Goal: Task Accomplishment & Management: Manage account settings

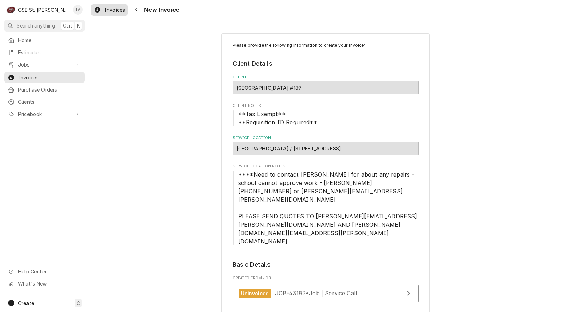
click at [104, 8] on div "Invoices" at bounding box center [109, 10] width 34 height 9
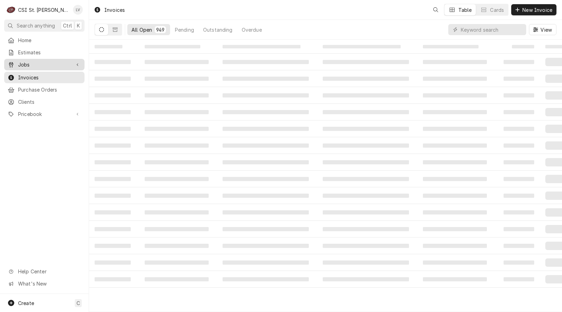
click at [32, 62] on span "Jobs" at bounding box center [44, 64] width 52 height 7
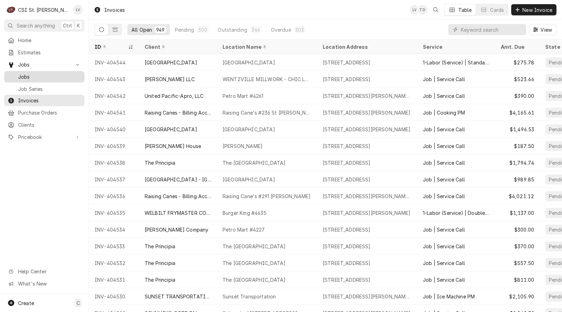
click at [35, 73] on span "Jobs" at bounding box center [49, 76] width 63 height 7
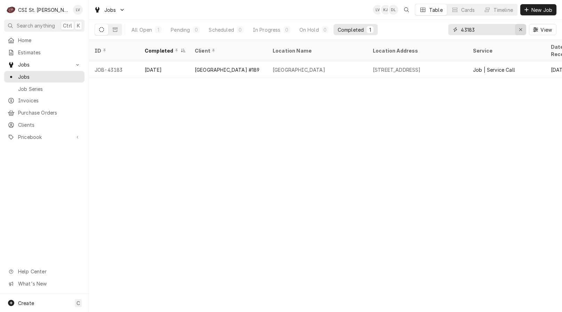
click at [522, 30] on div "Erase input" at bounding box center [520, 29] width 7 height 7
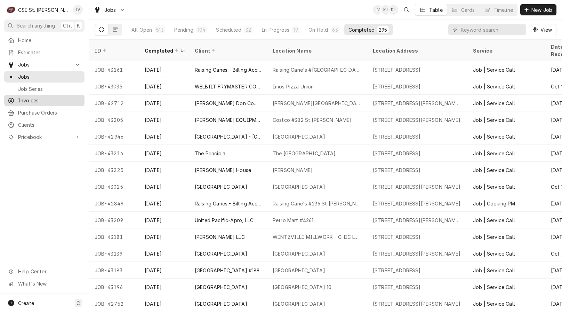
click at [27, 97] on span "Invoices" at bounding box center [49, 100] width 63 height 7
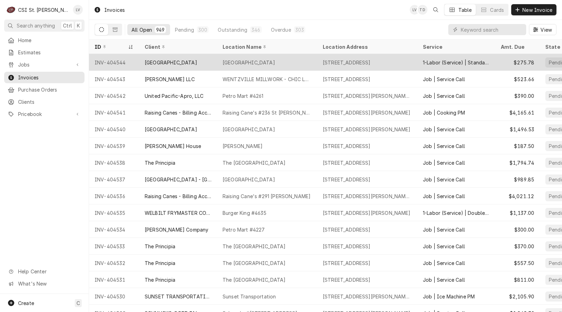
click at [119, 60] on div "INV-404544" at bounding box center [114, 62] width 50 height 17
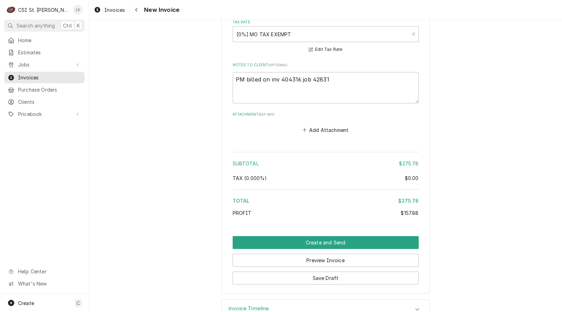
scroll to position [1137, 0]
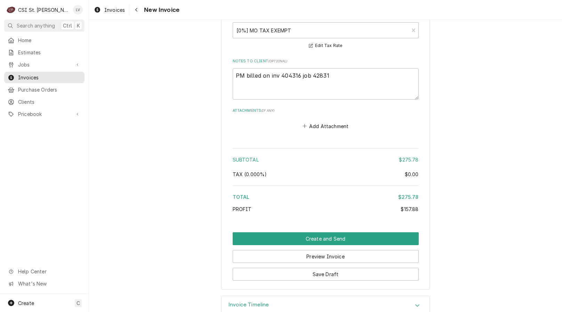
click at [254, 301] on h3 "Invoice Timeline" at bounding box center [248, 304] width 41 height 7
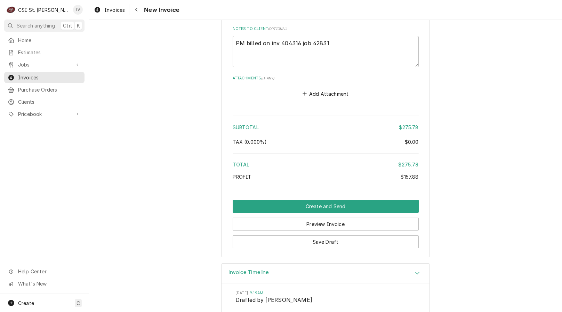
scroll to position [1201, 0]
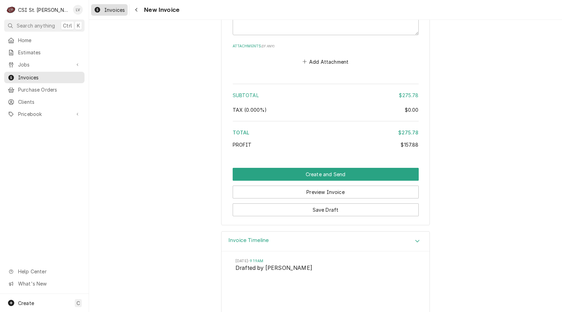
click at [114, 10] on span "Invoices" at bounding box center [114, 9] width 21 height 7
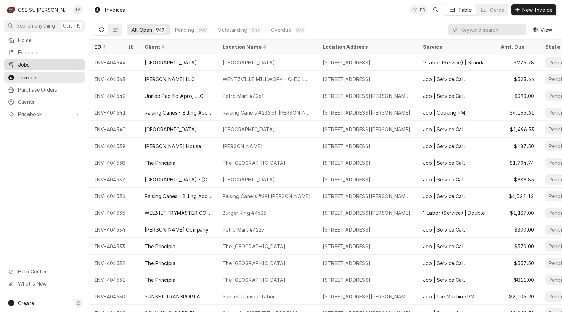
click at [35, 63] on span "Jobs" at bounding box center [44, 64] width 52 height 7
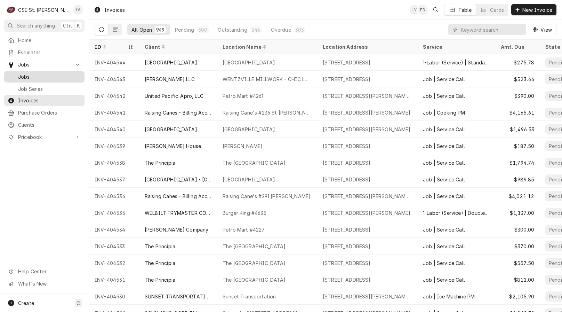
click at [35, 73] on span "Jobs" at bounding box center [49, 76] width 63 height 7
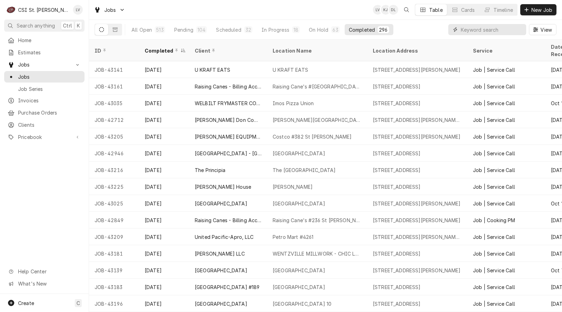
click at [468, 32] on input "Dynamic Content Wrapper" at bounding box center [492, 29] width 62 height 11
type input "43139"
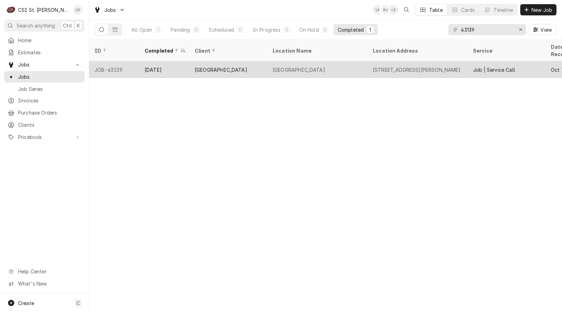
click at [169, 63] on div "[DATE]" at bounding box center [164, 69] width 50 height 17
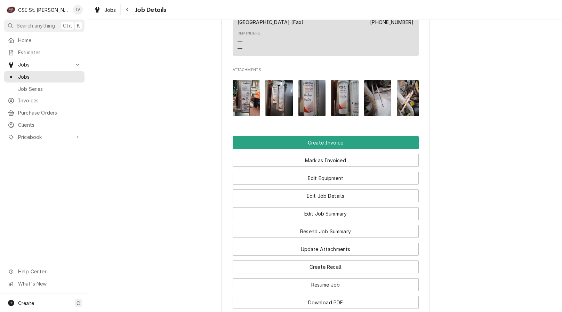
scroll to position [661, 0]
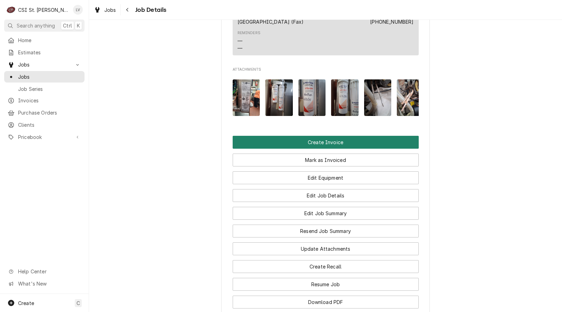
click at [331, 138] on button "Create Invoice" at bounding box center [326, 142] width 186 height 13
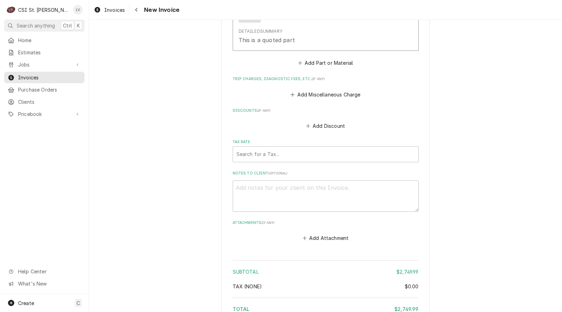
scroll to position [2405, 0]
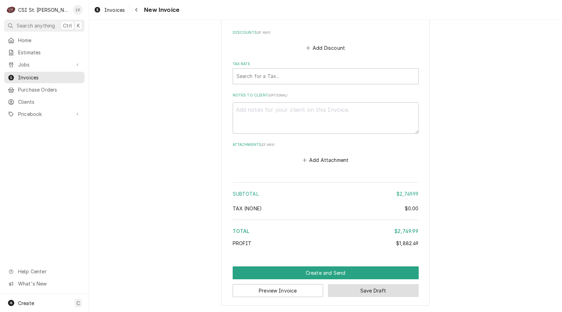
click at [370, 291] on button "Save Draft" at bounding box center [373, 290] width 91 height 13
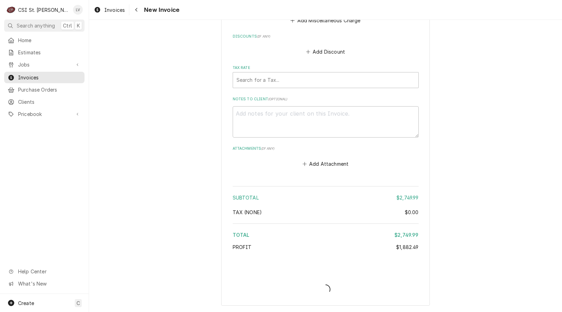
scroll to position [2401, 0]
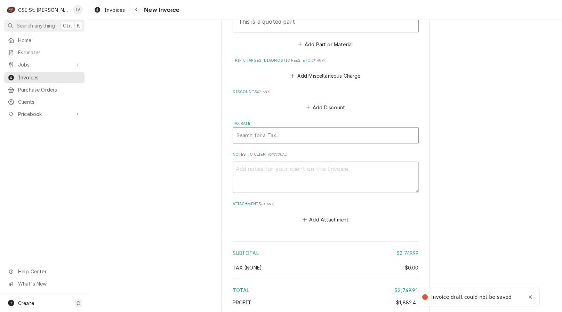
click at [274, 138] on div "Tax Rate" at bounding box center [325, 135] width 178 height 13
click at [26, 191] on div "Home Estimates Jobs Jobs Job Series Invoices Purchase Orders Clients Pricebook …" at bounding box center [44, 163] width 89 height 259
click at [258, 132] on div "Tax Rate" at bounding box center [325, 135] width 178 height 13
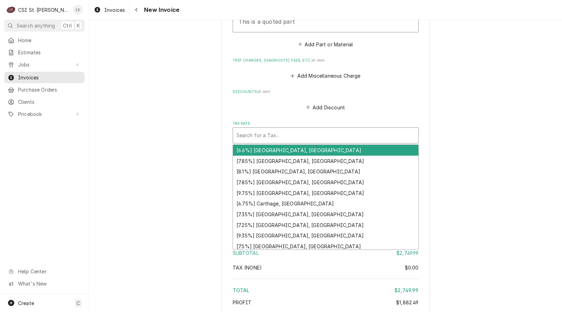
type textarea "x"
type input "e"
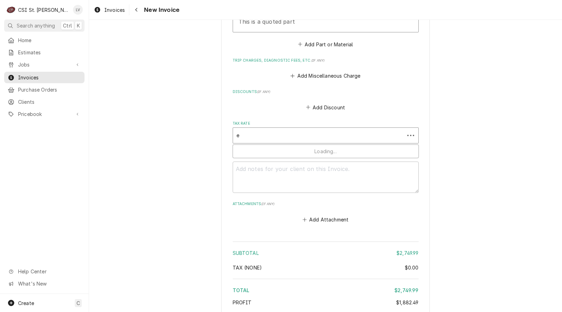
type textarea "x"
type input "ex"
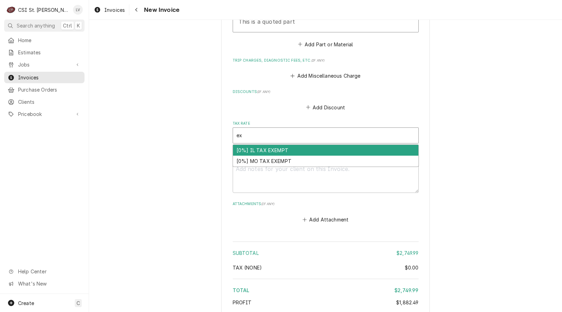
click at [254, 151] on div "[0%] IL TAX EXEMPT" at bounding box center [325, 150] width 185 height 11
type textarea "x"
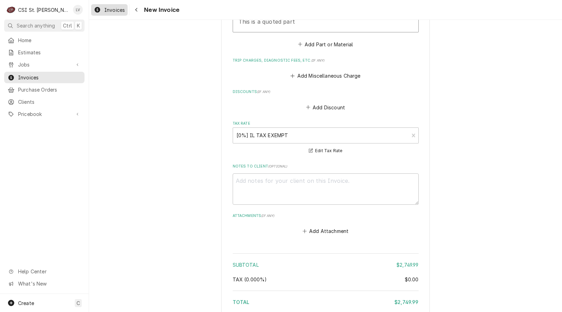
click at [108, 9] on span "Invoices" at bounding box center [114, 9] width 21 height 7
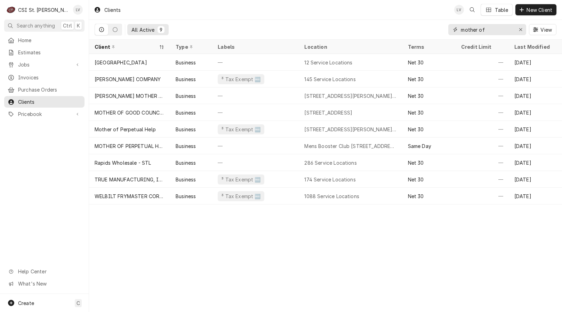
drag, startPoint x: 498, startPoint y: 28, endPoint x: 444, endPoint y: 21, distance: 53.6
click at [444, 21] on div "All Active 9 mother of View" at bounding box center [326, 29] width 462 height 19
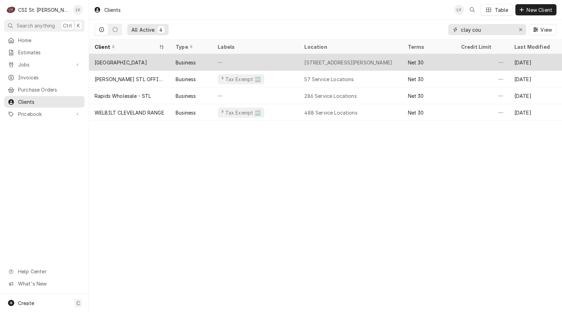
type input "clay cou"
click at [141, 59] on div "[GEOGRAPHIC_DATA]" at bounding box center [121, 62] width 52 height 7
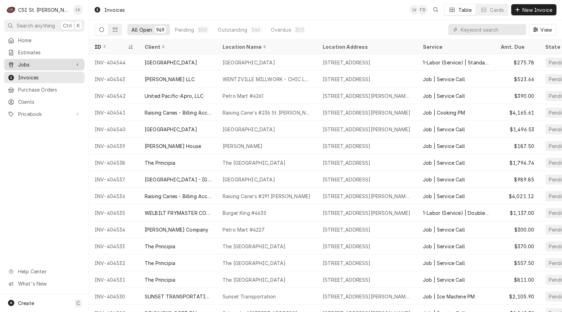
click at [37, 61] on span "Jobs" at bounding box center [44, 64] width 52 height 7
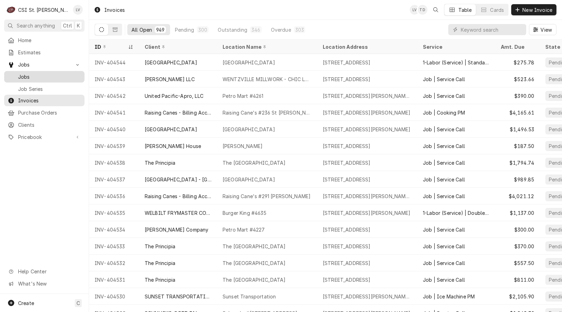
click at [40, 74] on span "Jobs" at bounding box center [49, 76] width 63 height 7
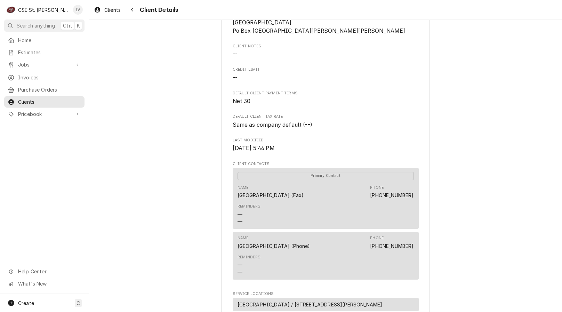
scroll to position [238, 0]
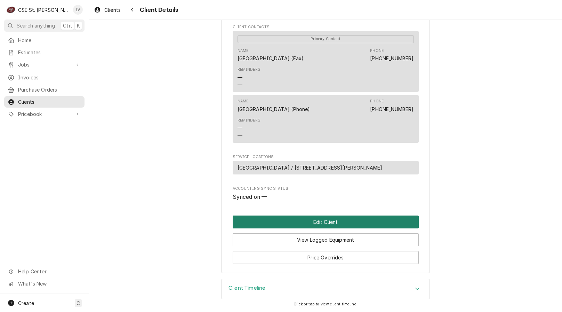
click at [255, 217] on button "Edit Client" at bounding box center [326, 221] width 186 height 13
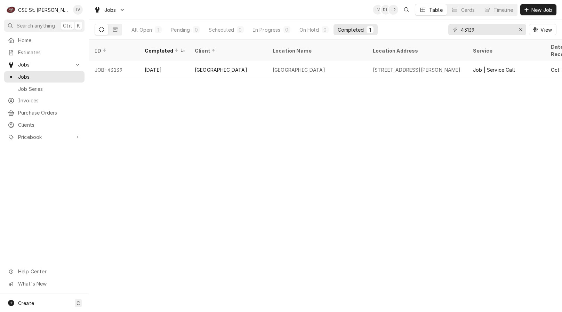
click at [191, 149] on div "ID Completed Client Location Name Location Address Service Date Received Last M…" at bounding box center [325, 176] width 473 height 272
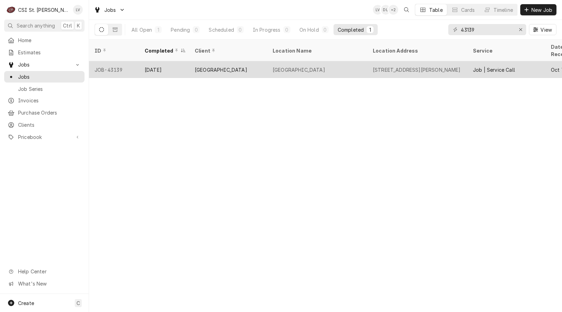
click at [198, 66] on div "[GEOGRAPHIC_DATA]" at bounding box center [221, 69] width 52 height 7
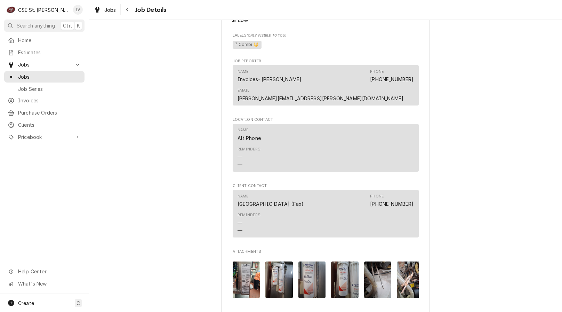
scroll to position [487, 0]
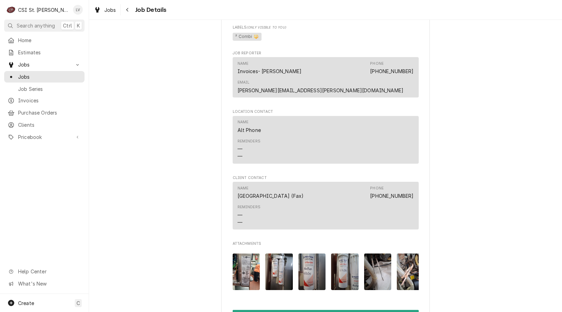
click at [476, 222] on div "Completed and Uninvoiced [GEOGRAPHIC_DATA] / [STREET_ADDRESS][PERSON_NAME] Open…" at bounding box center [325, 18] width 473 height 956
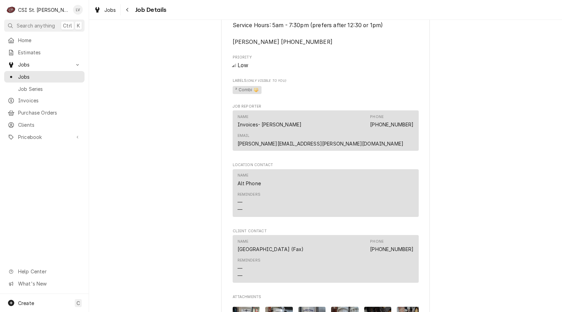
scroll to position [313, 0]
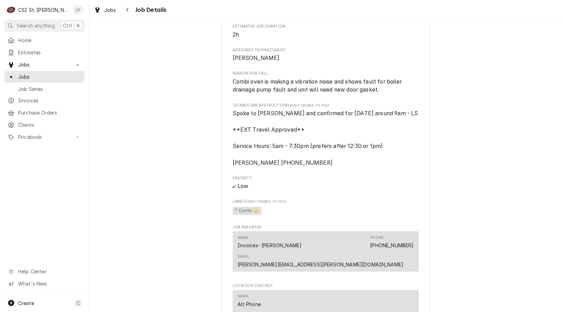
click at [476, 223] on div "Completed and Uninvoiced CLAY COUNTY HOSPITAL Clay County Hospital / 911 Stacey…" at bounding box center [325, 192] width 473 height 956
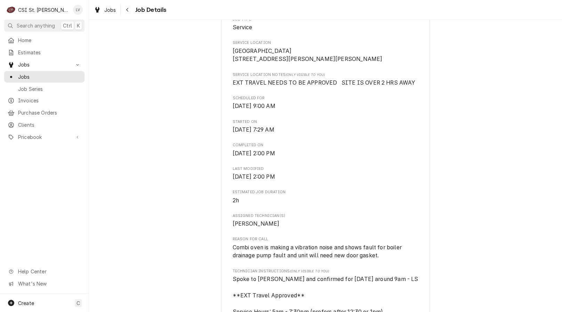
scroll to position [139, 0]
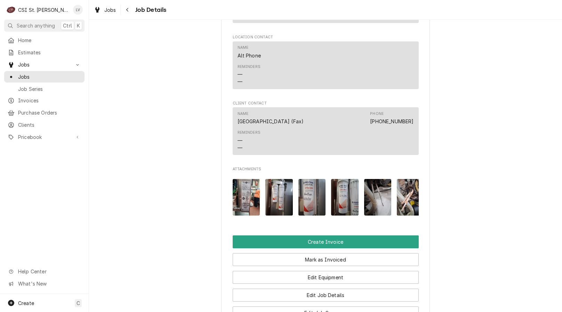
scroll to position [556, 0]
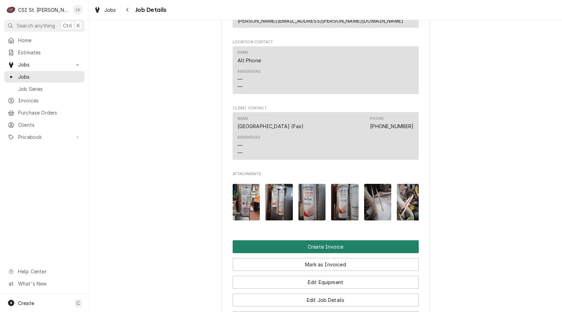
click at [326, 240] on button "Create Invoice" at bounding box center [326, 246] width 186 height 13
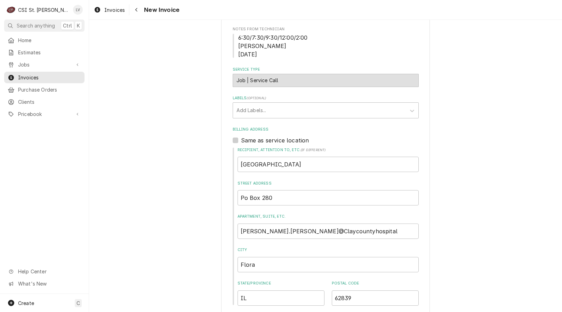
scroll to position [209, 0]
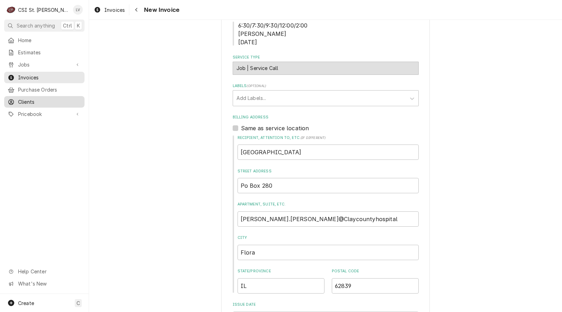
click at [24, 98] on span "Clients" at bounding box center [49, 101] width 63 height 7
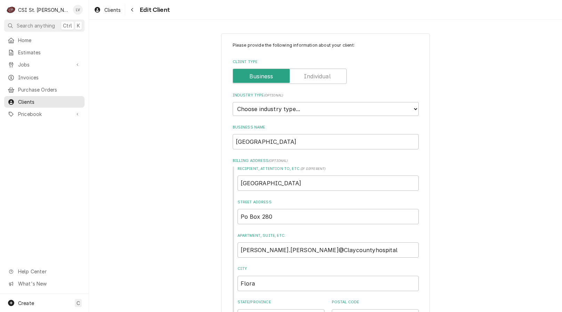
type textarea "x"
click at [288, 107] on select "Choose industry type... Residential Commercial Industrial Government" at bounding box center [326, 109] width 186 height 14
select select "2"
click at [233, 102] on select "Choose industry type... Residential Commercial Industrial Government" at bounding box center [326, 109] width 186 height 14
drag, startPoint x: 337, startPoint y: 179, endPoint x: 219, endPoint y: 188, distance: 118.5
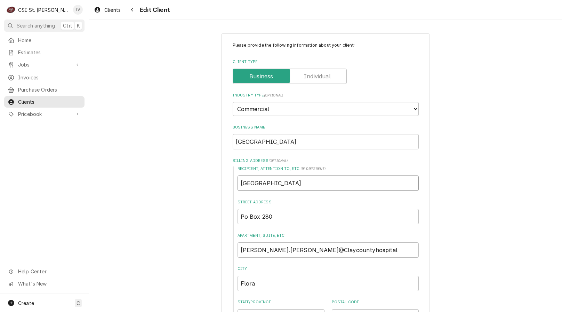
type textarea "x"
drag, startPoint x: 240, startPoint y: 216, endPoint x: 278, endPoint y: 231, distance: 40.9
click at [241, 217] on input "Po Box 280" at bounding box center [327, 216] width 181 height 15
type textarea "x"
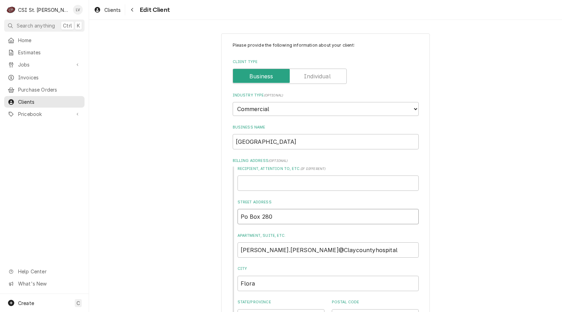
type input "P Box 280"
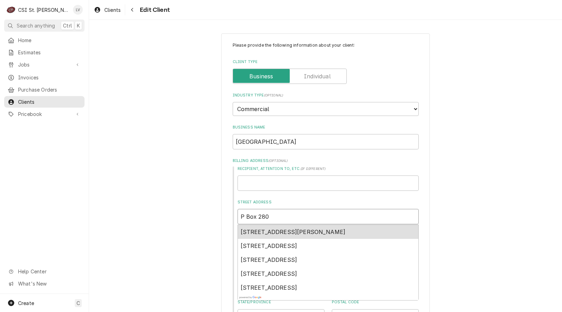
type textarea "x"
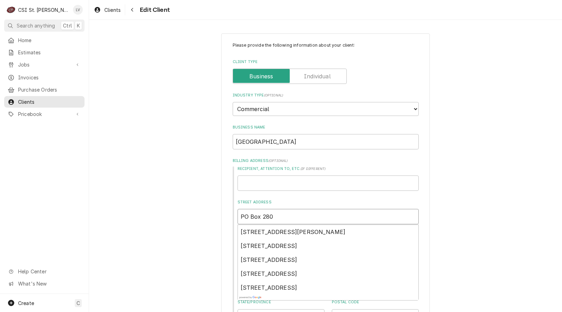
type input "PO Box 280"
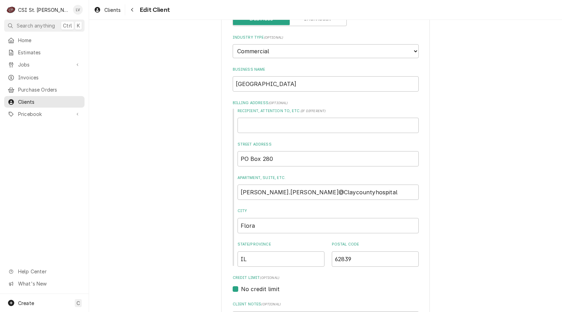
scroll to position [104, 0]
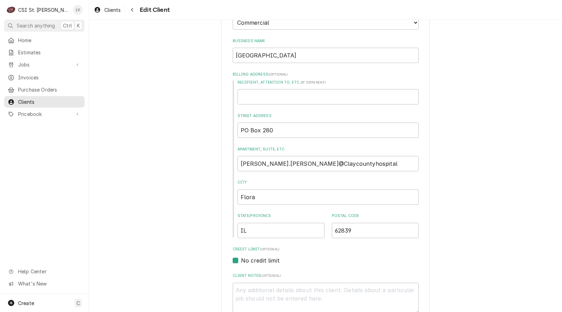
scroll to position [70, 0]
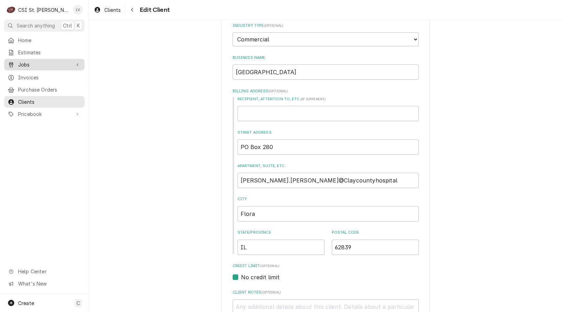
click at [34, 62] on span "Jobs" at bounding box center [44, 64] width 52 height 7
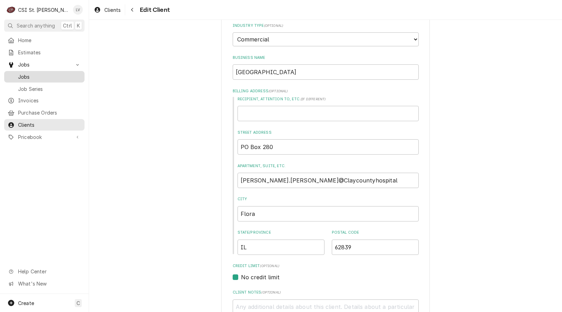
click at [48, 73] on span "Jobs" at bounding box center [49, 76] width 63 height 7
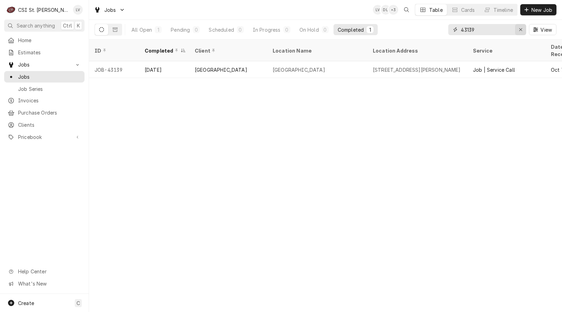
click at [520, 29] on icon "Erase input" at bounding box center [521, 29] width 4 height 5
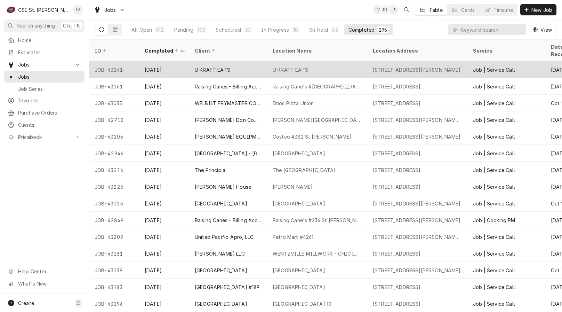
click at [157, 65] on div "[DATE]" at bounding box center [164, 69] width 50 height 17
click at [157, 65] on div "Oct 14" at bounding box center [164, 69] width 50 height 17
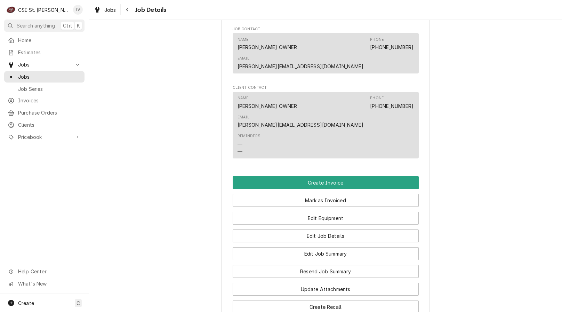
scroll to position [401, 0]
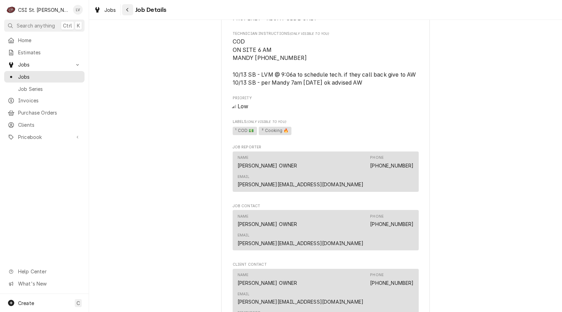
click at [127, 11] on icon "Navigate back" at bounding box center [127, 9] width 3 height 5
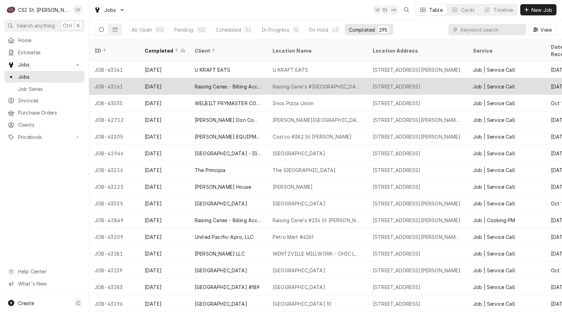
drag, startPoint x: 207, startPoint y: 60, endPoint x: 207, endPoint y: 76, distance: 16.3
click at [207, 66] on div "U KRAFT EATS" at bounding box center [212, 69] width 35 height 7
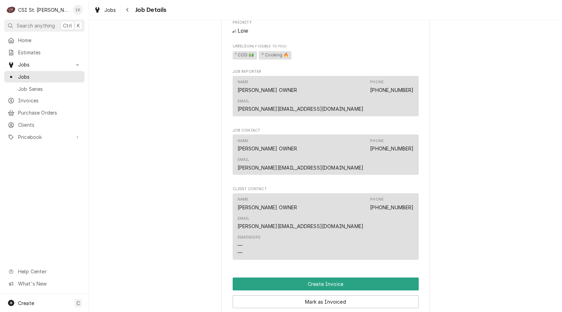
scroll to position [661, 0]
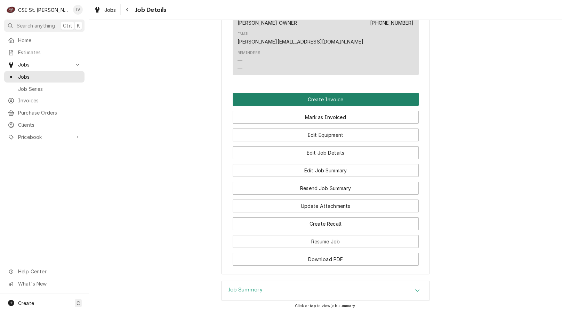
click at [323, 93] on button "Create Invoice" at bounding box center [326, 99] width 186 height 13
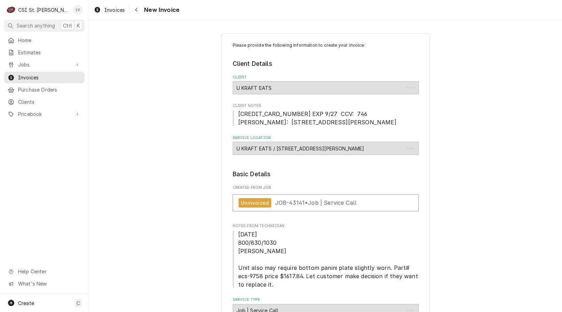
type textarea "x"
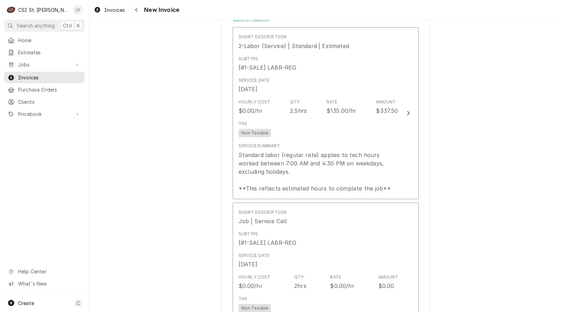
scroll to position [487, 0]
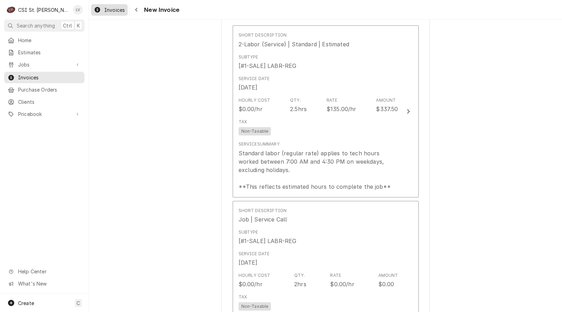
click at [105, 11] on span "Invoices" at bounding box center [114, 9] width 21 height 7
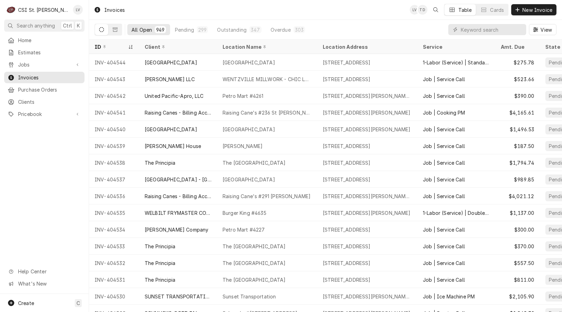
click at [34, 222] on div "Home Estimates Jobs Jobs Job Series Invoices Purchase Orders Clients Pricebook …" at bounding box center [44, 163] width 89 height 259
click at [65, 184] on div "Home Estimates Jobs Jobs Job Series Invoices Purchase Orders Clients Pricebook …" at bounding box center [44, 163] width 89 height 259
click at [38, 64] on span "Jobs" at bounding box center [44, 64] width 52 height 7
click at [42, 73] on span "Jobs" at bounding box center [49, 76] width 63 height 7
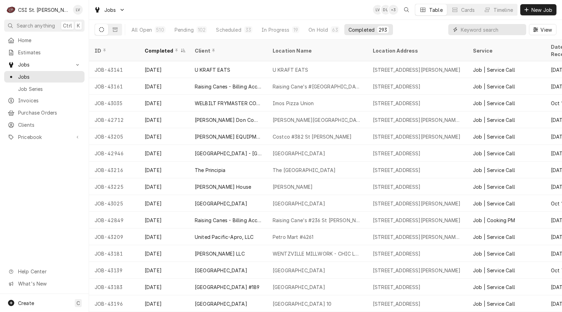
click at [469, 28] on input "Dynamic Content Wrapper" at bounding box center [492, 29] width 62 height 11
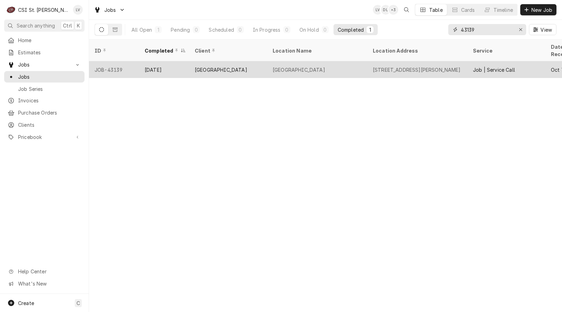
type input "43139"
click at [393, 66] on div "911 Stacey Burk Drive, Flora, IL 62839" at bounding box center [417, 69] width 88 height 7
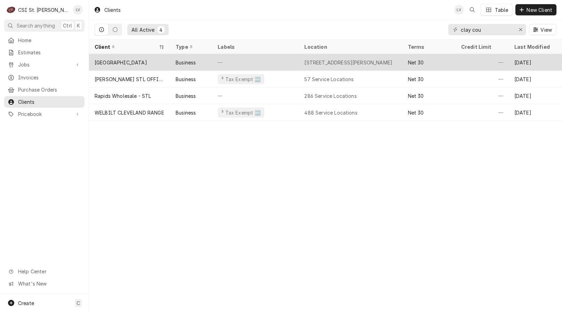
click at [122, 61] on div "[GEOGRAPHIC_DATA]" at bounding box center [121, 62] width 52 height 7
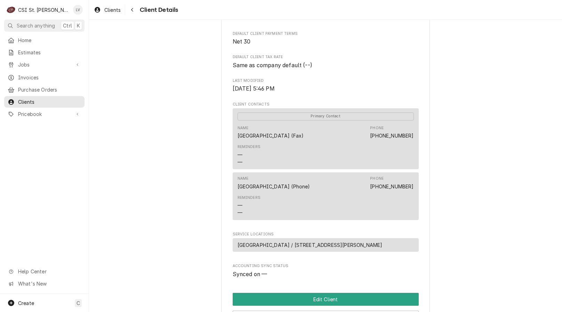
scroll to position [238, 0]
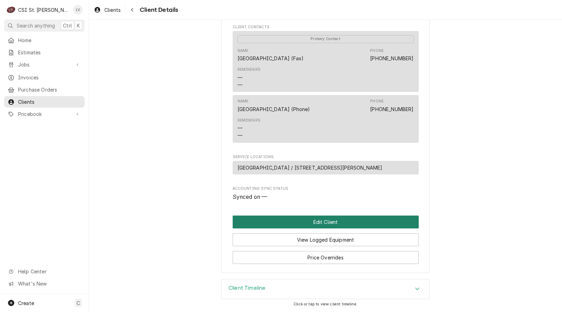
click at [300, 220] on button "Edit Client" at bounding box center [326, 221] width 186 height 13
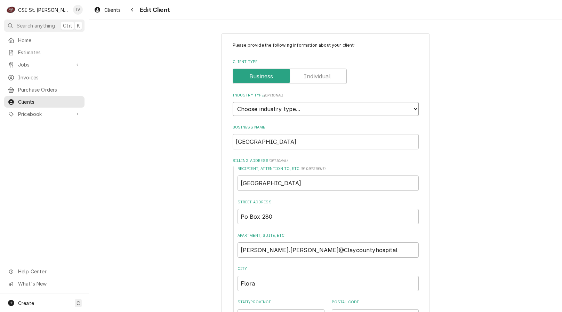
click at [294, 109] on select "Choose industry type... Residential Commercial Industrial Government" at bounding box center [326, 109] width 186 height 14
select select "2"
click at [233, 102] on select "Choose industry type... Residential Commercial Industrial Government" at bounding box center [326, 109] width 186 height 14
drag, startPoint x: 330, startPoint y: 144, endPoint x: 233, endPoint y: 146, distance: 97.4
click at [233, 146] on input "CLAY COUNTY HOSPITAL" at bounding box center [326, 141] width 186 height 15
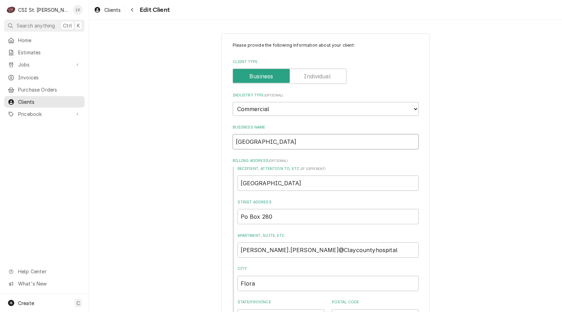
type textarea "x"
type input "C"
type textarea "x"
type input "Cl"
type textarea "x"
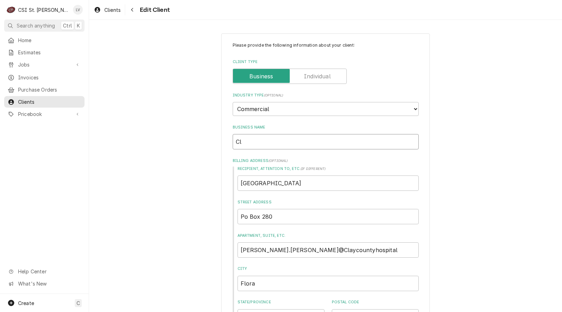
type input "Cla"
type textarea "x"
type input "Clay"
type textarea "x"
type input "Clay"
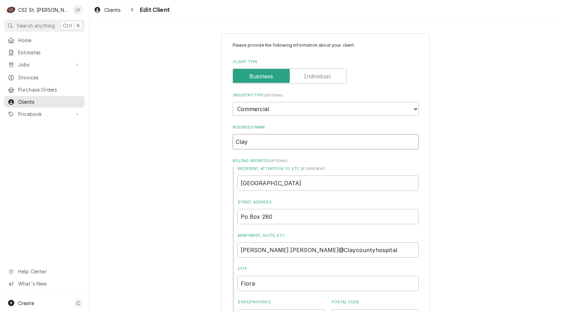
type textarea "x"
type input "Clay C"
type textarea "x"
type input "Clay Co"
type textarea "x"
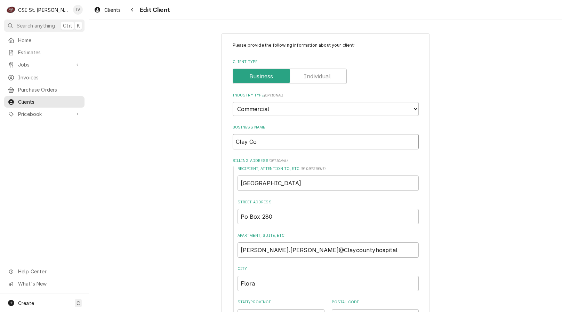
type input "Clay Cou"
type textarea "x"
type input "Clay Coun"
type textarea "x"
type input "Clay Count"
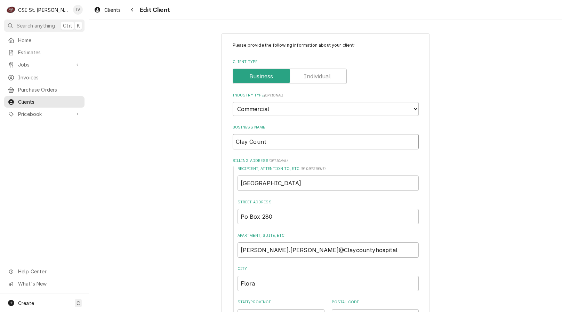
type textarea "x"
type input "Clay County"
type textarea "x"
type input "Clay County"
type textarea "x"
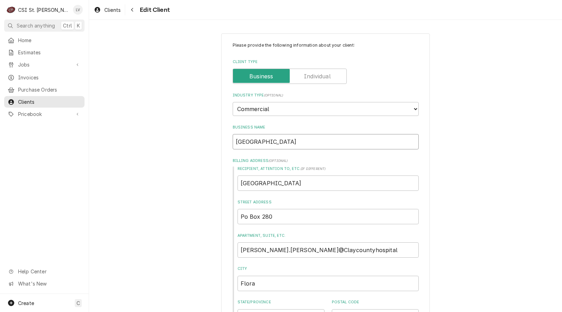
type input "Clay County H"
type textarea "x"
type input "Clay County Ho"
type textarea "x"
type input "Clay County Hos"
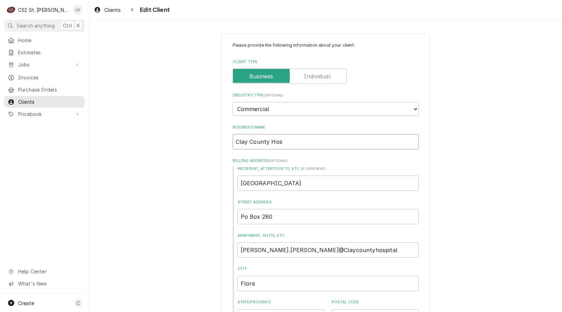
type textarea "x"
type input "Clay County Hosp"
type textarea "x"
type input "Clay County Hospi"
type textarea "x"
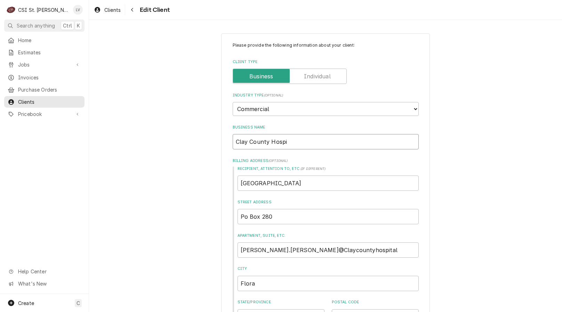
type input "Clay County Hospit"
type textarea "x"
type input "Clay County Hospita"
type textarea "x"
type input "Clay County Hospital"
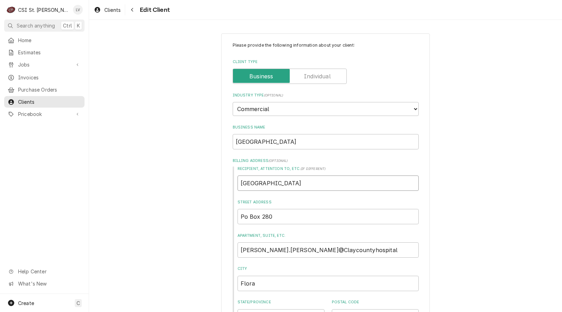
type textarea "x"
click at [240, 218] on input "Po Box 280" at bounding box center [327, 216] width 181 height 15
type textarea "x"
type input "P Box 280"
type textarea "x"
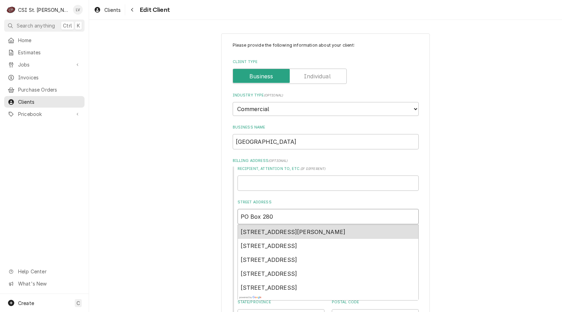
type input "PO Box 280"
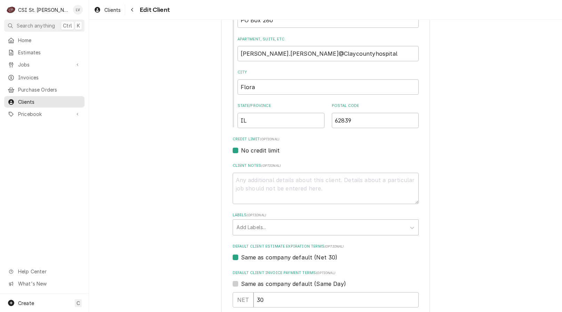
scroll to position [209, 0]
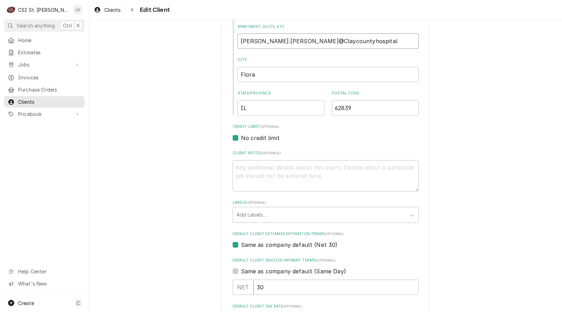
drag, startPoint x: 339, startPoint y: 42, endPoint x: 216, endPoint y: 38, distance: 122.4
click at [222, 34] on div "Please provide the following information about your client: Client Type Industr…" at bounding box center [325, 248] width 209 height 847
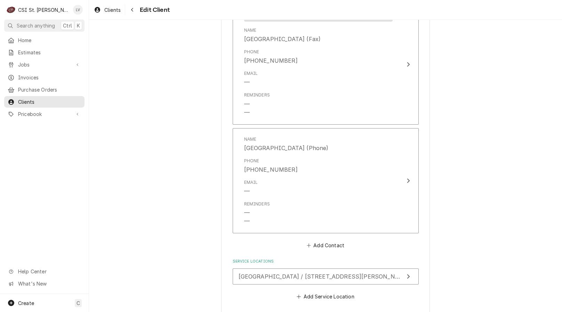
scroll to position [556, 0]
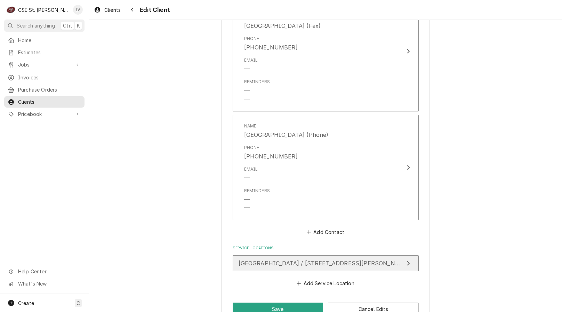
click at [385, 263] on span "Clay County Hospital / 911 Stacey Burk Drive, Flora, IL 62839" at bounding box center [324, 262] width 171 height 7
type textarea "x"
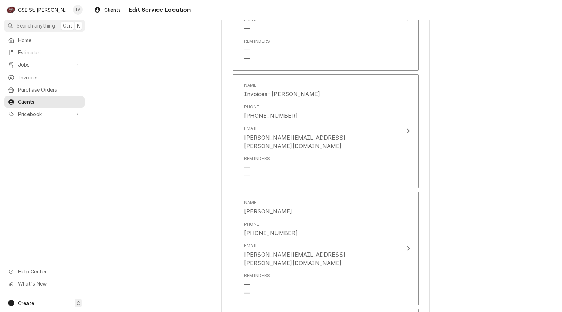
scroll to position [278, 0]
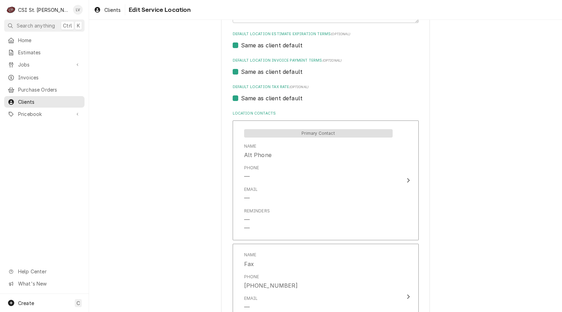
click at [267, 98] on label "Same as client default" at bounding box center [272, 98] width 62 height 8
click at [267, 98] on input "Same as client default" at bounding box center [334, 101] width 186 height 15
checkbox input "false"
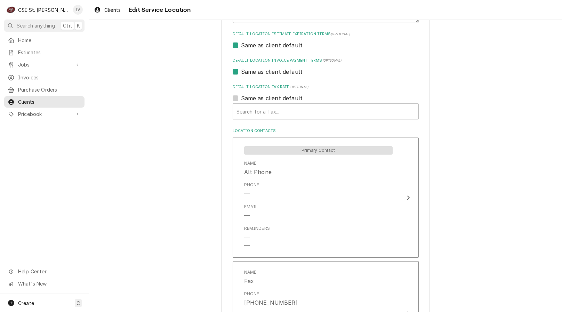
click at [181, 135] on div "Use the fields below to edit this service location: Location Name ( optional ) …" at bounding box center [325, 258] width 473 height 1019
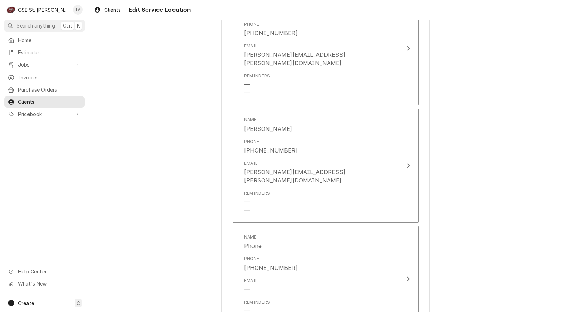
scroll to position [718, 0]
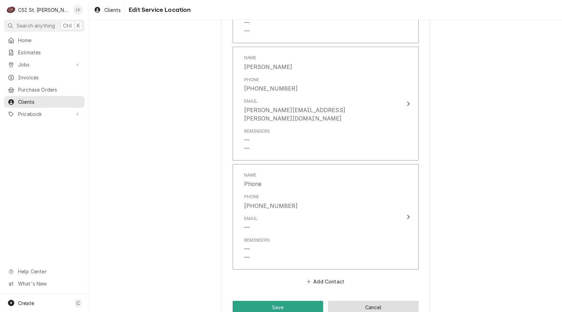
click at [358, 300] on button "Cancel" at bounding box center [373, 306] width 91 height 13
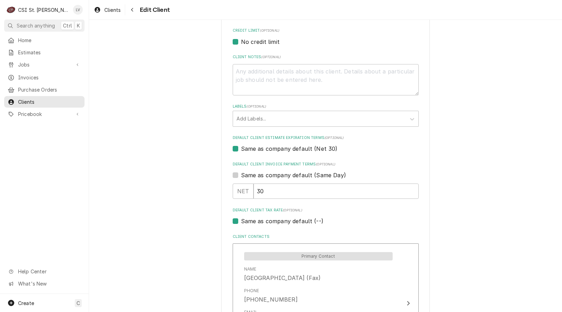
scroll to position [61, 0]
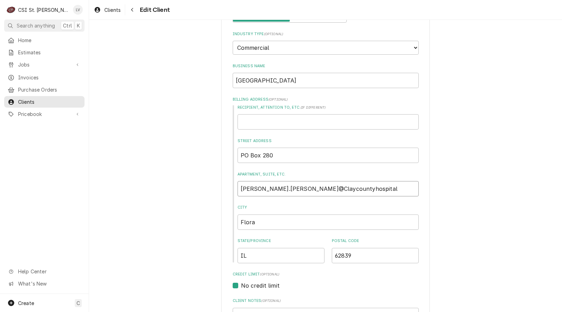
drag, startPoint x: 357, startPoint y: 188, endPoint x: 197, endPoint y: 203, distance: 160.2
type textarea "x"
type input "P"
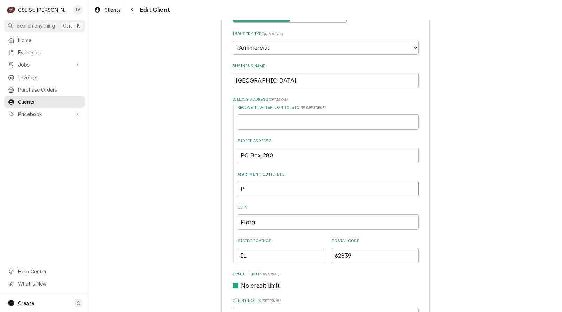
type textarea "x"
type input "PO"
type textarea "x"
type input "PO"
type textarea "x"
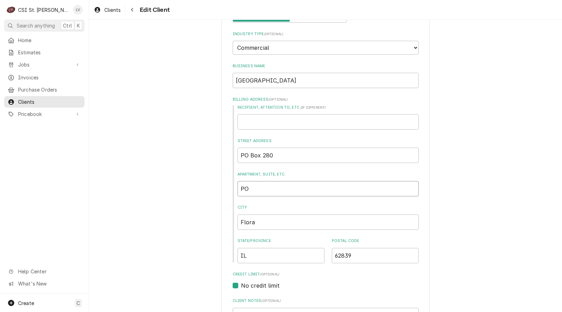
type input "PO B"
type textarea "x"
type input "PO Bo"
type textarea "x"
type input "PO Box"
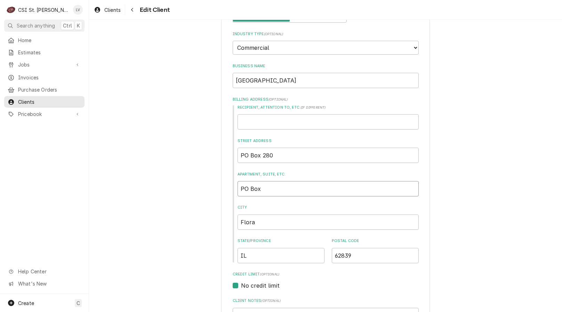
type textarea "x"
type input "PO Box"
type textarea "x"
type input "PO Box 2"
type textarea "x"
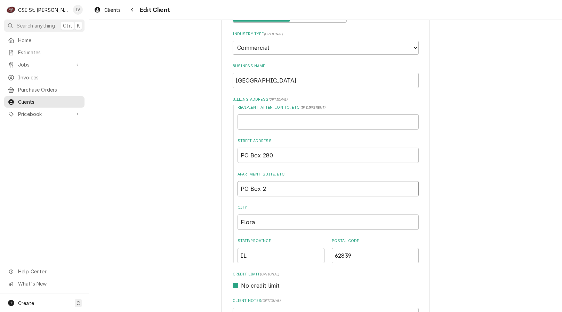
type input "PO Box 28"
type textarea "x"
type input "PO Box 280"
drag, startPoint x: 282, startPoint y: 156, endPoint x: 208, endPoint y: 162, distance: 74.2
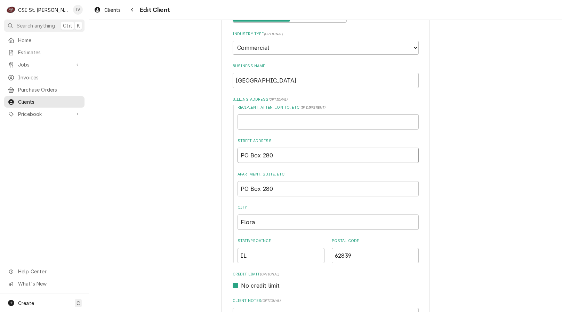
type textarea "x"
type input "9"
type textarea "x"
type input "91"
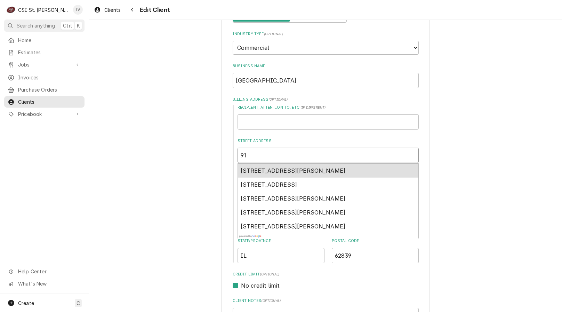
type textarea "x"
type input "911"
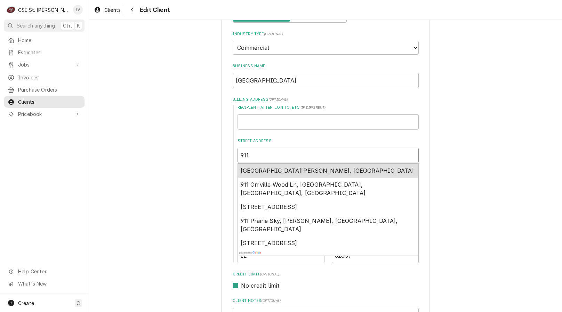
type textarea "x"
type input "911"
type textarea "x"
type input "911 s"
type textarea "x"
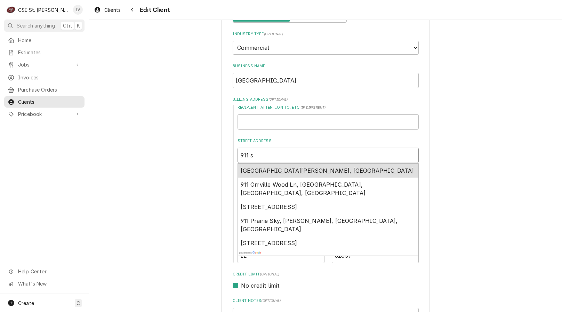
type input "911 st"
type textarea "x"
type input "911 sta"
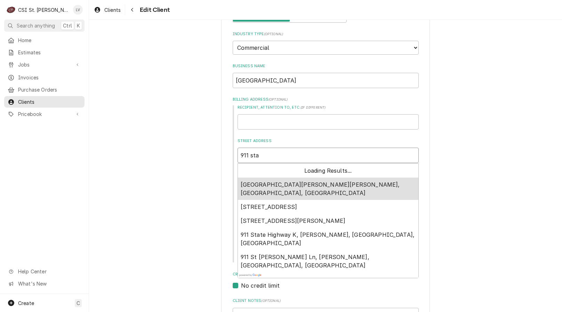
type textarea "x"
type input "911 stac"
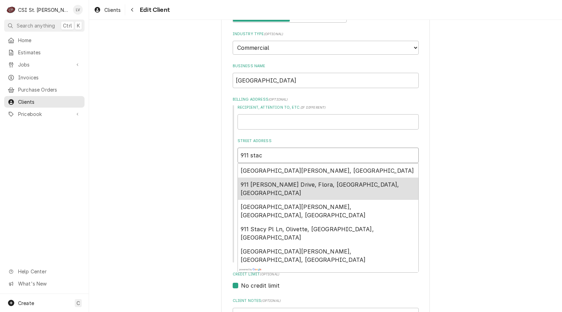
click at [243, 187] on span "911 Stacey Burk Drive, Flora, IL, USA" at bounding box center [320, 188] width 159 height 15
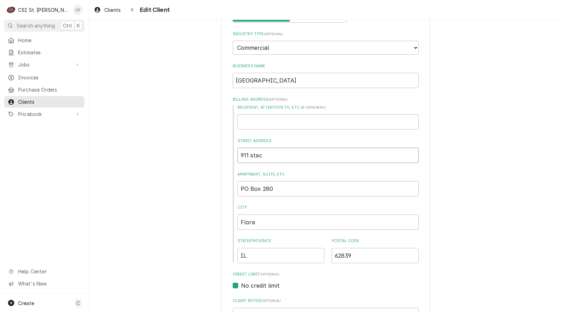
type textarea "x"
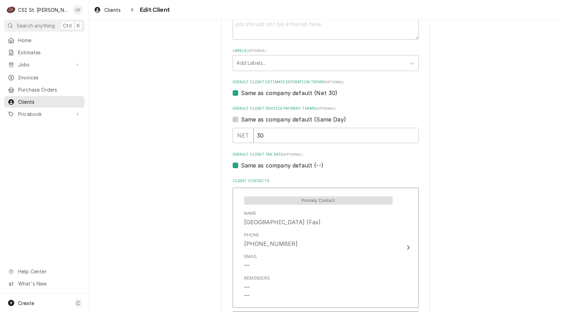
scroll to position [374, 0]
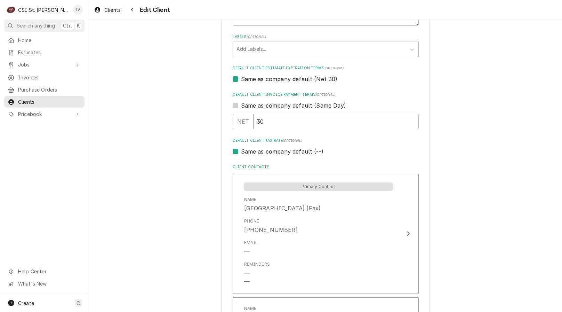
type input "911 Stacey Burk Dr"
click at [259, 152] on label "Same as company default (--)" at bounding box center [282, 151] width 82 height 8
click at [259, 152] on input "Same as company default (--)" at bounding box center [334, 154] width 186 height 15
checkbox input "false"
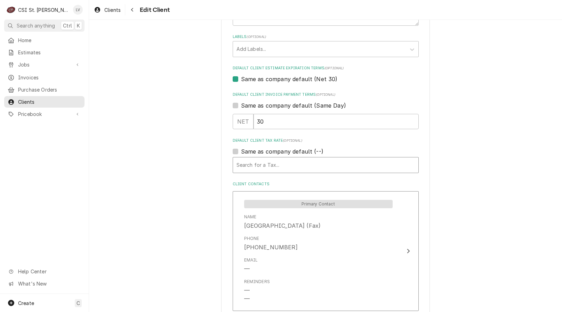
click at [254, 163] on div "Default Client Tax Rate" at bounding box center [325, 165] width 178 height 13
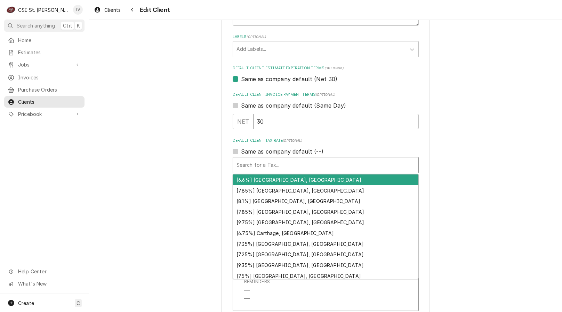
type textarea "x"
type input "f"
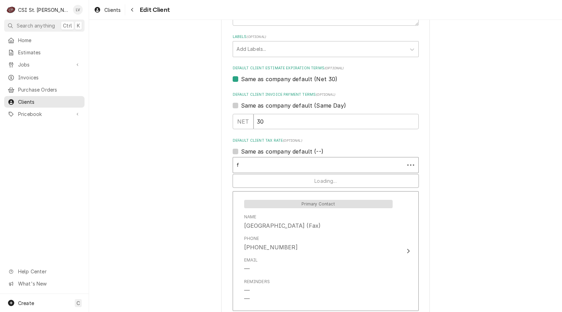
type textarea "x"
type input "fl"
type textarea "x"
type input "flo"
type textarea "x"
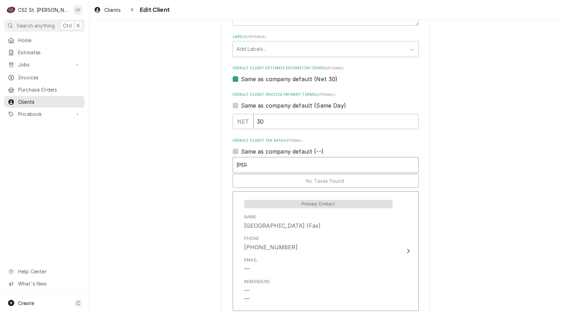
type input "flor"
click at [187, 178] on div "Please provide the following information about your client: Client Type Industr…" at bounding box center [325, 91] width 473 height 876
click at [21, 74] on span "Invoices" at bounding box center [49, 77] width 63 height 7
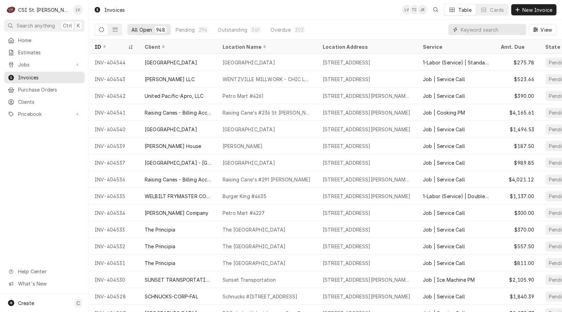
click at [481, 31] on input "Dynamic Content Wrapper" at bounding box center [492, 29] width 62 height 11
type input "43183"
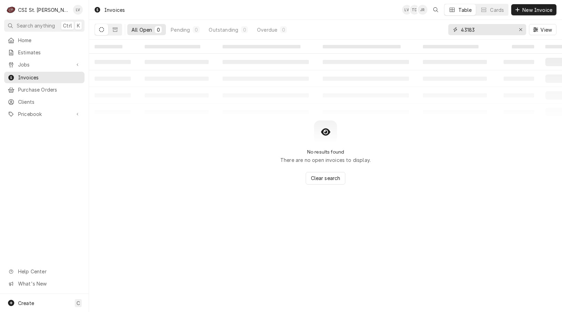
drag, startPoint x: 483, startPoint y: 31, endPoint x: 403, endPoint y: 42, distance: 80.4
click at [433, 30] on div "All Open 0 Pending 0 Outstanding 0 Overdue 0 43183 View" at bounding box center [326, 29] width 462 height 19
click at [520, 31] on icon "Erase input" at bounding box center [521, 29] width 4 height 5
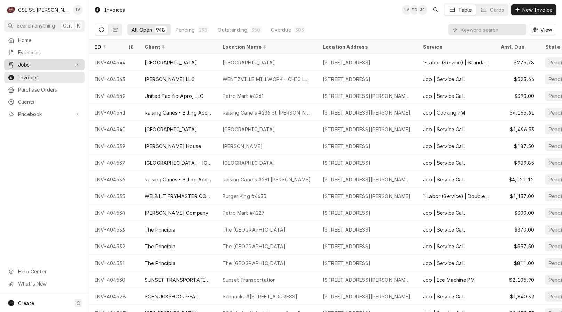
click at [30, 62] on span "Jobs" at bounding box center [44, 64] width 52 height 7
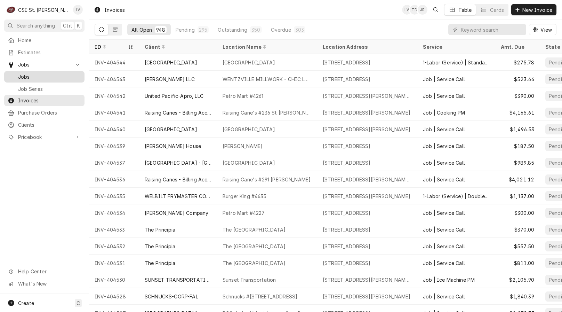
click at [32, 73] on span "Jobs" at bounding box center [49, 76] width 63 height 7
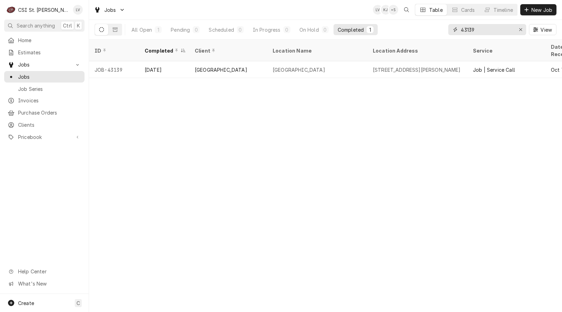
drag, startPoint x: 475, startPoint y: 29, endPoint x: 454, endPoint y: 30, distance: 20.9
click at [454, 30] on div "43139" at bounding box center [487, 29] width 78 height 11
type input "42752"
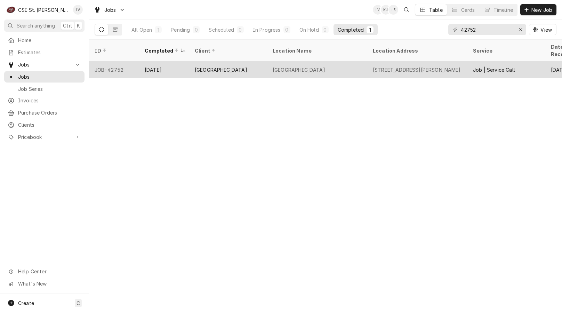
click at [223, 66] on div "HANNIBAL REGIONAL HOSPITAL" at bounding box center [221, 69] width 52 height 7
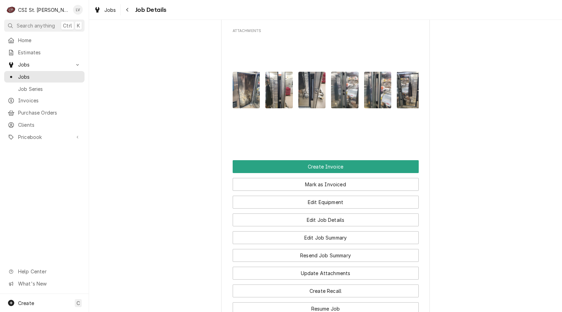
scroll to position [845, 0]
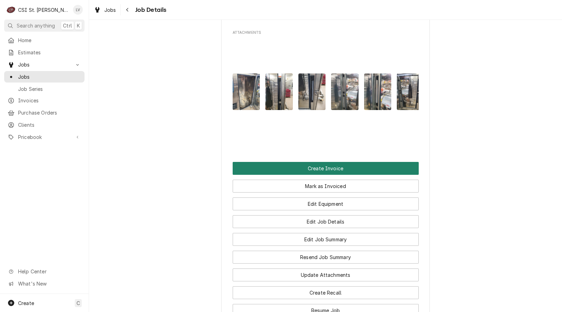
click at [338, 173] on button "Create Invoice" at bounding box center [326, 168] width 186 height 13
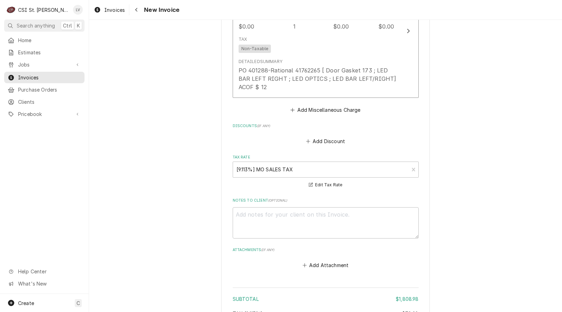
scroll to position [1939, 0]
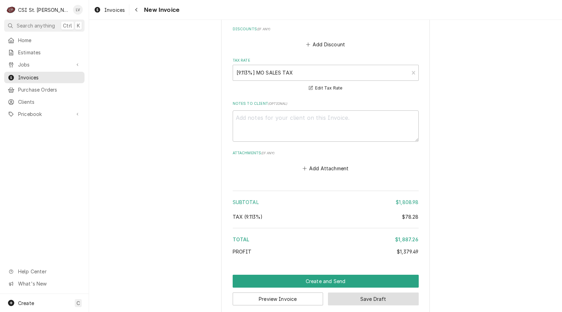
click at [375, 292] on button "Save Draft" at bounding box center [373, 298] width 91 height 13
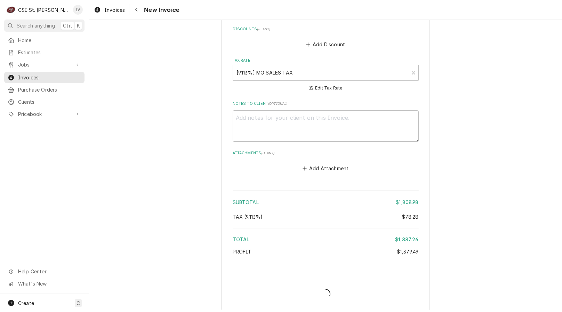
scroll to position [1936, 0]
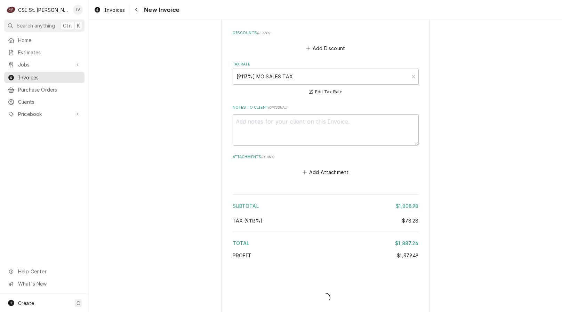
type textarea "x"
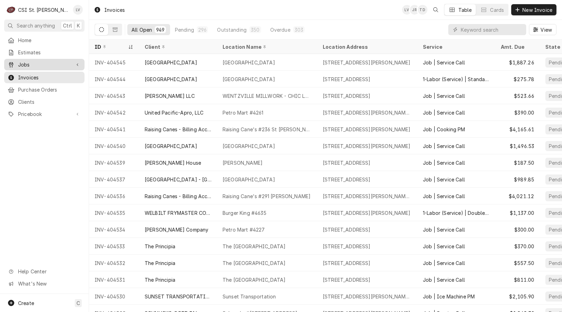
click at [21, 63] on span "Jobs" at bounding box center [44, 64] width 52 height 7
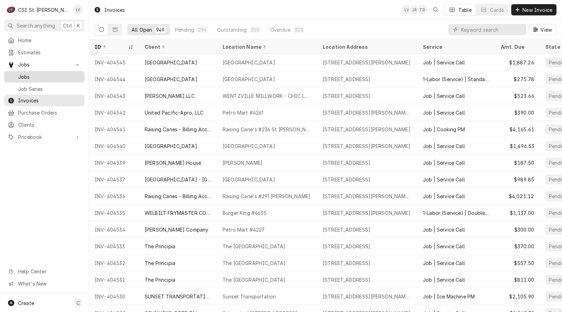
click at [24, 74] on span "Jobs" at bounding box center [49, 76] width 63 height 7
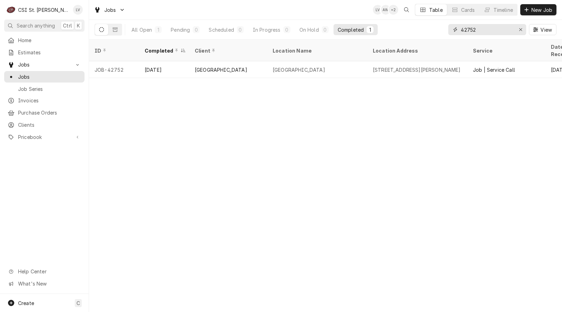
drag, startPoint x: 487, startPoint y: 30, endPoint x: 446, endPoint y: 29, distance: 40.7
click at [447, 29] on div "All Open 1 Pending 0 Scheduled 0 In Progress 0 On Hold 0 Completed 1 42752 View" at bounding box center [326, 29] width 462 height 19
type input "43094"
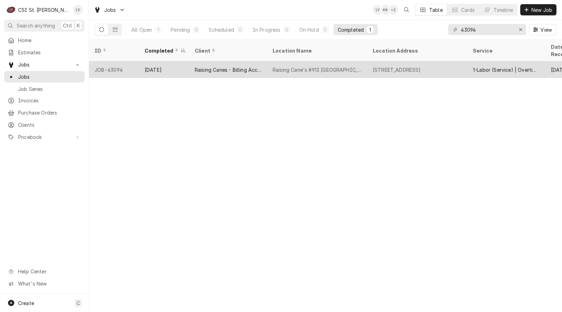
click at [152, 66] on div "[DATE]" at bounding box center [164, 69] width 50 height 17
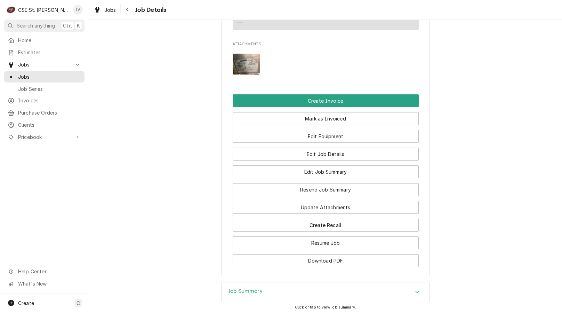
scroll to position [765, 0]
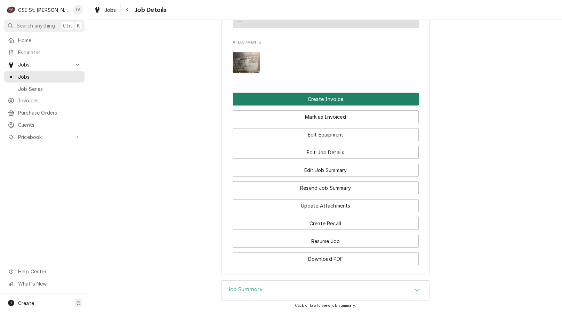
click at [282, 96] on button "Create Invoice" at bounding box center [326, 98] width 186 height 13
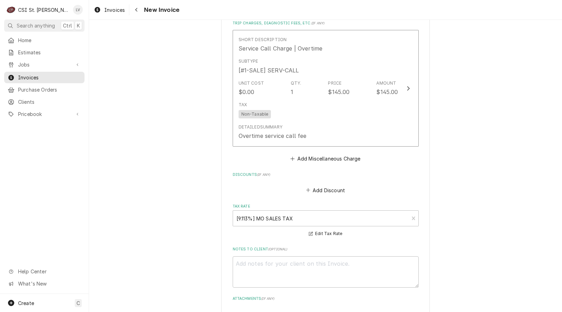
scroll to position [2238, 0]
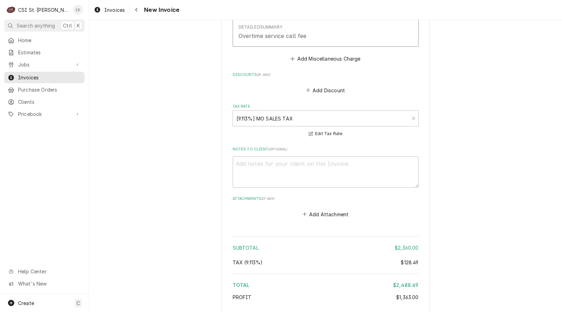
type textarea "x"
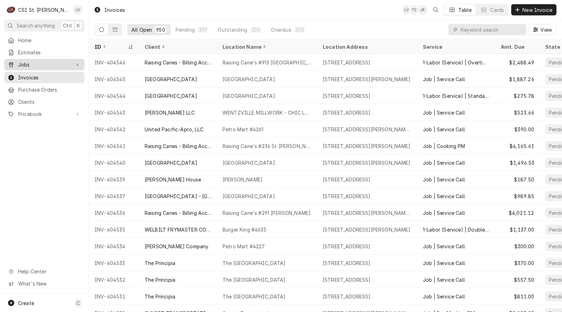
click at [43, 62] on span "Jobs" at bounding box center [44, 64] width 52 height 7
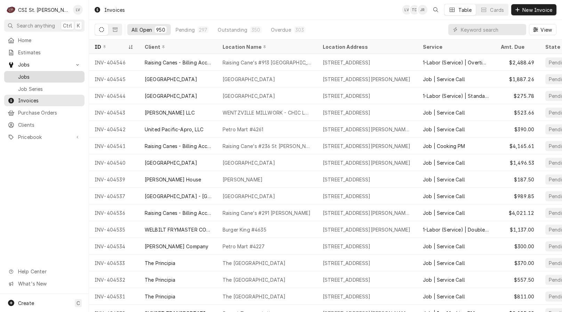
click at [44, 73] on span "Jobs" at bounding box center [49, 76] width 63 height 7
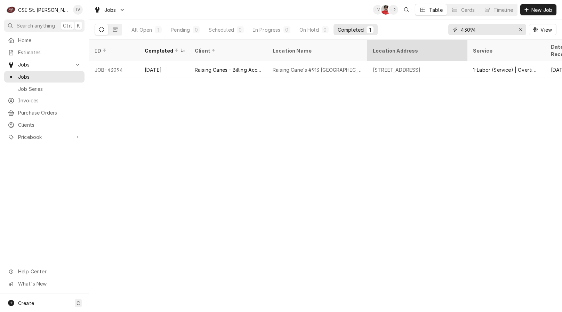
drag, startPoint x: 482, startPoint y: 30, endPoint x: 446, endPoint y: 41, distance: 37.6
click at [446, 41] on div "Jobs LV NF + 2 Table Cards Timeline New Job All Open 1 Pending 0 Scheduled 0 In…" at bounding box center [325, 156] width 473 height 312
type input "43125"
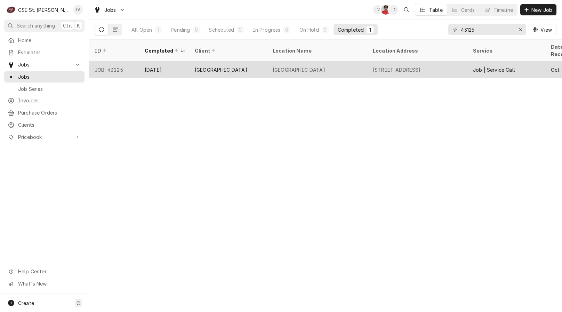
click at [180, 61] on div "[DATE]" at bounding box center [164, 69] width 50 height 17
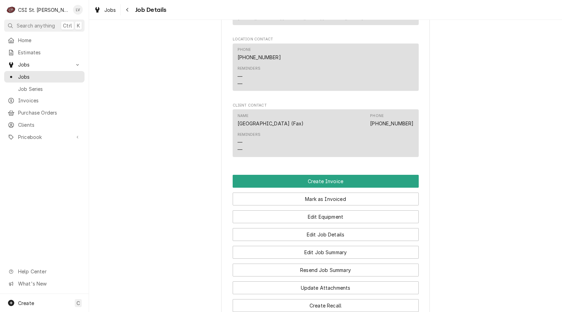
scroll to position [626, 0]
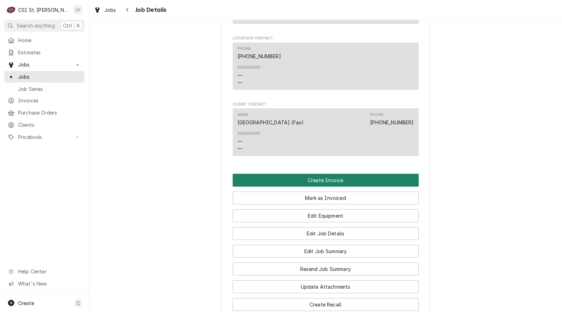
click at [272, 173] on button "Create Invoice" at bounding box center [326, 179] width 186 height 13
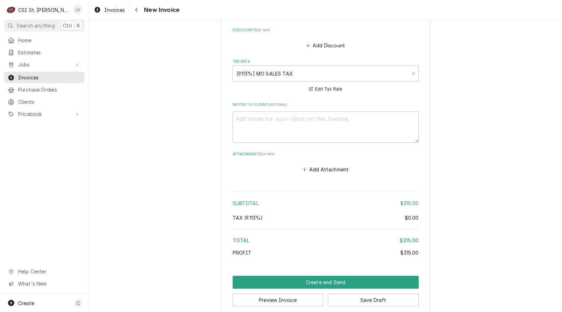
scroll to position [1709, 0]
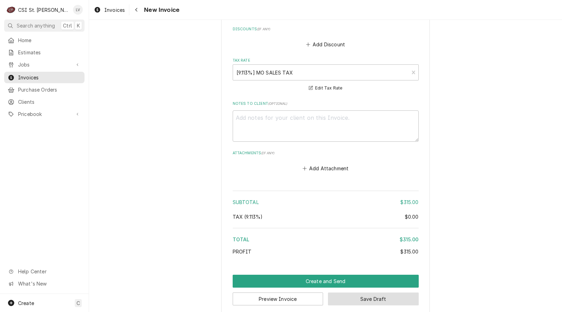
click at [365, 292] on button "Save Draft" at bounding box center [373, 298] width 91 height 13
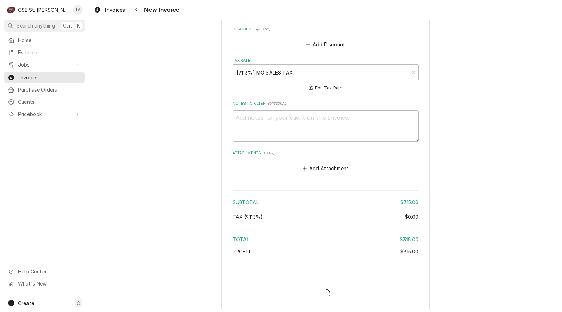
scroll to position [1705, 0]
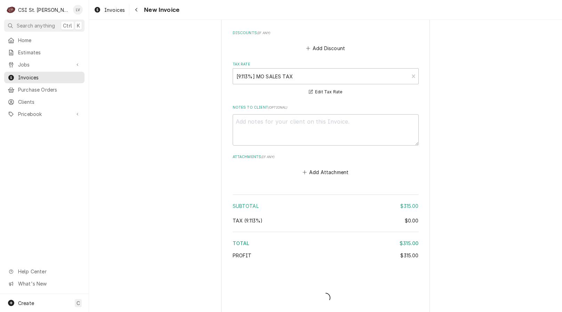
type textarea "x"
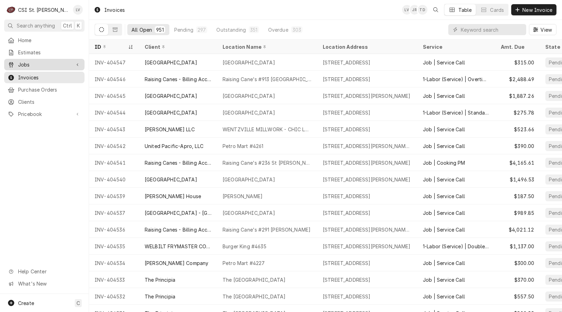
click at [42, 61] on span "Jobs" at bounding box center [44, 64] width 52 height 7
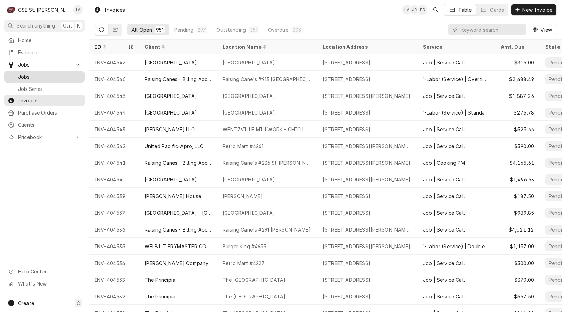
click at [37, 73] on span "Jobs" at bounding box center [49, 76] width 63 height 7
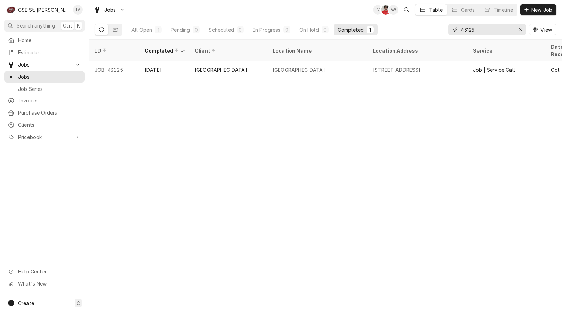
drag, startPoint x: 474, startPoint y: 30, endPoint x: 456, endPoint y: 29, distance: 18.1
click at [456, 29] on div "43125" at bounding box center [487, 29] width 78 height 11
type input "43126"
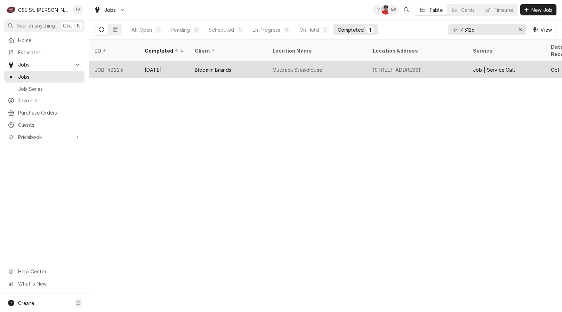
click at [196, 66] on div "Bloomin Brands" at bounding box center [213, 69] width 37 height 7
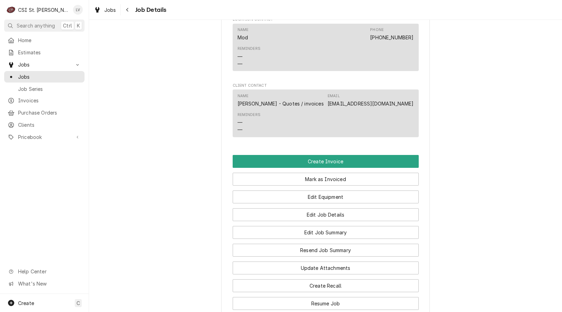
scroll to position [730, 0]
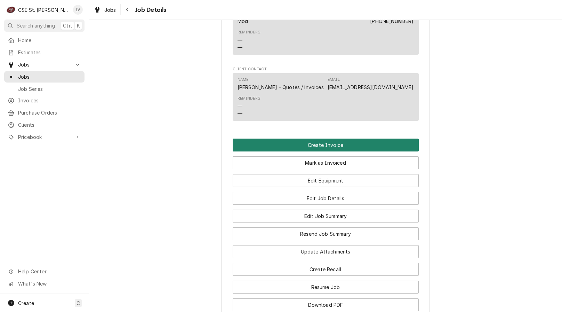
click at [274, 149] on button "Create Invoice" at bounding box center [326, 144] width 186 height 13
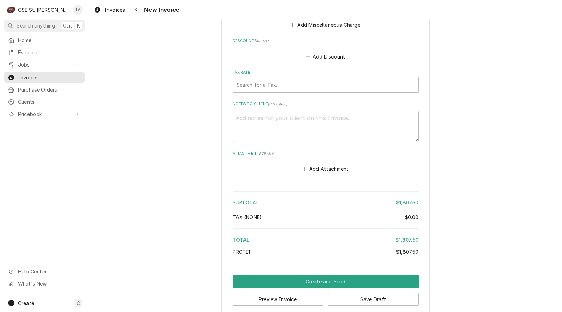
scroll to position [1912, 0]
click at [378, 292] on button "Save Draft" at bounding box center [373, 298] width 91 height 13
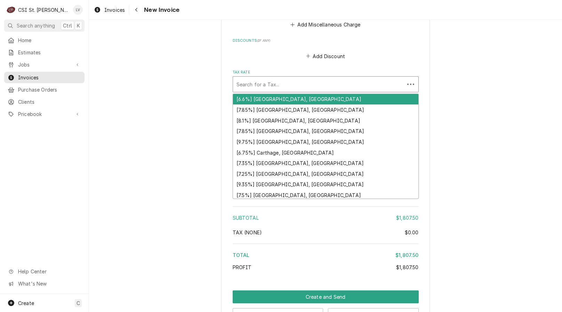
click at [269, 78] on div "Tax Rate" at bounding box center [318, 84] width 164 height 13
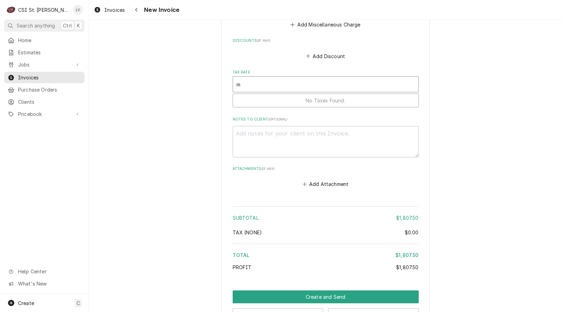
type textarea "x"
type input "m"
type textarea "x"
type input "mo"
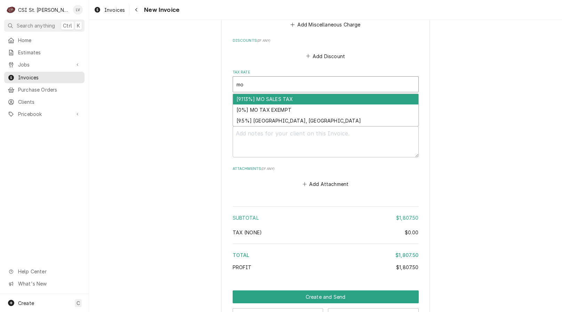
click at [250, 94] on div "[9.113%] MO SALES TAX" at bounding box center [325, 99] width 185 height 11
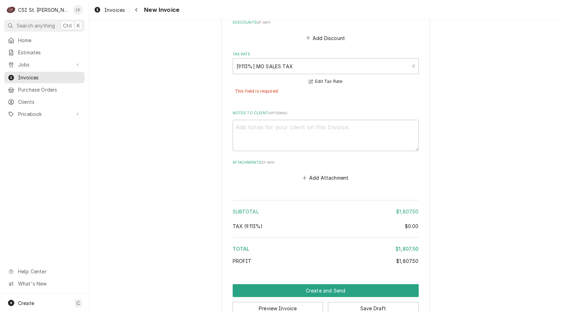
scroll to position [1940, 0]
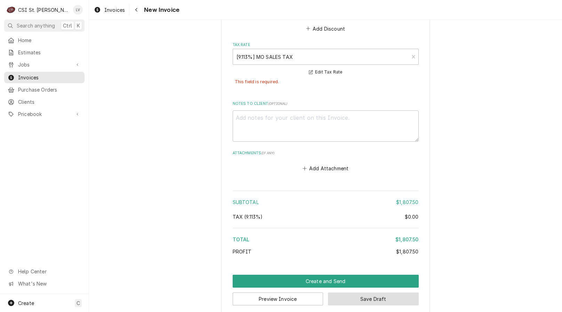
click at [375, 292] on button "Save Draft" at bounding box center [373, 298] width 91 height 13
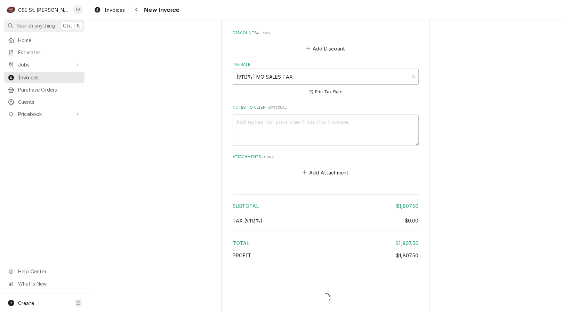
type textarea "x"
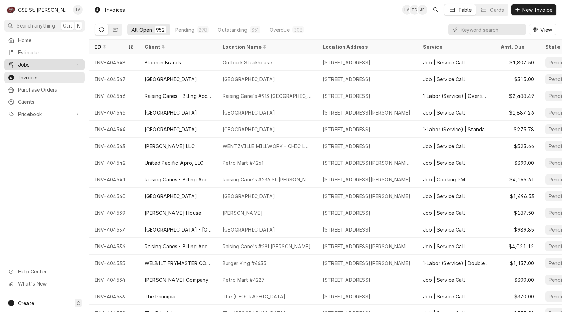
click at [52, 64] on span "Jobs" at bounding box center [44, 64] width 52 height 7
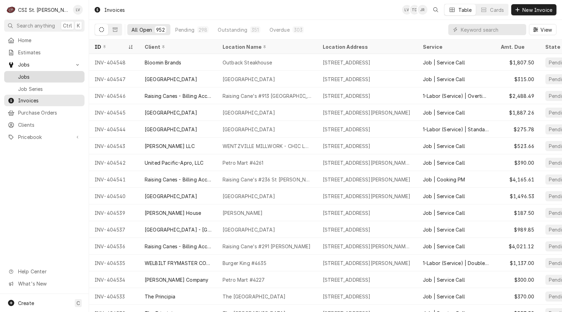
click at [53, 75] on span "Jobs" at bounding box center [49, 76] width 63 height 7
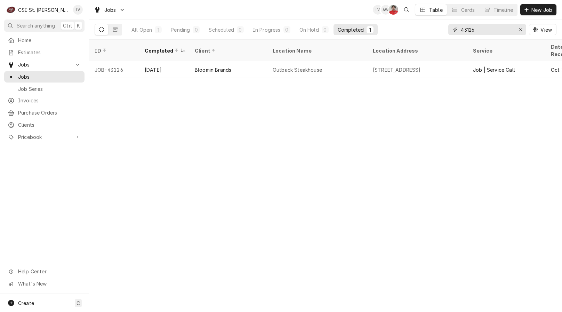
drag, startPoint x: 478, startPoint y: 27, endPoint x: 450, endPoint y: 30, distance: 28.7
click at [450, 30] on div "43126" at bounding box center [487, 29] width 78 height 11
type input "43164"
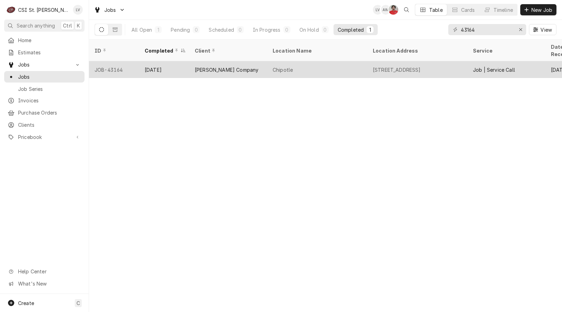
click at [201, 66] on div "[PERSON_NAME] Company" at bounding box center [227, 69] width 64 height 7
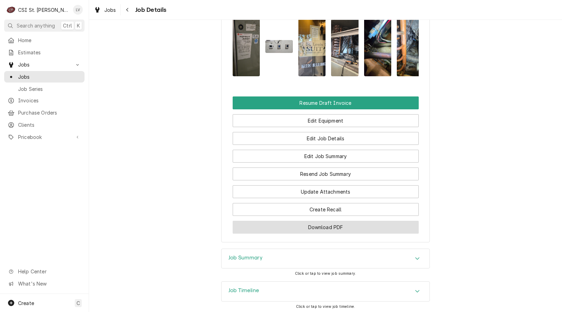
scroll to position [831, 0]
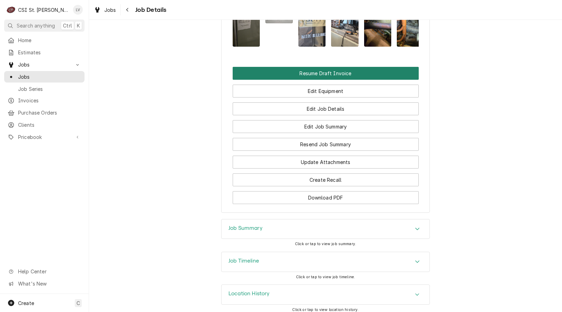
click at [333, 68] on button "Resume Draft Invoice" at bounding box center [326, 73] width 186 height 13
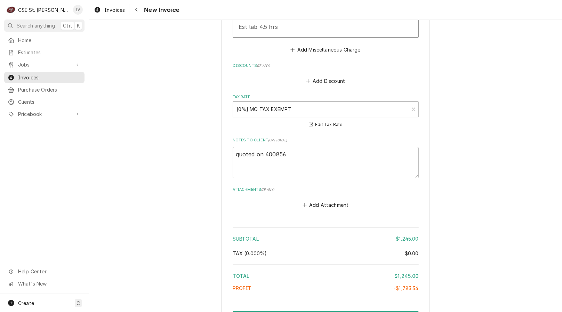
scroll to position [2538, 0]
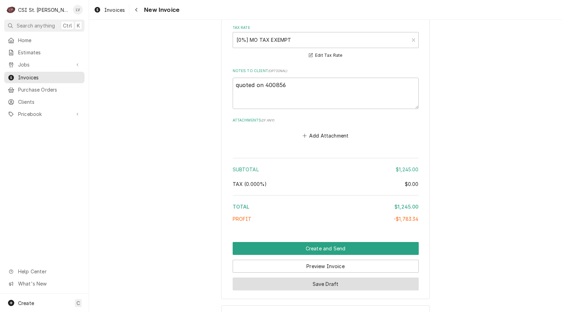
click at [319, 285] on button "Save Draft" at bounding box center [326, 283] width 186 height 13
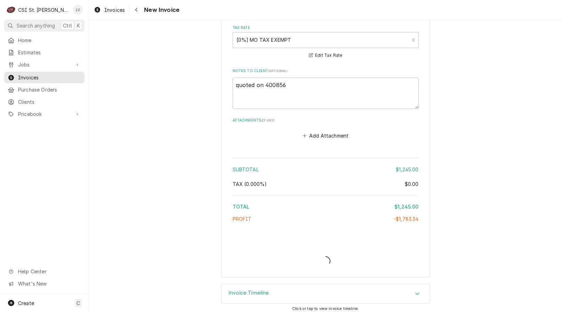
type textarea "x"
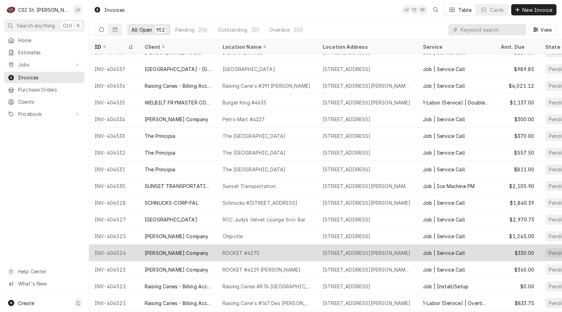
scroll to position [164, 0]
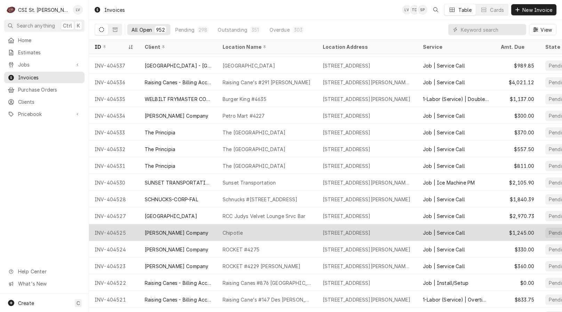
click at [154, 235] on div "[PERSON_NAME] Company" at bounding box center [178, 232] width 78 height 17
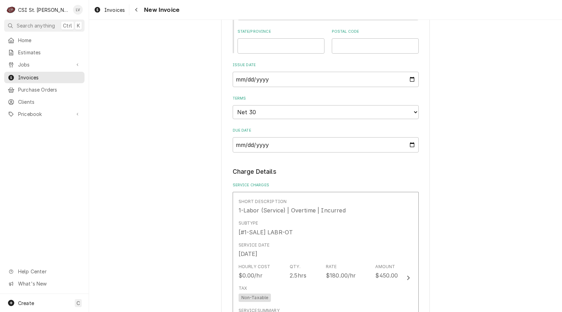
scroll to position [556, 0]
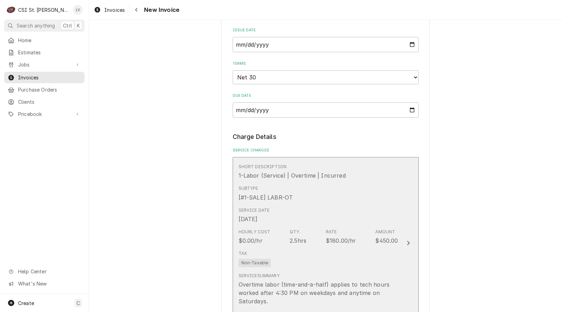
click at [335, 208] on div "Service Date Oct 8, 2025" at bounding box center [319, 215] width 160 height 22
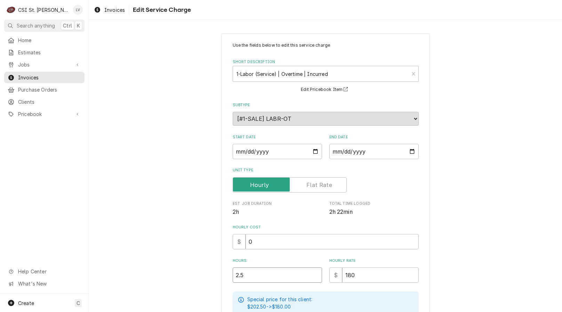
drag, startPoint x: 212, startPoint y: 296, endPoint x: 197, endPoint y: 301, distance: 16.0
click at [197, 301] on div "Use the fields below to edit this service charge Short Description 1-Labor (Ser…" at bounding box center [325, 244] width 473 height 434
type textarea "x"
type input "3"
click at [122, 226] on div "Use the fields below to edit this service charge Short Description 1-Labor (Ser…" at bounding box center [325, 244] width 473 height 434
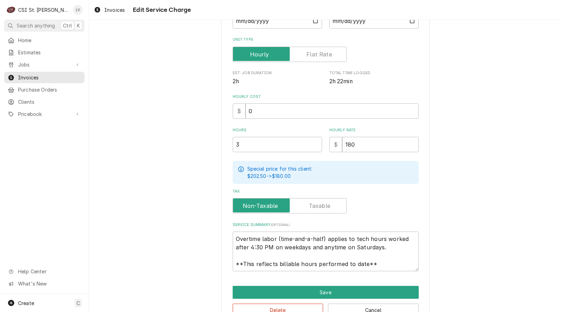
scroll to position [149, 0]
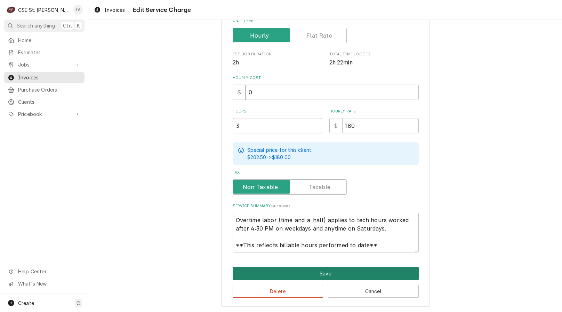
click at [287, 269] on button "Save" at bounding box center [326, 273] width 186 height 13
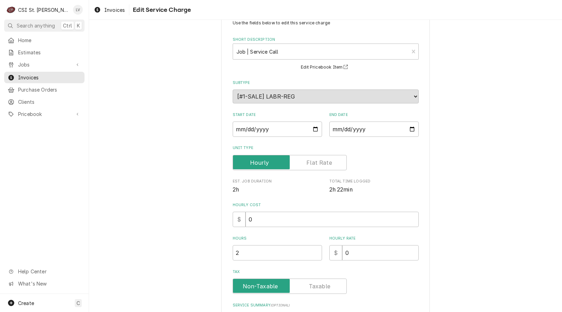
scroll to position [209, 0]
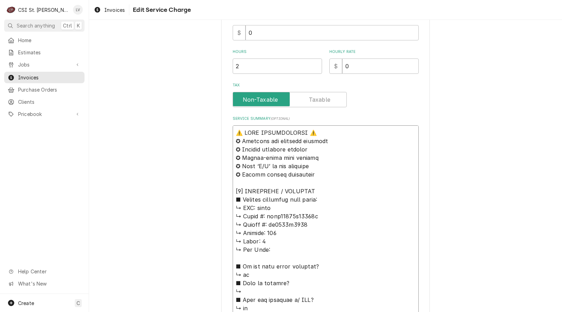
drag, startPoint x: 253, startPoint y: 208, endPoint x: 225, endPoint y: 106, distance: 105.4
type textarea "x"
type textarea "trane ↳ 𝗠𝗼𝗱𝗲𝗹 #: scih10033a01110a ↳ 𝗦𝗲𝗿𝗶𝗮𝗹 #: br0802s2146 ↳ 𝗩𝗼𝗹𝘁𝗮𝗴𝗲: 208 ↳ 𝗣𝗵𝗮𝘀…"
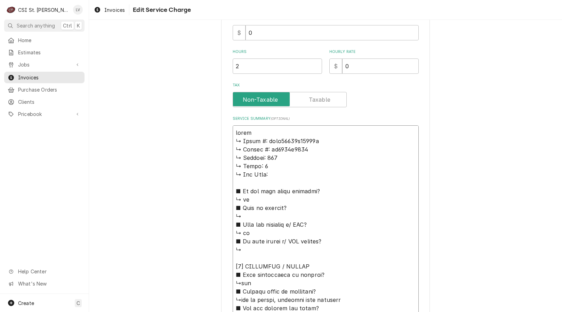
type textarea "x"
type textarea "trane ↳ 𝗠𝗼𝗱𝗲𝗹 #: scih10033a01110a ↳ 𝗦𝗲𝗿𝗶𝗮𝗹 #: br0802s2146 ↳ 𝗩𝗼𝗹𝘁𝗮𝗴𝗲: 208 ↳ 𝗣𝗵𝗮𝘀…"
type textarea "x"
type textarea "rane ↳ 𝗠𝗼𝗱𝗲𝗹 #: scih10033a01110a ↳ 𝗦𝗲𝗿𝗶𝗮𝗹 #: br0802s2146 ↳ 𝗩𝗼𝗹𝘁𝗮𝗴𝗲: 208 ↳ 𝗣𝗵𝗮𝘀𝗲…"
type textarea "x"
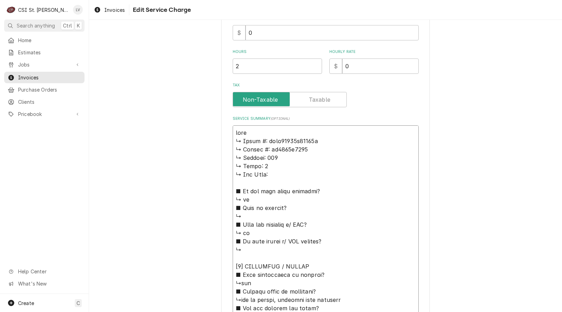
type textarea "Trane ↳ 𝗠𝗼𝗱𝗲𝗹 #: scih10033a01110a ↳ 𝗦𝗲𝗿𝗶𝗮𝗹 #: br0802s2146 ↳ 𝗩𝗼𝗹𝘁𝗮𝗴𝗲: 208 ↳ 𝗣𝗵𝗮𝘀…"
type textarea "x"
type textarea "Trane ↳ 𝗠𝗼𝗱𝗲𝗹 #: scih10033a01110a ↳ 𝗦𝗲𝗿𝗶𝗮𝗹 #: br0802s2146 ↳ 𝗩𝗼𝗹𝘁𝗮𝗴𝗲: 208 ↳ 𝗣𝗵𝗮𝘀…"
type textarea "x"
type textarea "Trane / ↳ 𝗠𝗼𝗱𝗲𝗹 #: scih10033a01110a ↳ 𝗦𝗲𝗿𝗶𝗮𝗹 #: br0802s2146 ↳ 𝗩𝗼𝗹𝘁𝗮𝗴𝗲: 208 ↳ 𝗣𝗵…"
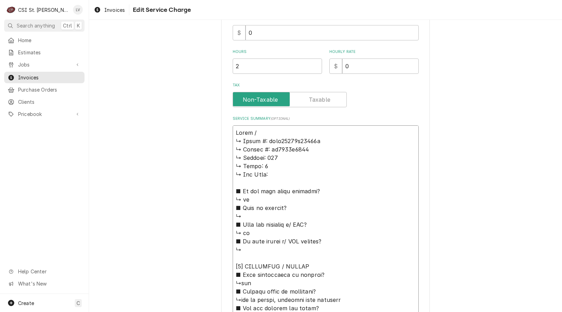
type textarea "x"
type textarea "Trane / ↳ 𝗠𝗼𝗱𝗲𝗹 #: scih10033a01110a ↳ 𝗦𝗲𝗿𝗶𝗮𝗹 #: br0802s2146 ↳ 𝗩𝗼𝗹𝘁𝗮𝗴𝗲: 208 ↳ 𝗣𝗵…"
type textarea "x"
type textarea "Trane / M ↳ 𝗠𝗼𝗱𝗲𝗹 #: scih10033a01110a ↳ 𝗦𝗲𝗿𝗶𝗮𝗹 #: br0802s2146 ↳ 𝗩𝗼𝗹𝘁𝗮𝗴𝗲: 208 ↳ …"
type textarea "x"
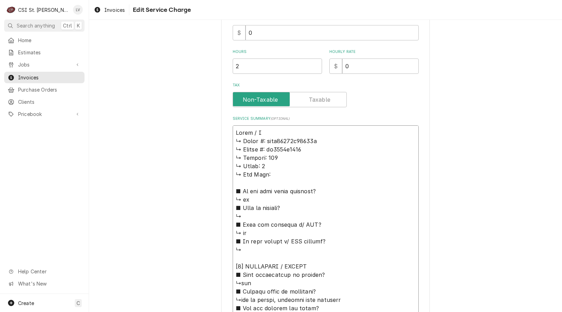
type textarea "Trane / Mo ↳ 𝗠𝗼𝗱𝗲𝗹 #: scih10033a01110a ↳ 𝗦𝗲𝗿𝗶𝗮𝗹 #: br0802s2146 ↳ 𝗩𝗼𝗹𝘁𝗮𝗴𝗲: 208 ↳…"
type textarea "x"
type textarea "Trane / Mod ↳ 𝗠𝗼𝗱𝗲𝗹 #: scih10033a01110a ↳ 𝗦𝗲𝗿𝗶𝗮𝗹 #: br0802s2146 ↳ 𝗩𝗼𝗹𝘁𝗮𝗴𝗲: 208 …"
type textarea "x"
type textarea "Trane / Mode ↳ 𝗠𝗼𝗱𝗲𝗹 #: scih10033a01110a ↳ 𝗦𝗲𝗿𝗶𝗮𝗹 #: br0802s2146 ↳ 𝗩𝗼𝗹𝘁𝗮𝗴𝗲: 208…"
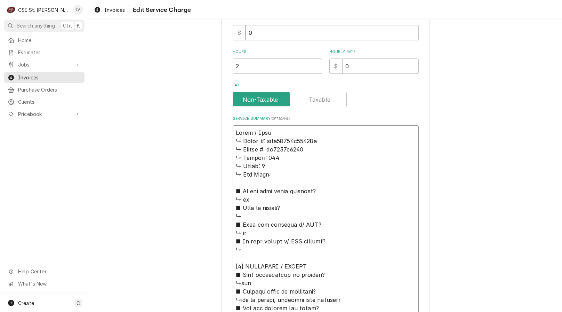
type textarea "x"
type textarea "Trane / Model ↳ 𝗠𝗼𝗱𝗲𝗹 #: scih10033a01110a ↳ 𝗦𝗲𝗿𝗶𝗮𝗹 #: br0802s2146 ↳ 𝗩𝗼𝗹𝘁𝗮𝗴𝗲: 20…"
type textarea "x"
type textarea "Trane / Model: ↳ 𝗠𝗼𝗱𝗲𝗹 #: scih10033a01110a ↳ 𝗦𝗲𝗿𝗶𝗮𝗹 #: br0802s2146 ↳ 𝗩𝗼𝗹𝘁𝗮𝗴𝗲: 2…"
type textarea "x"
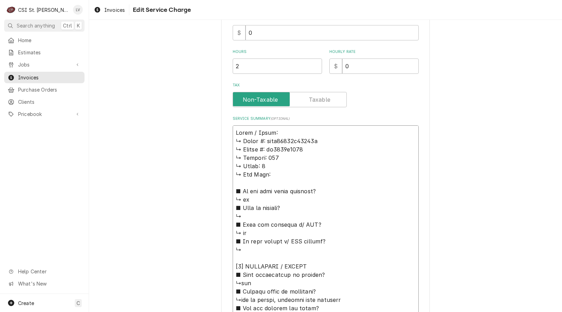
type textarea "Trane / Model: ↳ 𝗠𝗼𝗱𝗲𝗹 #: scih10033a01110a ↳ 𝗦𝗲𝗿𝗶𝗮𝗹 #: br0802s2146 ↳ 𝗩𝗼𝗹𝘁𝗮𝗴𝗲: 2…"
type textarea "x"
type textarea "Trane / Model: ↳ 𝗠𝗼𝗱𝗲𝗹 #: scih10033a01110a ↳ 𝗦𝗲𝗿𝗶𝗮𝗹 #: br0802s2146 ↳ 𝗩𝗼𝗹𝘁𝗮𝗴𝗲: 2…"
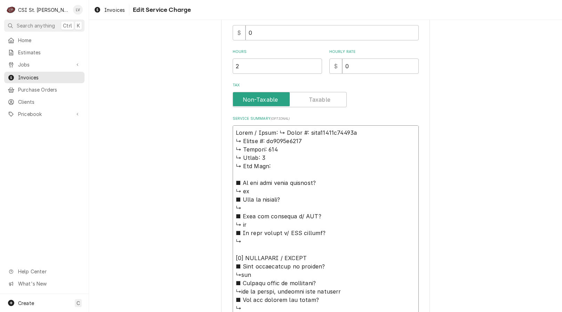
type textarea "x"
type textarea "Trane / Model: 𝗠𝗼𝗱𝗲𝗹 #: scih10033a01110a ↳ 𝗦𝗲𝗿𝗶𝗮𝗹 #: br0802s2146 ↳ 𝗩𝗼𝗹𝘁𝗮𝗴𝗲: 208…"
type textarea "x"
type textarea "Trane / Model: 𝗠𝗼𝗱𝗲𝗹 #: scih10033a01110a ↳ 𝗦𝗲𝗿𝗶𝗮𝗹 #: br0802s2146 ↳ 𝗩𝗼𝗹𝘁𝗮𝗴𝗲: 208…"
type textarea "x"
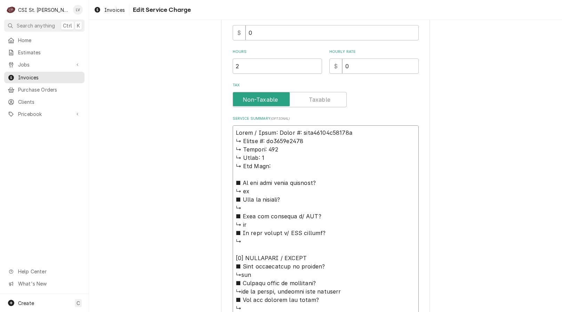
type textarea "Trane / Model: 𝗼𝗱𝗲𝗹 #: scih10033a01110a ↳ 𝗦𝗲𝗿𝗶𝗮𝗹 #: br0802s2146 ↳ 𝗩𝗼𝗹𝘁𝗮𝗴𝗲: 208 …"
type textarea "x"
type textarea "Trane / Model: 𝗱𝗲𝗹 #: scih10033a01110a ↳ 𝗦𝗲𝗿𝗶𝗮𝗹 #: br0802s2146 ↳ 𝗩𝗼𝗹𝘁𝗮𝗴𝗲: 208 ↳…"
type textarea "x"
type textarea "Trane / Model: 𝗲𝗹 #: scih10033a01110a ↳ 𝗦𝗲𝗿𝗶𝗮𝗹 #: br0802s2146 ↳ 𝗩𝗼𝗹𝘁𝗮𝗴𝗲: 208 ↳ …"
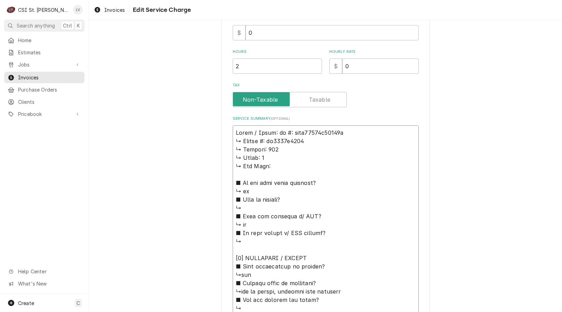
type textarea "x"
type textarea "Trane / Model: 𝗹 #: scih10033a01110a ↳ 𝗦𝗲𝗿𝗶𝗮𝗹 #: br0802s2146 ↳ 𝗩𝗼𝗹𝘁𝗮𝗴𝗲: 208 ↳ 𝗣…"
type textarea "x"
type textarea "Trane / Model: #: scih10033a01110a ↳ 𝗦𝗲𝗿𝗶𝗮𝗹 #: br0802s2146 ↳ 𝗩𝗼𝗹𝘁𝗮𝗴𝗲: 208 ↳ 𝗣𝗵𝗮…"
type textarea "x"
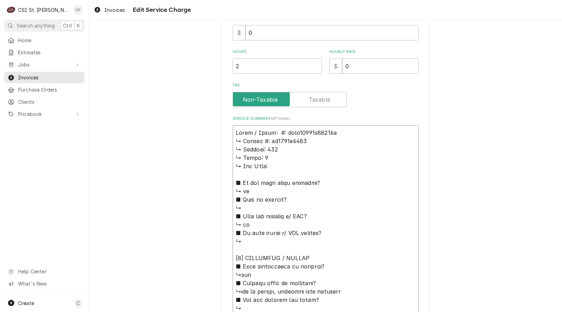
type textarea "Trane / Model: #: scih10033a01110a ↳ 𝗦𝗲𝗿𝗶𝗮𝗹 #: br0802s2146 ↳ 𝗩𝗼𝗹𝘁𝗮𝗴𝗲: 208 ↳ 𝗣𝗵𝗮…"
type textarea "x"
type textarea "Trane / Model: : scih10033a01110a ↳ 𝗦𝗲𝗿𝗶𝗮𝗹 #: br0802s2146 ↳ 𝗩𝗼𝗹𝘁𝗮𝗴𝗲: 208 ↳ 𝗣𝗵𝗮𝘀…"
type textarea "x"
type textarea "Trane / Model: scih10033a01110a ↳ 𝗦𝗲𝗿𝗶𝗮𝗹 #: br0802s2146 ↳ 𝗩𝗼𝗹𝘁𝗮𝗴𝗲: 208 ↳ 𝗣𝗵𝗮𝘀𝗲:…"
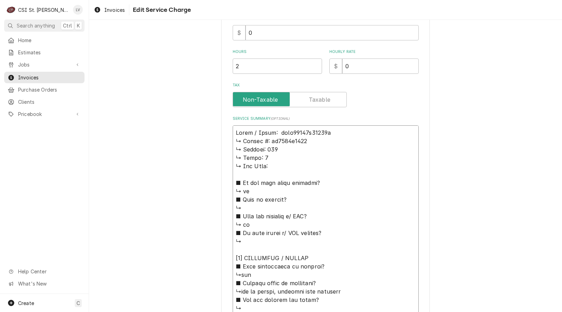
type textarea "x"
type textarea "Trane / Model: scih10033a01110a ↳ 𝗦𝗲𝗿𝗶𝗮𝗹 #: br0802s2146 ↳ 𝗩𝗼𝗹𝘁𝗮𝗴𝗲: 208 ↳ 𝗣𝗵𝗮𝘀𝗲:…"
type textarea "x"
type textarea "Trane / Model: Sscih10033a01110a ↳ 𝗦𝗲𝗿𝗶𝗮𝗹 #: br0802s2146 ↳ 𝗩𝗼𝗹𝘁𝗮𝗴𝗲: 208 ↳ 𝗣𝗵𝗮𝘀𝗲…"
type textarea "x"
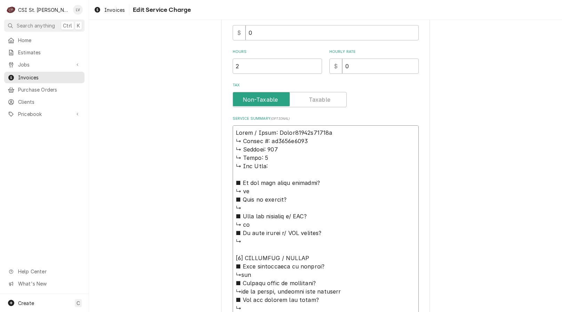
type textarea "Trane / Model: SCscih10033a01110a ↳ 𝗦𝗲𝗿𝗶𝗮𝗹 #: br0802s2146 ↳ 𝗩𝗼𝗹𝘁𝗮𝗴𝗲: 208 ↳ 𝗣𝗵𝗮𝘀…"
type textarea "x"
type textarea "Trane / Model: SCIscih10033a01110a ↳ 𝗦𝗲𝗿𝗶𝗮𝗹 #: br0802s2146 ↳ 𝗩𝗼𝗹𝘁𝗮𝗴𝗲: 208 ↳ 𝗣𝗵𝗮…"
type textarea "x"
type textarea "Trane / Model: SCIHscih10033a01110a ↳ 𝗦𝗲𝗿𝗶𝗮𝗹 #: br0802s2146 ↳ 𝗩𝗼𝗹𝘁𝗮𝗴𝗲: 208 ↳ 𝗣𝗵…"
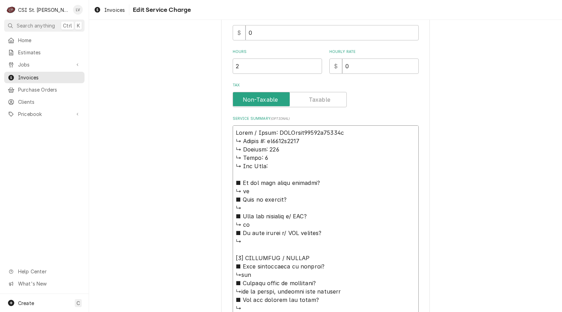
type textarea "x"
type textarea "Trane / Model: SCIHcih10033a01110a ↳ 𝗦𝗲𝗿𝗶𝗮𝗹 #: br0802s2146 ↳ 𝗩𝗼𝗹𝘁𝗮𝗴𝗲: 208 ↳ 𝗣𝗵𝗮…"
type textarea "x"
type textarea "Trane / Model: SCIHih10033a01110a ↳ 𝗦𝗲𝗿𝗶𝗮𝗹 #: br0802s2146 ↳ 𝗩𝗼𝗹𝘁𝗮𝗴𝗲: 208 ↳ 𝗣𝗵𝗮𝘀…"
type textarea "x"
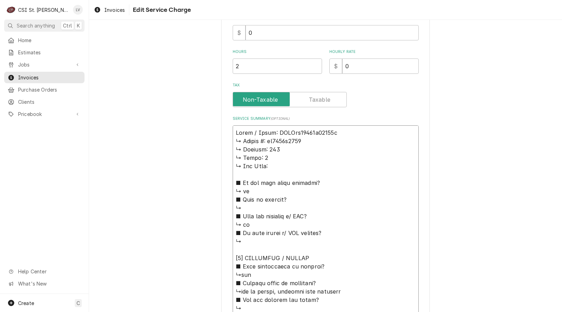
type textarea "Trane / Model: SCIHh10033a01110a ↳ 𝗦𝗲𝗿𝗶𝗮𝗹 #: br0802s2146 ↳ 𝗩𝗼𝗹𝘁𝗮𝗴𝗲: 208 ↳ 𝗣𝗵𝗮𝘀𝗲…"
type textarea "x"
type textarea "Trane / Model: SCIH10033a01110a ↳ 𝗦𝗲𝗿𝗶𝗮𝗹 #: br0802s2146 ↳ 𝗩𝗼𝗹𝘁𝗮𝗴𝗲: 208 ↳ 𝗣𝗵𝗮𝘀𝗲:…"
type textarea "x"
type textarea "Trane / Model: SCIH1003301110a ↳ 𝗦𝗲𝗿𝗶𝗮𝗹 #: br0802s2146 ↳ 𝗩𝗼𝗹𝘁𝗮𝗴𝗲: 208 ↳ 𝗣𝗵𝗮𝘀𝗲: …"
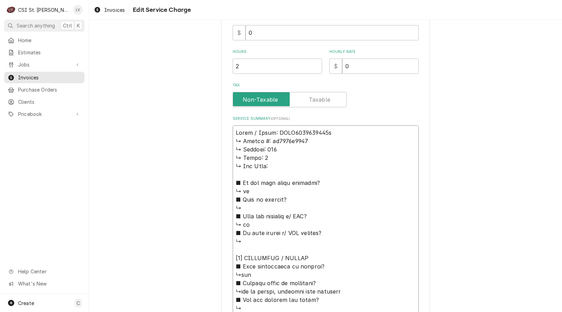
type textarea "x"
type textarea "Trane / Model: SCIH10033A01110a ↳ 𝗦𝗲𝗿𝗶𝗮𝗹 #: br0802s2146 ↳ 𝗩𝗼𝗹𝘁𝗮𝗴𝗲: 208 ↳ 𝗣𝗵𝗮𝘀𝗲:…"
type textarea "x"
type textarea "Trane / Model: SCIH10033A01110a ↳ 𝗩𝗼𝗹𝘁𝗮𝗴𝗲: 208 ↳ 𝗣𝗵𝗮𝘀𝗲: 3 ↳ 𝗚𝗮𝘀 𝗧𝘆𝗽𝗲: ■ 𝗜𝘀 𝘁𝗵𝗲 …"
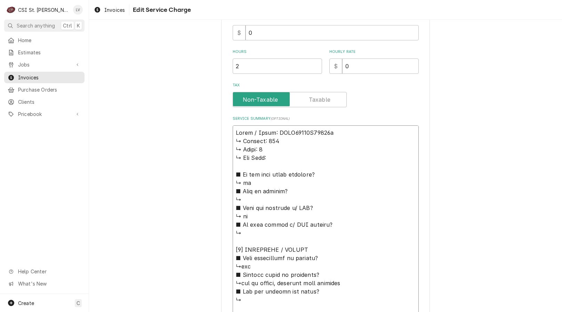
type textarea "x"
type textarea "Trane / Model: SCIH10033A01110 ↳ 𝗩𝗼𝗹𝘁𝗮𝗴𝗲: 208 ↳ 𝗣𝗵𝗮𝘀𝗲: 3 ↳ 𝗚𝗮𝘀 𝗧𝘆𝗽𝗲: ■ 𝗜𝘀 𝘁𝗵𝗲 𝘂…"
type textarea "x"
type textarea "Trane / Model: SCIH10033A01110A ↳ 𝗩𝗼𝗹𝘁𝗮𝗴𝗲: 208 ↳ 𝗣𝗵𝗮𝘀𝗲: 3 ↳ 𝗚𝗮𝘀 𝗧𝘆𝗽𝗲: ■ 𝗜𝘀 𝘁𝗵𝗲 …"
type textarea "x"
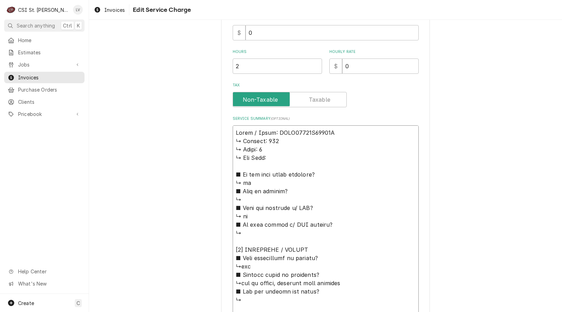
type textarea "Trane / Model: SCIH10033A01110A ↳ 𝗩𝗼𝗹𝘁𝗮𝗴𝗲: 208 ↳ 𝗣𝗵𝗮𝘀𝗲: 3 ↳ 𝗚𝗮𝘀 𝗧𝘆𝗽𝗲: ■ 𝗜𝘀 𝘁𝗵𝗲 …"
type textarea "x"
type textarea "Trane / Model: SCIH10033A01110A / ↳ 𝗩𝗼𝗹𝘁𝗮𝗴𝗲: 208 ↳ 𝗣𝗵𝗮𝘀𝗲: 3 ↳ 𝗚𝗮𝘀 𝗧𝘆𝗽𝗲: ■ 𝗜𝘀 𝘁𝗵…"
type textarea "x"
type textarea "Trane / Model: SCIH10033A01110A /. ↳ 𝗩𝗼𝗹𝘁𝗮𝗴𝗲: 208 ↳ 𝗣𝗵𝗮𝘀𝗲: 3 ↳ 𝗚𝗮𝘀 𝗧𝘆𝗽𝗲: ■ 𝗜𝘀 𝘁…"
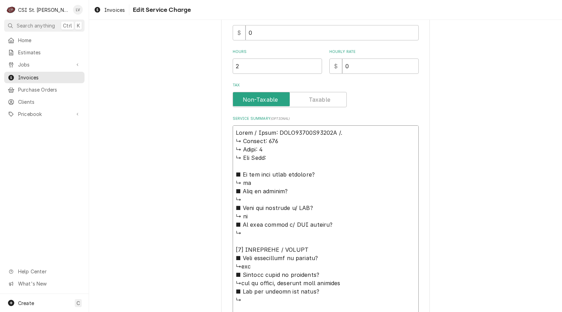
type textarea "x"
type textarea "Trane / Model: SCIH10033A01110A /. ↳ 𝗩𝗼𝗹𝘁𝗮𝗴𝗲: 208 ↳ 𝗣𝗵𝗮𝘀𝗲: 3 ↳ 𝗚𝗮𝘀 𝗧𝘆𝗽𝗲: ■ 𝗜𝘀 𝘁…"
type textarea "x"
type textarea "Trane / Model: SCIH10033A01110A /. ↳ 𝗩𝗼𝗹𝘁𝗮𝗴𝗲: 208 ↳ 𝗣𝗵𝗮𝘀𝗲: 3 ↳ 𝗚𝗮𝘀 𝗧𝘆𝗽𝗲: ■ 𝗜𝘀 𝘁…"
type textarea "x"
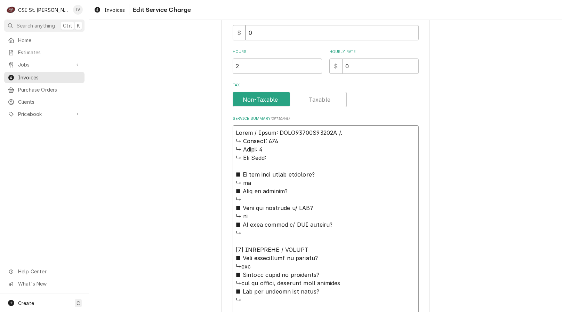
type textarea "Trane / Model: SCIH10033A01110A / ↳ 𝗩𝗼𝗹𝘁𝗮𝗴𝗲: 208 ↳ 𝗣𝗵𝗮𝘀𝗲: 3 ↳ 𝗚𝗮𝘀 𝗧𝘆𝗽𝗲: ■ 𝗜𝘀 𝘁𝗵…"
type textarea "x"
type textarea "Trane / Model: SCIH10033A01110A / ↳ 𝗩𝗼𝗹𝘁𝗮𝗴𝗲: 208 ↳ 𝗣𝗵𝗮𝘀𝗲: 3 ↳ 𝗚𝗮𝘀 𝗧𝘆𝗽𝗲: ■ 𝗜𝘀 𝘁𝗵…"
type textarea "x"
type textarea "Trane / Model: SCIH10033A01110A / S ↳ 𝗩𝗼𝗹𝘁𝗮𝗴𝗲: 208 ↳ 𝗣𝗵𝗮𝘀𝗲: 3 ↳ 𝗚𝗮𝘀 𝗧𝘆𝗽𝗲: ■ 𝗜𝘀 …"
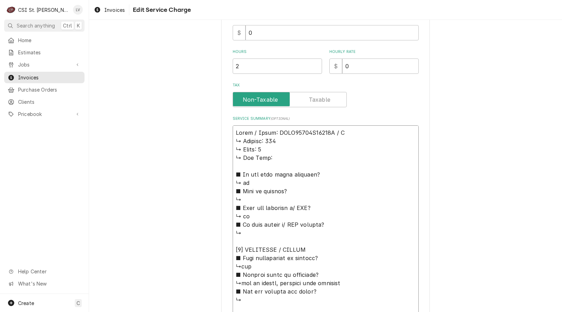
type textarea "x"
type textarea "Trane / Model: SCIH10033A01110A / Se ↳ 𝗩𝗼𝗹𝘁𝗮𝗴𝗲: 208 ↳ 𝗣𝗵𝗮𝘀𝗲: 3 ↳ 𝗚𝗮𝘀 𝗧𝘆𝗽𝗲: ■ 𝗜𝘀…"
type textarea "x"
type textarea "Trane / Model: SCIH10033A01110A / Ser ↳ 𝗩𝗼𝗹𝘁𝗮𝗴𝗲: 208 ↳ 𝗣𝗵𝗮𝘀𝗲: 3 ↳ 𝗚𝗮𝘀 𝗧𝘆𝗽𝗲: ■ 𝗜…"
type textarea "x"
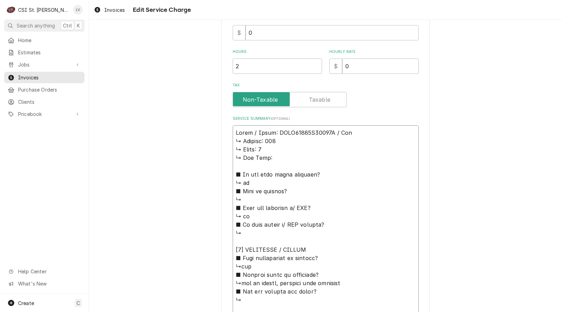
type textarea "Trane / Model: SCIH10033A01110A / Seri ↳ 𝗩𝗼𝗹𝘁𝗮𝗴𝗲: 208 ↳ 𝗣𝗵𝗮𝘀𝗲: 3 ↳ 𝗚𝗮𝘀 𝗧𝘆𝗽𝗲: ■ …"
type textarea "x"
type textarea "Trane / Model: SCIH10033A01110A / Seria ↳ 𝗩𝗼𝗹𝘁𝗮𝗴𝗲: 208 ↳ 𝗣𝗵𝗮𝘀𝗲: 3 ↳ 𝗚𝗮𝘀 𝗧𝘆𝗽𝗲: ■…"
type textarea "x"
type textarea "Trane / Model: SCIH10033A01110A / Serial ↳ 𝗩𝗼𝗹𝘁𝗮𝗴𝗲: 208 ↳ 𝗣𝗵𝗮𝘀𝗲: 3 ↳ 𝗚𝗮𝘀 𝗧𝘆𝗽𝗲: …"
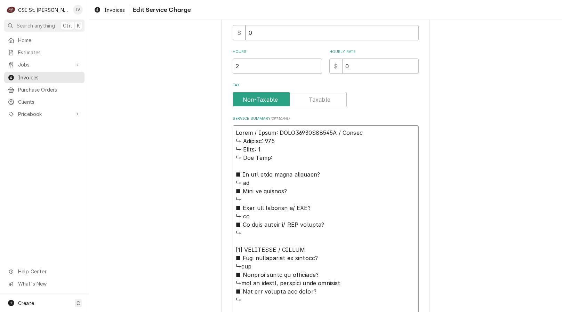
type textarea "x"
type textarea "Trane / Model: SCIH10033A01110A / Serial: ↳ 𝗩𝗼𝗹𝘁𝗮𝗴𝗲: 208 ↳ 𝗣𝗵𝗮𝘀𝗲: 3 ↳ 𝗚𝗮𝘀 𝗧𝘆𝗽𝗲:…"
type textarea "x"
type textarea "Trane / Model: SCIH10033A01110A / Serial: ↳ 𝗩𝗼𝗹𝘁𝗮𝗴𝗲: 208 ↳ 𝗣𝗵𝗮𝘀𝗲: 3 ↳ 𝗚𝗮𝘀 𝗧𝘆𝗽𝗲:…"
type textarea "x"
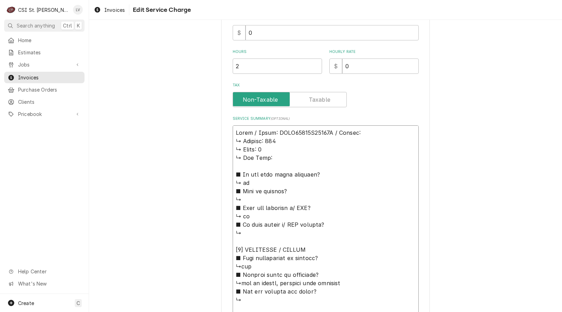
type textarea "Trane / Model: SCIH10033A01110A / Serial: ↳ 𝗩𝗼𝗹𝘁𝗮𝗴𝗲: 208 ↳ 𝗣𝗵𝗮𝘀𝗲: 3 ↳ 𝗚𝗮𝘀 𝗧𝘆𝗽𝗲:…"
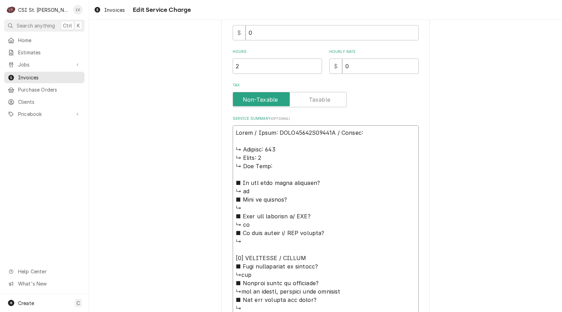
type textarea "x"
type textarea "Trane / Model: SCIH10033A01110A / Serial: ↳ 𝗩𝗼𝗹𝘁𝗮𝗴𝗲: 208 ↳ 𝗣𝗵𝗮𝘀𝗲: 3 ↳ 𝗚𝗮𝘀 𝗧𝘆𝗽𝗲:…"
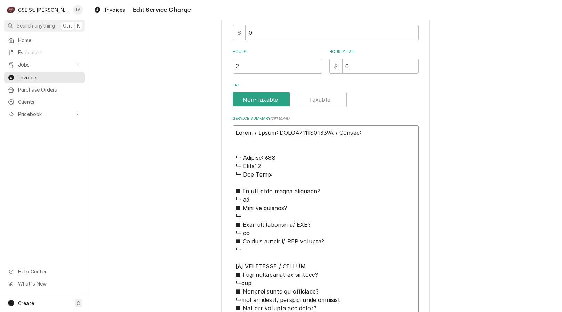
drag, startPoint x: 233, startPoint y: 158, endPoint x: 323, endPoint y: 277, distance: 149.4
type textarea "x"
type textarea "Trane / Model: SCIH10033A01110A / Serial: ↳yes ■ 𝗘𝘅𝗽𝗹𝗮𝗶𝗻 𝘀𝘁𝗲𝗽𝘀 𝘁𝗼 𝗱𝗶𝗮𝗴𝗻𝗼𝘀𝗶𝘀? ↳l…"
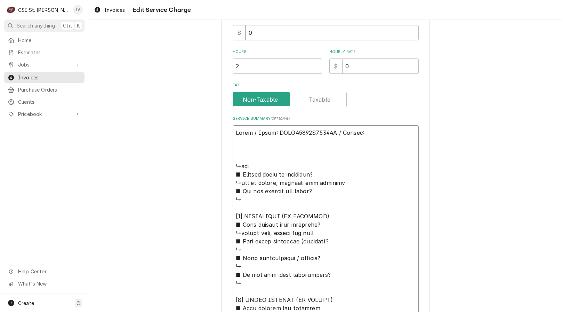
type textarea "x"
type textarea "Trane / Model: SCIH10033A01110A / Serial: ↳yes ■ 𝗘𝘅𝗽𝗹𝗮𝗶𝗻 𝘀𝘁𝗲𝗽𝘀 𝘁𝗼 𝗱𝗶𝗮𝗴𝗻𝗼𝘀𝗶𝘀? ↳l…"
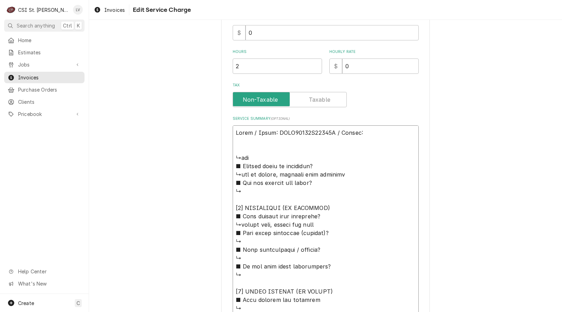
type textarea "x"
type textarea "Trane / Model: SCIH10033A01110A / Serial: yes ■ 𝗘𝘅𝗽𝗹𝗮𝗶𝗻 𝘀𝘁𝗲𝗽𝘀 𝘁𝗼 𝗱𝗶𝗮𝗴𝗻𝗼𝘀𝗶𝘀? ↳lo…"
type textarea "x"
type textarea "Trane / Model: SCIH10033A01110A / Serial: es ■ 𝗘𝘅𝗽𝗹𝗮𝗶𝗻 𝘀𝘁𝗲𝗽𝘀 𝘁𝗼 𝗱𝗶𝗮𝗴𝗻𝗼𝘀𝗶𝘀? ↳low…"
type textarea "x"
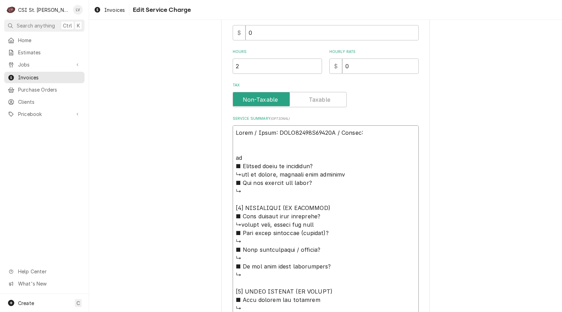
type textarea "Trane / Model: SCIH10033A01110A / Serial: s ■ 𝗘𝘅𝗽𝗹𝗮𝗶𝗻 𝘀𝘁𝗲𝗽𝘀 𝘁𝗼 𝗱𝗶𝗮𝗴𝗻𝗼𝘀𝗶𝘀? ↳low …"
type textarea "x"
type textarea "Trane / Model: SCIH10033A01110A / Serial: ■ 𝗘𝘅𝗽𝗹𝗮𝗶𝗻 𝘀𝘁𝗲𝗽𝘀 𝘁𝗼 𝗱𝗶𝗮𝗴𝗻𝗼𝘀𝗶𝘀? ↳low om…"
type textarea "x"
type textarea "Trane / Model: SCIH10033A01110A / Serial: ■ 𝗘𝘅𝗽𝗹𝗮𝗶𝗻 𝘀𝘁𝗲𝗽𝘀 𝘁𝗼 𝗱𝗶𝗮𝗴𝗻𝗼𝘀𝗶𝘀? ↳low om…"
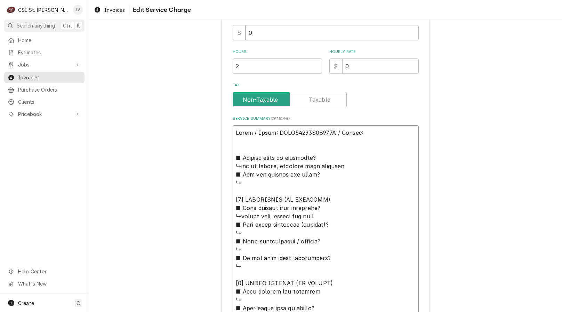
type textarea "x"
type textarea "Trane / Model: SCIH10033A01110A / Serial: 𝗘𝘅𝗽𝗹𝗮𝗶𝗻 𝘀𝘁𝗲𝗽𝘀 𝘁𝗼 𝗱𝗶𝗮𝗴𝗻𝗼𝘀𝗶𝘀? ↳low om c…"
type textarea "x"
type textarea "Trane / Model: SCIH10033A01110A / Serial: 𝗘𝘅𝗽𝗹𝗮𝗶𝗻 𝘀𝘁𝗲𝗽𝘀 𝘁𝗼 𝗱𝗶𝗮𝗴𝗻𝗼𝘀𝗶𝘀? ↳low om c…"
type textarea "x"
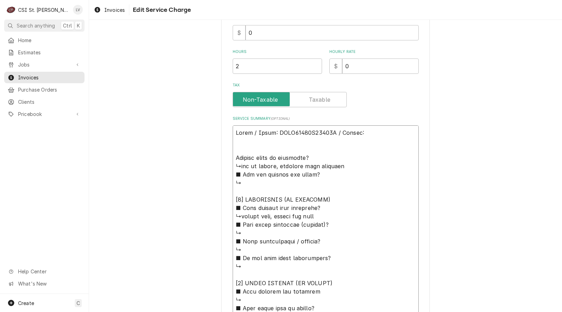
type textarea "Trane / Model: SCIH10033A01110A / Serial: 𝘅𝗽𝗹𝗮𝗶𝗻 𝘀𝘁𝗲𝗽𝘀 𝘁𝗼 𝗱𝗶𝗮𝗴𝗻𝗼𝘀𝗶𝘀? ↳low om ch…"
type textarea "x"
type textarea "Trane / Model: SCIH10033A01110A / Serial: 𝗽𝗹𝗮𝗶𝗻 𝘀𝘁𝗲𝗽𝘀 𝘁𝗼 𝗱𝗶𝗮𝗴𝗻𝗼𝘀𝗶𝘀? ↳low om cha…"
type textarea "x"
type textarea "Trane / Model: SCIH10033A01110A / Serial: 𝗹𝗮𝗶𝗻 𝘀𝘁𝗲𝗽𝘀 𝘁𝗼 𝗱𝗶𝗮𝗴𝗻𝗼𝘀𝗶𝘀? ↳low om char…"
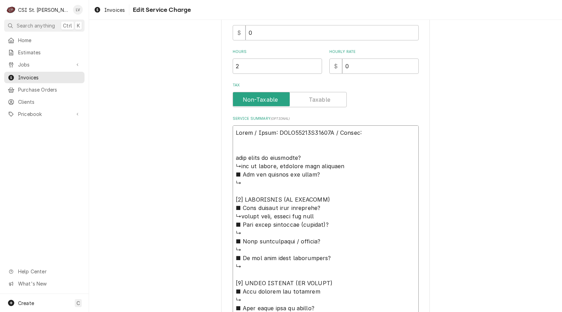
type textarea "x"
type textarea "Trane / Model: SCIH10033A01110A / Serial: 𝗮𝗶𝗻 𝘀𝘁𝗲𝗽𝘀 𝘁𝗼 𝗱𝗶𝗮𝗴𝗻𝗼𝘀𝗶𝘀? ↳low om charg…"
type textarea "x"
type textarea "Trane / Model: SCIH10033A01110A / Serial: 𝗶𝗻 𝘀𝘁𝗲𝗽𝘀 𝘁𝗼 𝗱𝗶𝗮𝗴𝗻𝗼𝘀𝗶𝘀? ↳low om charge…"
type textarea "x"
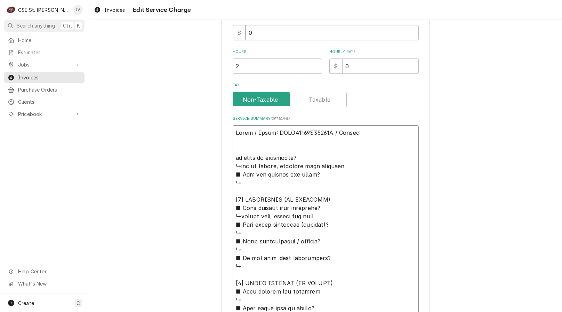
type textarea "Trane / Model: SCIH10033A01110A / Serial: 𝗻 𝘀𝘁𝗲𝗽𝘀 𝘁𝗼 𝗱𝗶𝗮𝗴𝗻𝗼𝘀𝗶𝘀? ↳low om charge,…"
type textarea "x"
type textarea "Trane / Model: SCIH10033A01110A / Serial: 𝘀𝘁𝗲𝗽𝘀 𝘁𝗼 𝗱𝗶𝗮𝗴𝗻𝗼𝘀𝗶𝘀? ↳low om charge, p…"
type textarea "x"
type textarea "Trane / Model: SCIH10033A01110A / Serial: 𝘀𝘁𝗲𝗽𝘀 𝘁𝗼 𝗱𝗶𝗮𝗴𝗻𝗼𝘀𝗶𝘀? ↳low om charge, p…"
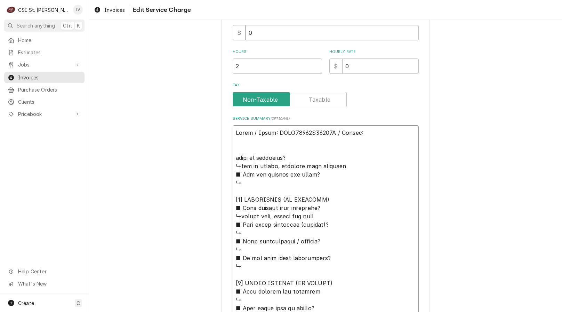
type textarea "x"
type textarea "Trane / Model: SCIH10033A01110A / Serial: 𝘁𝗲𝗽𝘀 𝘁𝗼 𝗱𝗶𝗮𝗴𝗻𝗼𝘀𝗶𝘀? ↳low om charge, po…"
type textarea "x"
type textarea "Trane / Model: SCIH10033A01110A / Serial: 𝗲𝗽𝘀 𝘁𝗼 𝗱𝗶𝗮𝗴𝗻𝗼𝘀𝗶𝘀? ↳low om charge, pos…"
type textarea "x"
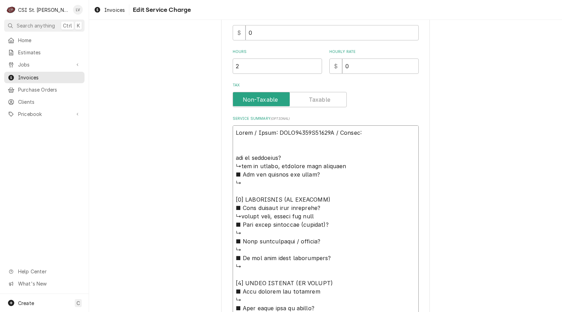
type textarea "Trane / Model: SCIH10033A01110A / Serial: 𝗽𝘀 𝘁𝗼 𝗱𝗶𝗮𝗴𝗻𝗼𝘀𝗶𝘀? ↳low om charge, poss…"
type textarea "x"
type textarea "Trane / Model: SCIH10033A01110A / Serial: 𝘀 𝘁𝗼 𝗱𝗶𝗮𝗴𝗻𝗼𝘀𝗶𝘀? ↳low om charge, possi…"
type textarea "x"
type textarea "Trane / Model: SCIH10033A01110A / Serial: 𝘁𝗼 𝗱𝗶𝗮𝗴𝗻𝗼𝘀𝗶𝘀? ↳low om charge, possibl…"
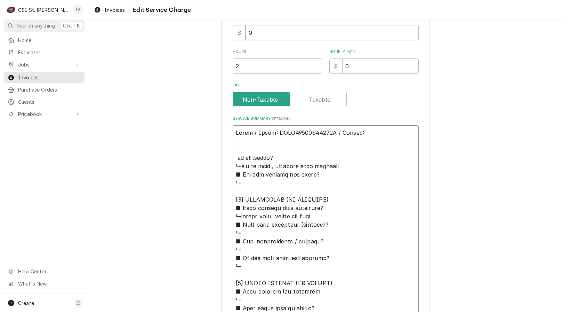
type textarea "x"
type textarea "Trane / Model: SCIH10033A01110A / Serial: 𝘁𝗼 𝗱𝗶𝗮𝗴𝗻𝗼𝘀𝗶𝘀? ↳low om charge, possibl…"
type textarea "x"
type textarea "Trane / Model: SCIH10033A01110A / Serial: 𝗼 𝗱𝗶𝗮𝗴𝗻𝗼𝘀𝗶𝘀? ↳low om charge, possibly…"
type textarea "x"
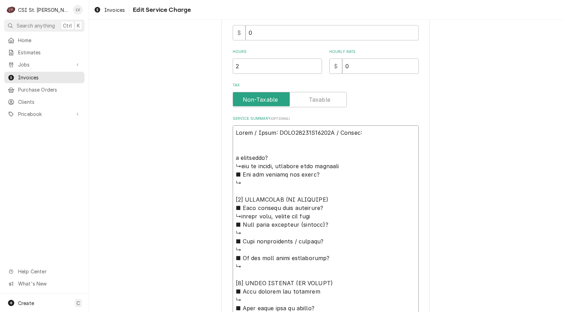
type textarea "Trane / Model: SCIH10033A01110A / Serial: 𝗱𝗶𝗮𝗴𝗻𝗼𝘀𝗶𝘀? ↳low om charge, possibly b…"
type textarea "x"
type textarea "Trane / Model: SCIH10033A01110A / Serial: 𝗱𝗶𝗮𝗴𝗻𝗼𝘀𝗶𝘀? ↳low om charge, possibly b…"
type textarea "x"
type textarea "Trane / Model: SCIH10033A01110A / Serial: 𝗶𝗮𝗴𝗻𝗼𝘀𝗶𝘀? ↳low om charge, possibly bo…"
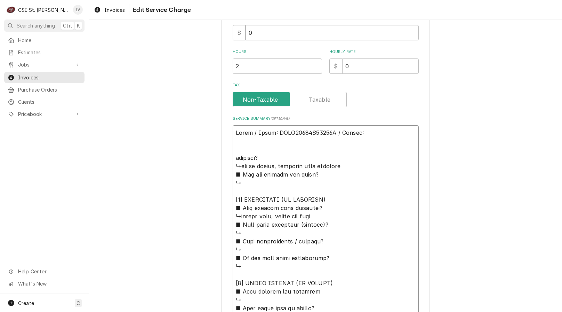
type textarea "x"
type textarea "Trane / Model: SCIH10033A01110A / Serial: 𝗮𝗴𝗻𝗼𝘀𝗶𝘀? ↳low om charge, possibly bot…"
type textarea "x"
type textarea "Trane / Model: SCIH10033A01110A / Serial: 𝗴𝗻𝗼𝘀𝗶𝘀? ↳low om charge, possibly both…"
type textarea "x"
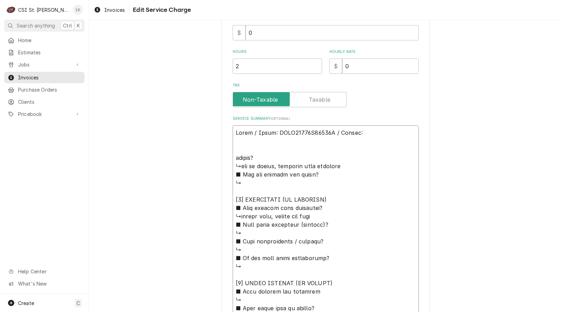
type textarea "Trane / Model: SCIH10033A01110A / Serial: 𝗻𝗼𝘀𝗶𝘀? ↳low om charge, possibly both …"
type textarea "x"
type textarea "Trane / Model: SCIH10033A01110A / Serial: 𝗼𝘀𝗶𝘀? ↳low om charge, possibly both c…"
type textarea "x"
type textarea "Trane / Model: SCIH10033A01110A / Serial: 𝘀𝗶𝘀? ↳low om charge, possibly both ci…"
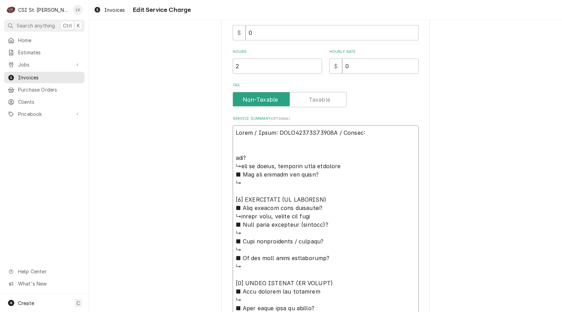
type textarea "x"
type textarea "Trane / Model: SCIH10033A01110A / Serial: 𝗶𝘀? ↳low om charge, possibly both cir…"
type textarea "x"
type textarea "Trane / Model: SCIH10033A01110A / Serial: 𝘀? ↳low om charge, possibly both circ…"
type textarea "x"
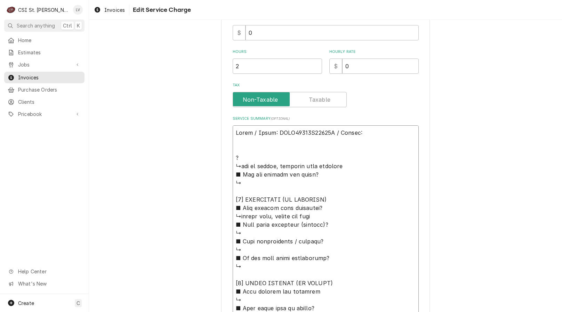
type textarea "Trane / Model: SCIH10033A01110A / Serial: ↳low om charge, possibly both circuit…"
type textarea "x"
type textarea "Trane / Model: SCIH10033A01110A / Serial: ↳low om charge, possibly both circuit…"
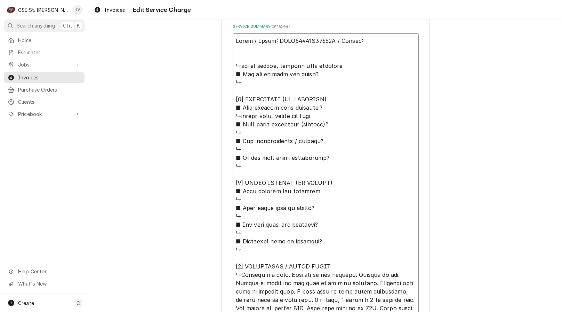
scroll to position [313, 0]
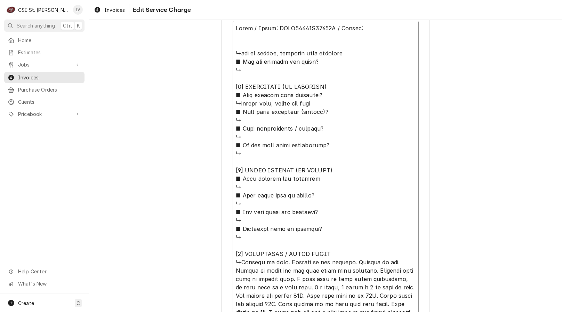
drag, startPoint x: 232, startPoint y: 111, endPoint x: 346, endPoint y: 254, distance: 183.1
click at [346, 254] on textarea "Service Summary ( optional )" at bounding box center [326, 232] width 186 height 423
type textarea "x"
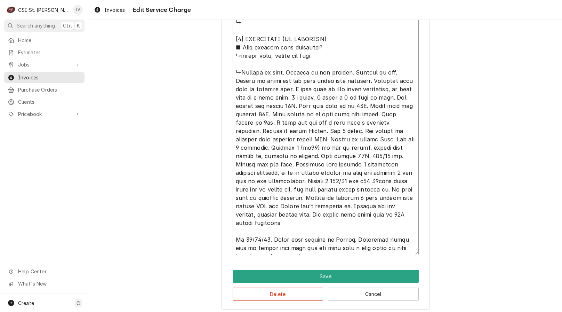
scroll to position [364, 0]
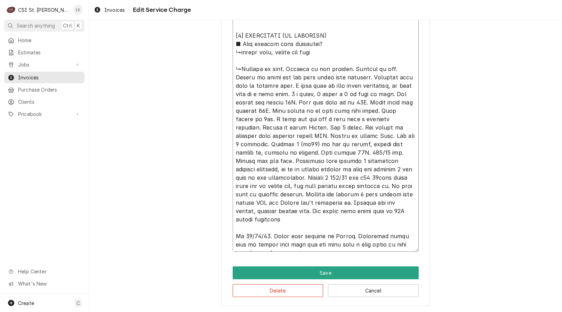
drag, startPoint x: 241, startPoint y: 68, endPoint x: 375, endPoint y: 202, distance: 189.3
click at [384, 210] on textarea "Service Summary ( optional )" at bounding box center [326, 111] width 186 height 282
type textarea "Trane / Model: SCIH10033A01110A / Serial: ↳low om charge, possibly both circuit…"
click at [233, 228] on textarea "Service Summary ( optional )" at bounding box center [326, 111] width 186 height 282
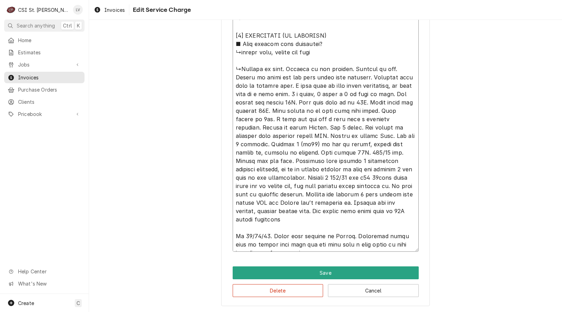
type textarea "x"
type textarea "Trane / Model: SCIH10033A01110A / Serial: ↳low om charge, possibly both circuit…"
type textarea "x"
type textarea "Trane / Model: SCIH10033A01110A / Serial: ↳low om charge, possibly both circuit…"
type textarea "x"
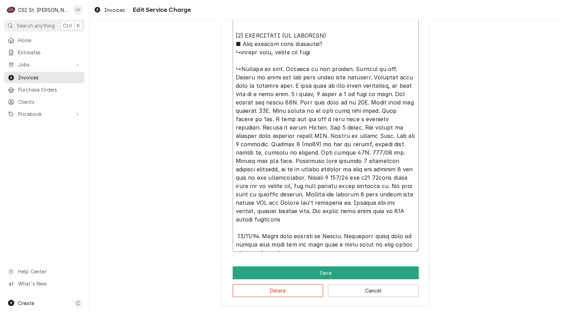
type textarea "Trane / Model: SCIH10033A01110A / Serial: ↳low om charge, possibly both circuit…"
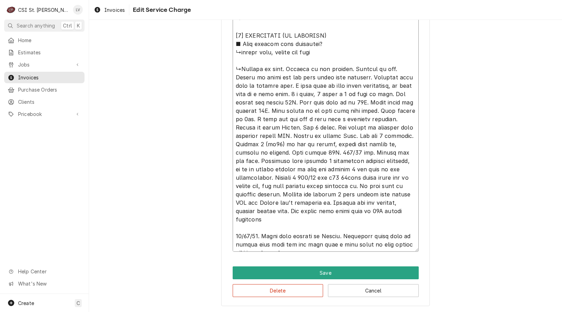
type textarea "x"
type textarea "Trane / Model: SCIH10033A01110A / Serial: ↳low om charge, possibly both circuit…"
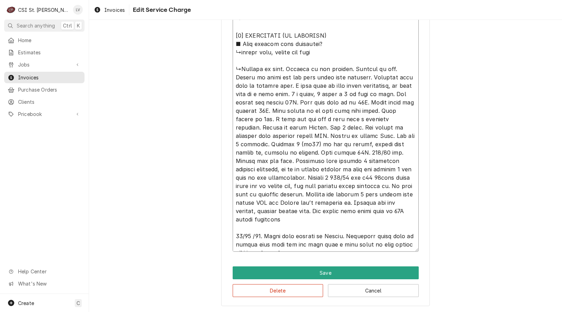
type textarea "x"
type textarea "Trane / Model: SCIH10033A01110A / Serial: ↳low om charge, possibly both circuit…"
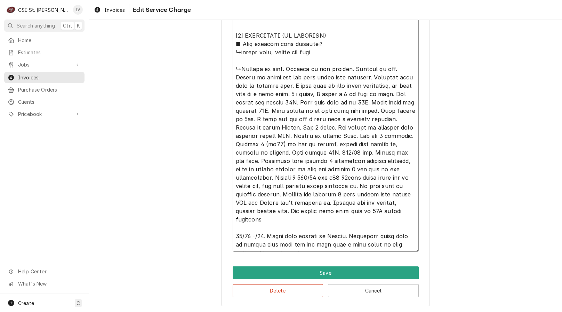
type textarea "x"
type textarea "Trane / Model: SCIH10033A01110A / Serial: ↳low om charge, possibly both circuit…"
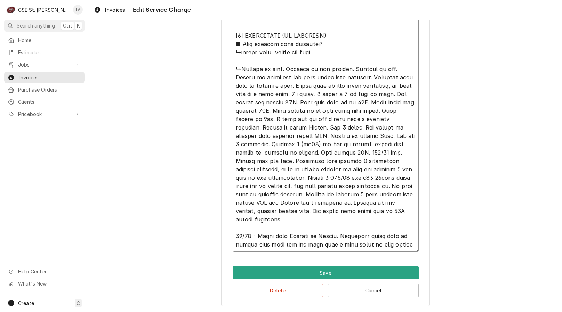
click at [354, 227] on textarea "Service Summary ( optional )" at bounding box center [326, 111] width 186 height 282
click at [277, 245] on textarea "Service Summary ( optional )" at bounding box center [326, 111] width 186 height 282
click at [233, 68] on textarea "Service Summary ( optional )" at bounding box center [326, 111] width 186 height 282
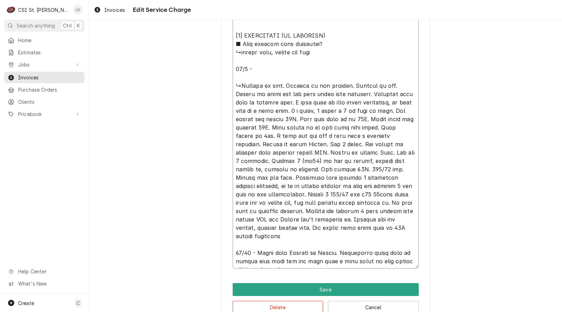
click at [250, 67] on textarea "Service Summary ( optional )" at bounding box center [326, 119] width 186 height 298
paste textarea "Arrived on site and verified dispatch details—no staff aware of the service cal…"
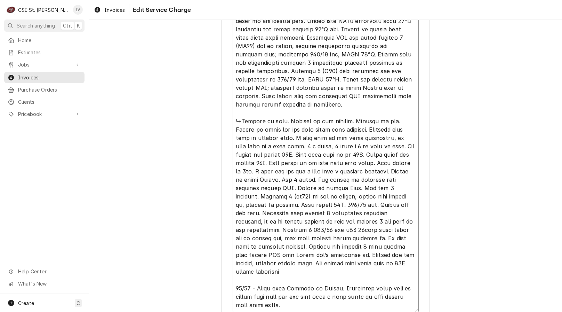
scroll to position [464, 0]
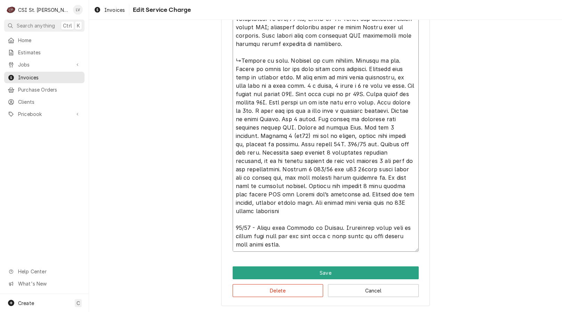
drag, startPoint x: 232, startPoint y: 176, endPoint x: 252, endPoint y: 231, distance: 58.3
click at [252, 231] on textarea "Service Summary ( optional )" at bounding box center [326, 61] width 186 height 382
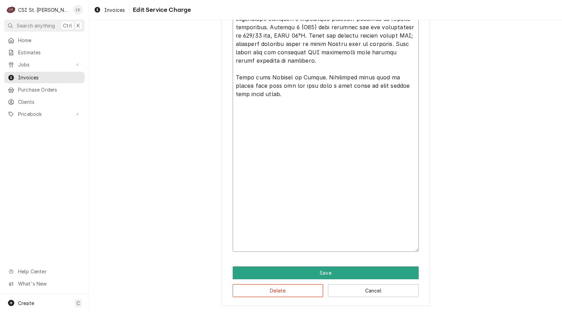
scroll to position [306, 0]
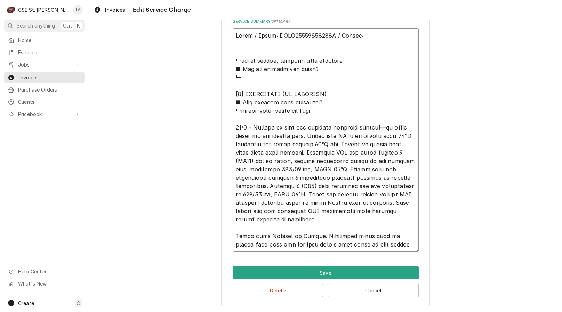
drag, startPoint x: 234, startPoint y: 43, endPoint x: 324, endPoint y: 113, distance: 113.5
click at [324, 113] on textarea "Service Summary ( optional )" at bounding box center [326, 139] width 186 height 223
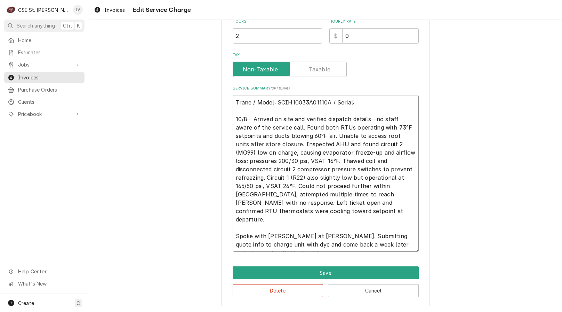
scroll to position [231, 0]
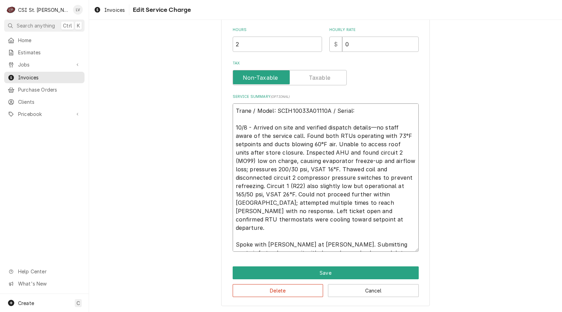
drag, startPoint x: 255, startPoint y: 243, endPoint x: 179, endPoint y: 93, distance: 168.5
click at [179, 93] on div "Use the fields below to edit this service charge Short Description Job | Servic…" at bounding box center [325, 54] width 473 height 515
click at [297, 292] on button "Delete" at bounding box center [278, 290] width 91 height 13
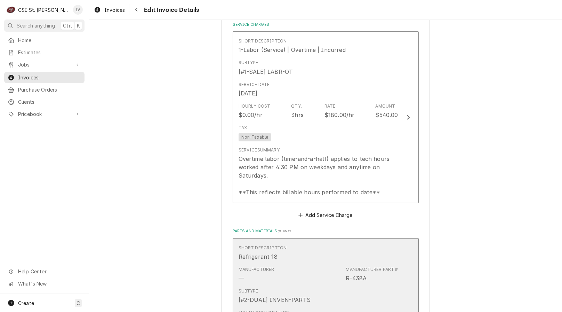
scroll to position [653, 0]
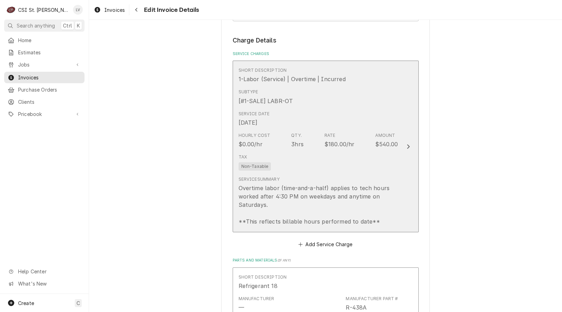
click at [330, 159] on div "Tax Non-Taxable" at bounding box center [319, 162] width 160 height 22
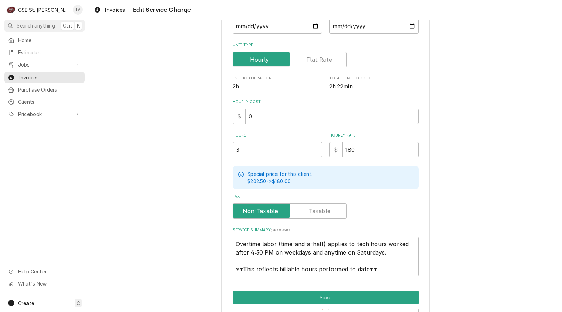
scroll to position [149, 0]
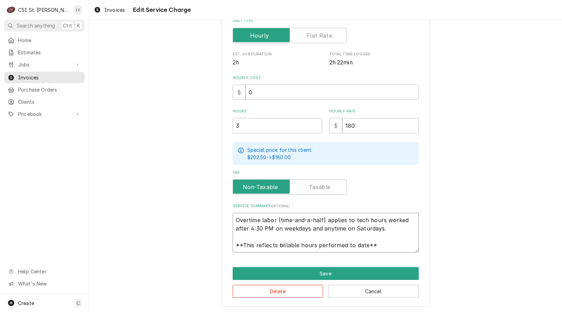
drag, startPoint x: 232, startPoint y: 220, endPoint x: 410, endPoint y: 252, distance: 181.2
click at [410, 252] on div "Use the fields below to edit this service charge Short Description 1-Labor (Ser…" at bounding box center [325, 95] width 209 height 422
paste textarea "Trane / Model: SCIH10033A01110A / Serial: 10/8 - Arrived on site and verified d…"
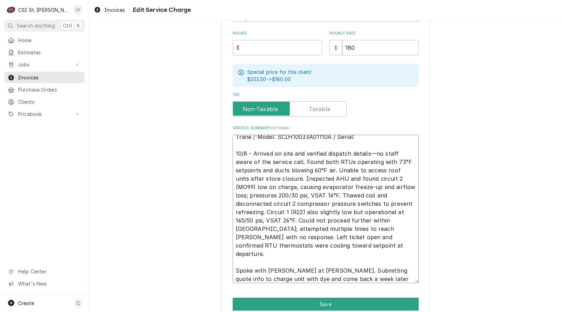
scroll to position [258, 0]
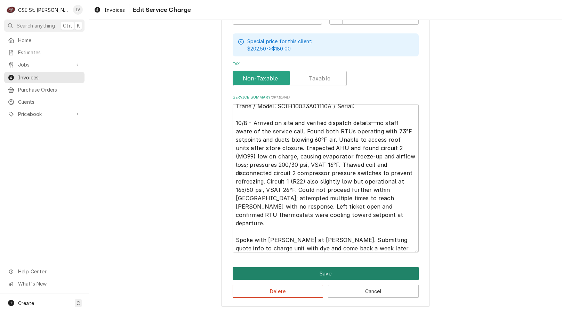
click at [361, 272] on button "Save" at bounding box center [326, 273] width 186 height 13
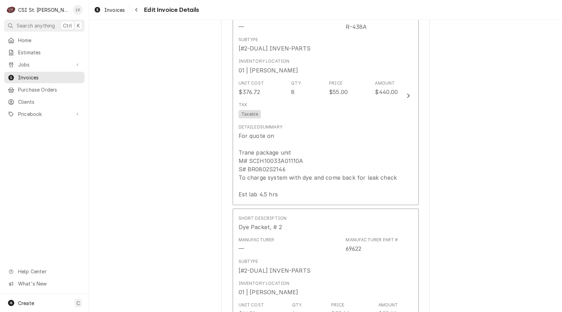
scroll to position [1096, 0]
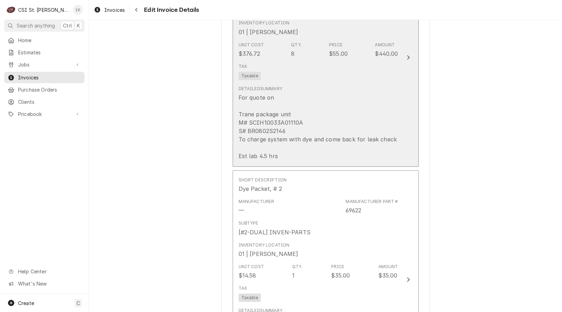
click at [321, 117] on div "For quote on Trane package unit M# SCIH10033A01110A S# BR0802S2146 To charge sy…" at bounding box center [318, 126] width 159 height 67
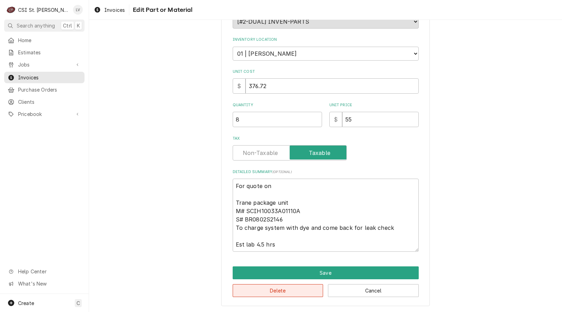
click at [295, 297] on button "Delete" at bounding box center [278, 290] width 91 height 13
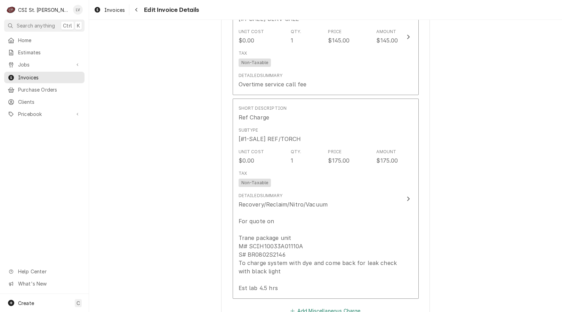
scroll to position [1348, 0]
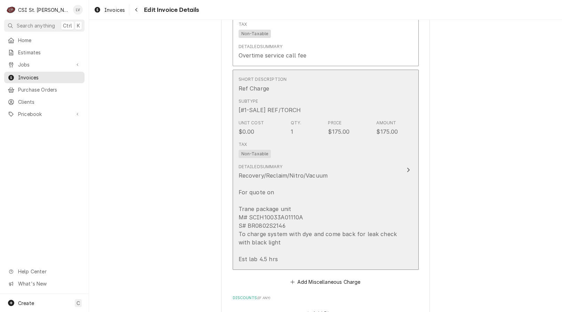
click at [316, 248] on div "Recovery/Reclaim/Nitro/Vacuum For quote on Trane package unit M# SCIH10033A0111…" at bounding box center [319, 217] width 160 height 92
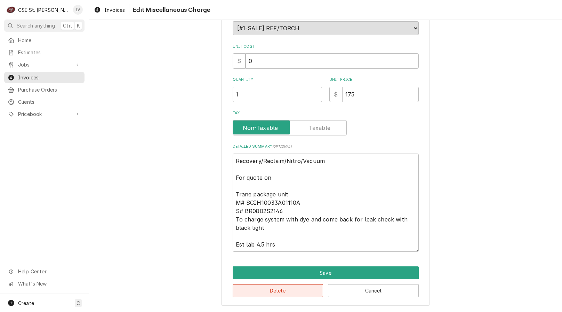
click at [274, 293] on button "Delete" at bounding box center [278, 290] width 91 height 13
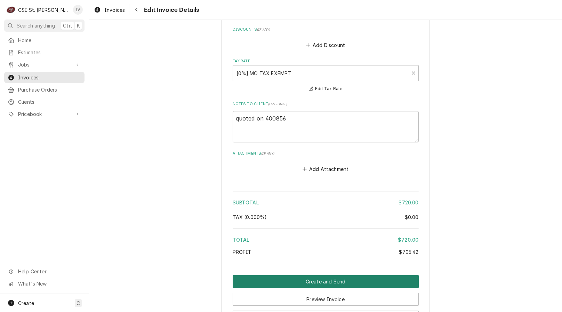
scroll to position [1464, 0]
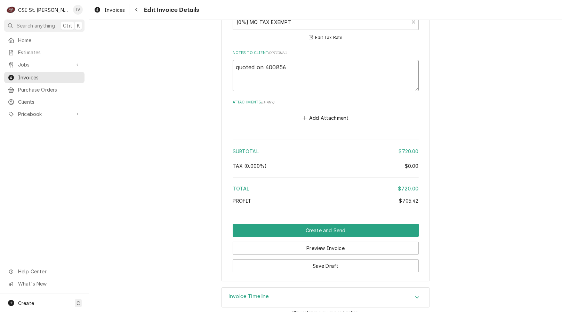
click at [236, 60] on textarea "quoted on 400856" at bounding box center [326, 75] width 186 height 31
click at [263, 60] on textarea "Quoted on 400856" at bounding box center [326, 75] width 186 height 31
click at [337, 241] on button "Preview Invoice" at bounding box center [326, 247] width 186 height 13
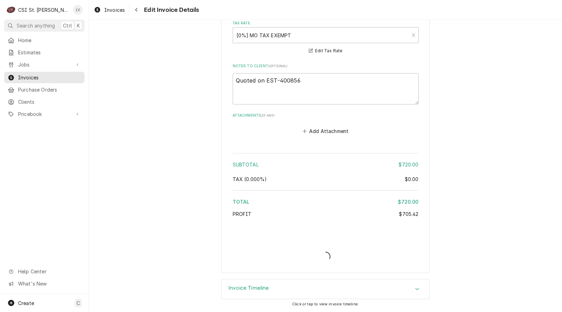
scroll to position [1442, 0]
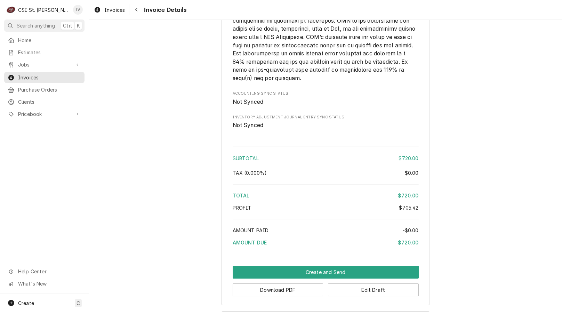
scroll to position [1350, 0]
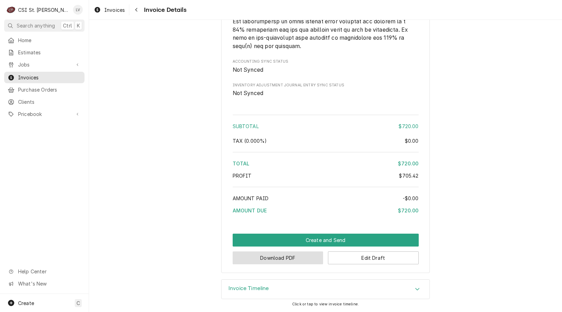
click at [259, 256] on button "Download PDF" at bounding box center [278, 257] width 91 height 13
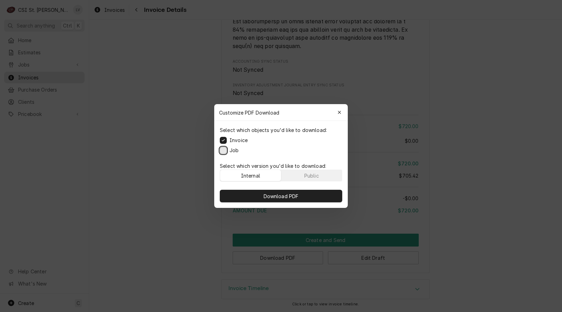
drag, startPoint x: 223, startPoint y: 149, endPoint x: 251, endPoint y: 186, distance: 46.2
click at [224, 151] on button "Job" at bounding box center [223, 150] width 7 height 7
click at [282, 195] on span "Download PDF" at bounding box center [281, 195] width 38 height 7
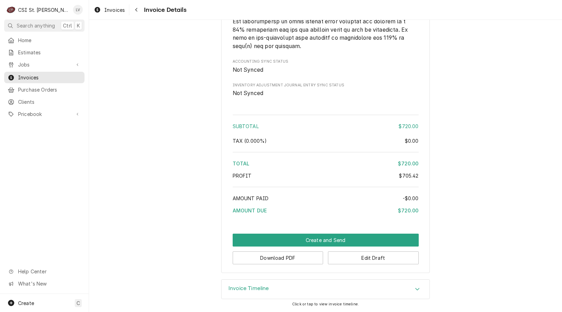
click at [30, 231] on div "Home Estimates Jobs Jobs Job Series Invoices Purchase Orders Clients Pricebook …" at bounding box center [44, 163] width 89 height 259
click at [378, 259] on button "Edit Draft" at bounding box center [373, 257] width 91 height 13
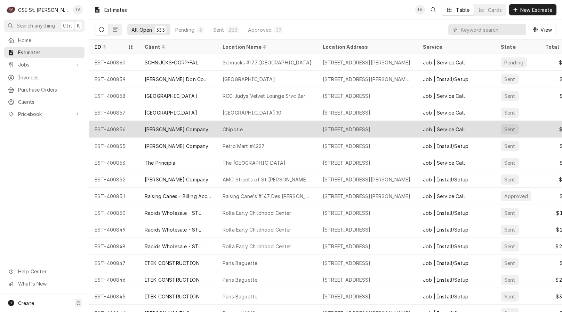
click at [150, 131] on div "[PERSON_NAME] Company" at bounding box center [177, 129] width 64 height 7
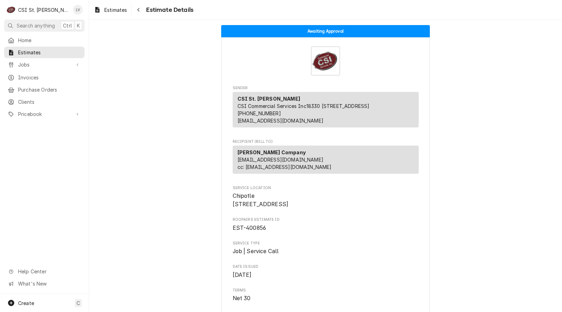
drag, startPoint x: 108, startPoint y: 11, endPoint x: 109, endPoint y: 19, distance: 7.8
click at [107, 11] on span "Estimates" at bounding box center [115, 9] width 23 height 7
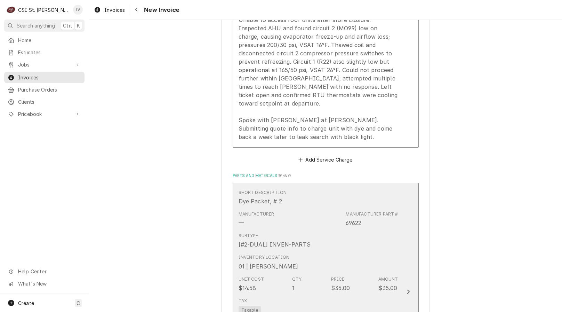
scroll to position [869, 0]
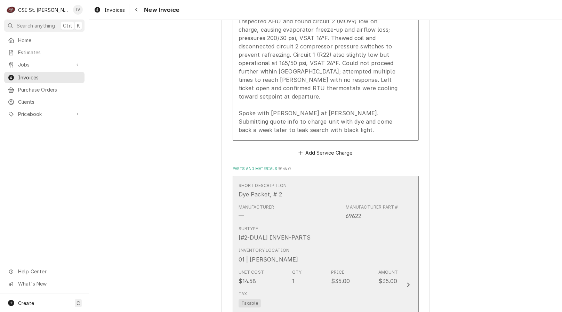
click at [350, 276] on div "Unit Cost $14.58 Qty. 1 Price $35.00 Amount $35.00" at bounding box center [319, 277] width 160 height 22
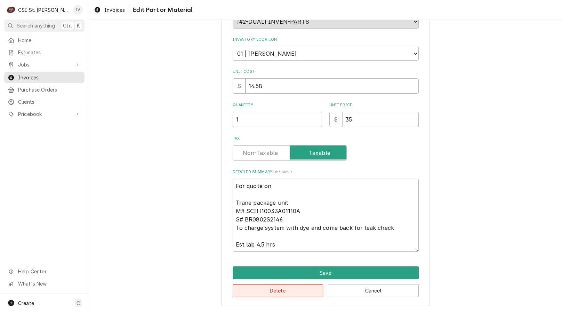
click at [286, 296] on button "Delete" at bounding box center [278, 290] width 91 height 13
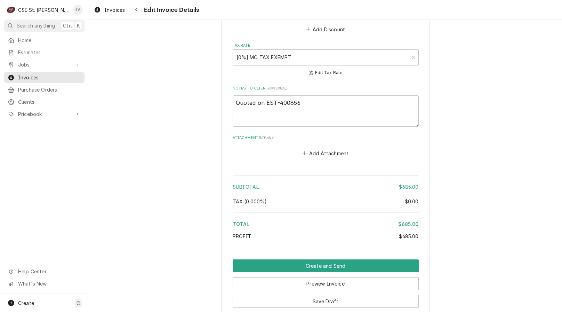
scroll to position [1242, 0]
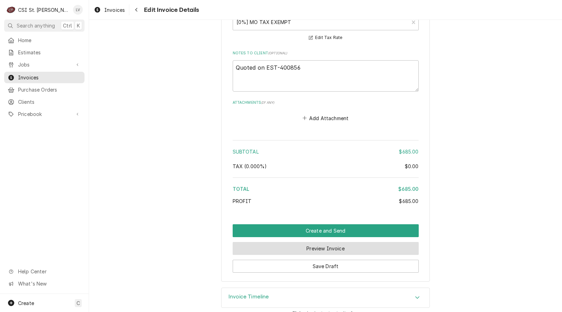
click at [313, 242] on button "Preview Invoice" at bounding box center [326, 248] width 186 height 13
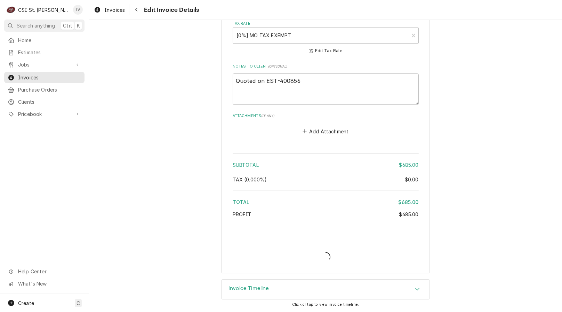
scroll to position [1220, 0]
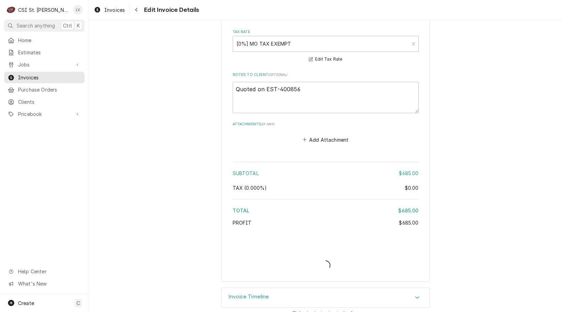
type textarea "x"
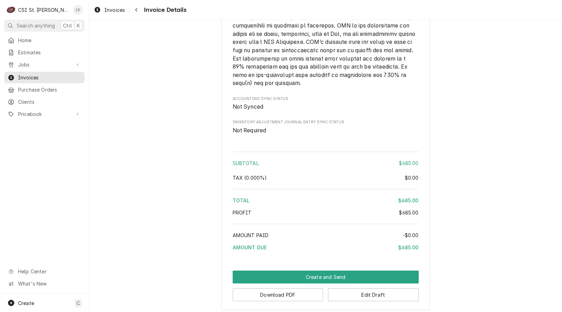
scroll to position [1163, 0]
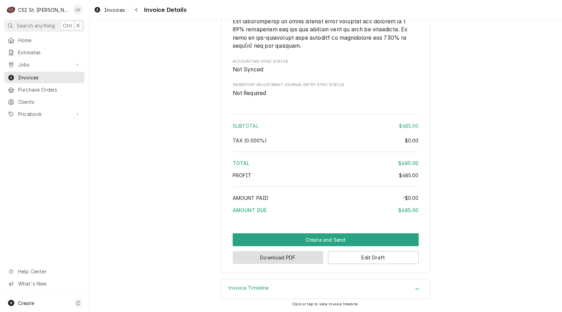
click at [281, 258] on button "Download PDF" at bounding box center [278, 257] width 91 height 13
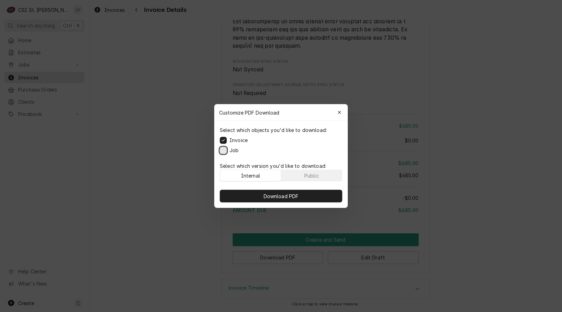
click at [224, 151] on button "Job" at bounding box center [223, 150] width 7 height 7
click at [262, 195] on span "Download PDF" at bounding box center [281, 195] width 38 height 7
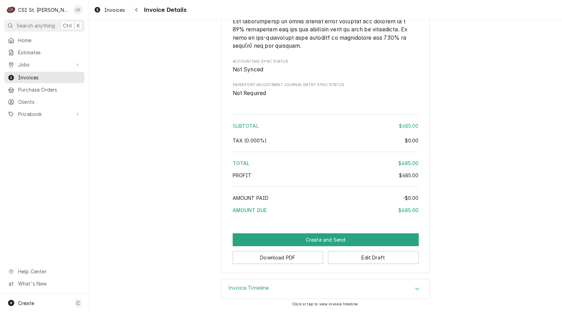
click at [44, 181] on div "Home Estimates Jobs Jobs Job Series Invoices Purchase Orders Clients Pricebook …" at bounding box center [44, 163] width 89 height 259
click at [105, 8] on span "Invoices" at bounding box center [114, 9] width 21 height 7
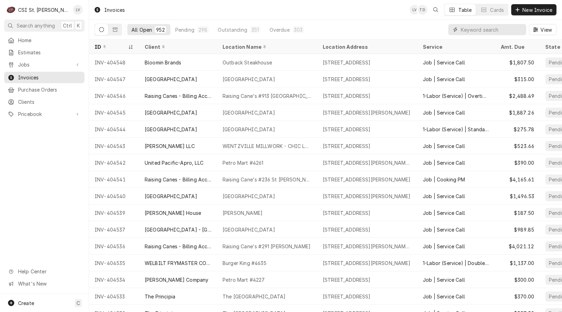
click at [468, 30] on input "Dynamic Content Wrapper" at bounding box center [492, 29] width 62 height 11
click at [36, 62] on span "Jobs" at bounding box center [44, 64] width 52 height 7
click at [39, 73] on span "Jobs" at bounding box center [49, 76] width 63 height 7
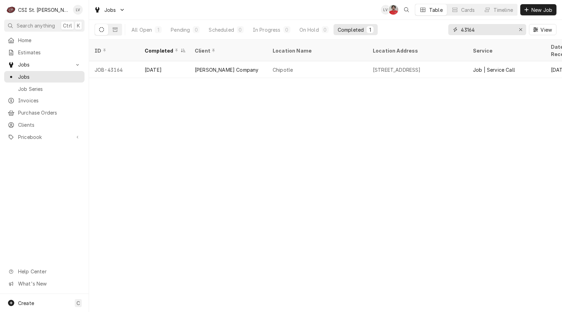
drag, startPoint x: 483, startPoint y: 31, endPoint x: 445, endPoint y: 27, distance: 38.4
click at [445, 27] on div "All Open 1 Pending 0 Scheduled 0 In Progress 0 On Hold 0 Completed 1 43164 View" at bounding box center [326, 29] width 462 height 19
type input "4"
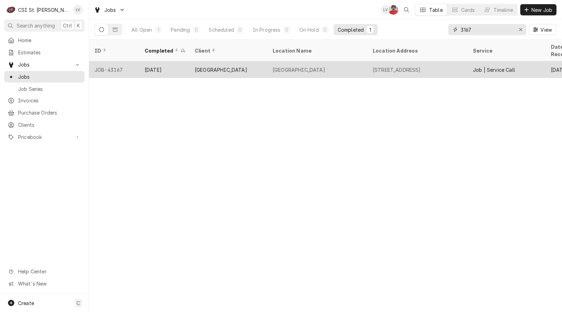
type input "3167"
click at [195, 67] on div "[GEOGRAPHIC_DATA]" at bounding box center [228, 69] width 78 height 17
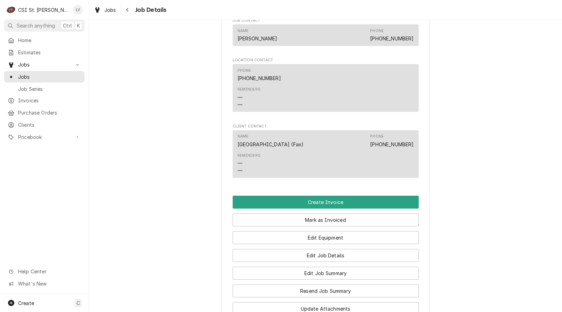
scroll to position [730, 0]
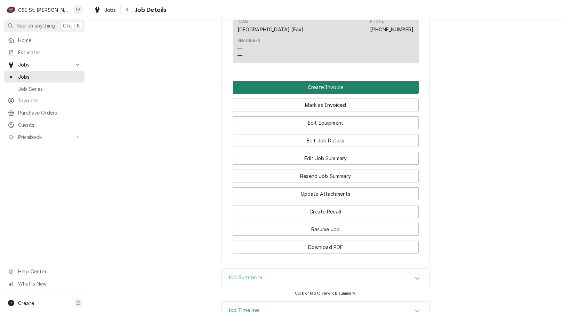
click at [304, 94] on button "Create Invoice" at bounding box center [326, 87] width 186 height 13
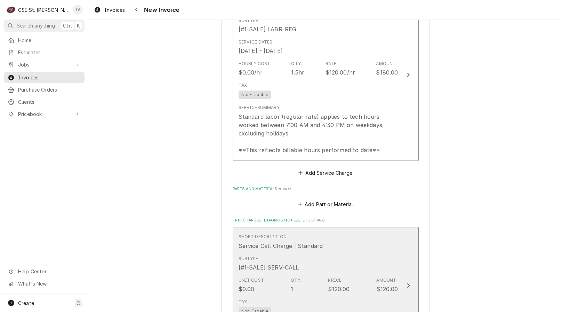
scroll to position [1036, 0]
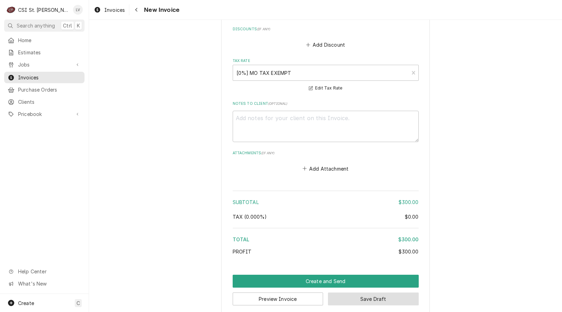
click at [373, 292] on button "Save Draft" at bounding box center [373, 298] width 91 height 13
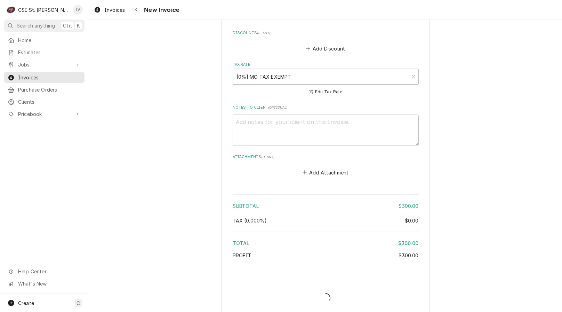
type textarea "x"
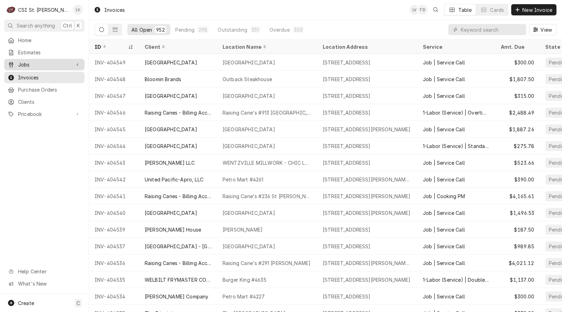
click at [31, 64] on span "Jobs" at bounding box center [44, 64] width 52 height 7
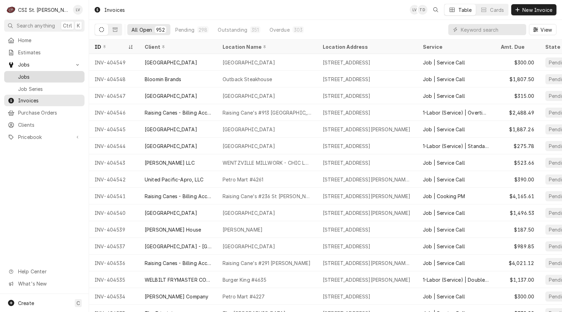
click at [34, 76] on span "Jobs" at bounding box center [49, 76] width 63 height 7
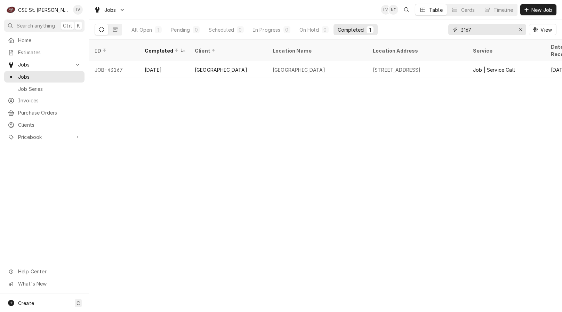
drag, startPoint x: 483, startPoint y: 32, endPoint x: 450, endPoint y: 32, distance: 32.3
click at [450, 31] on div "3167" at bounding box center [487, 29] width 78 height 11
type input "43169"
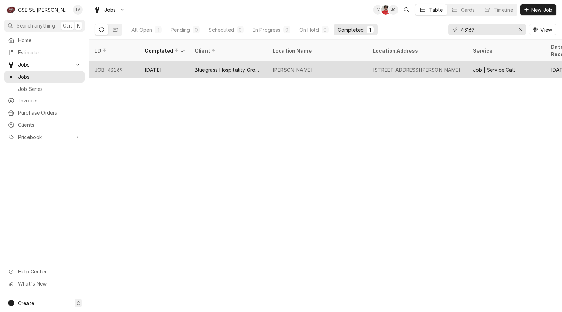
click at [151, 61] on div "[DATE]" at bounding box center [164, 69] width 50 height 17
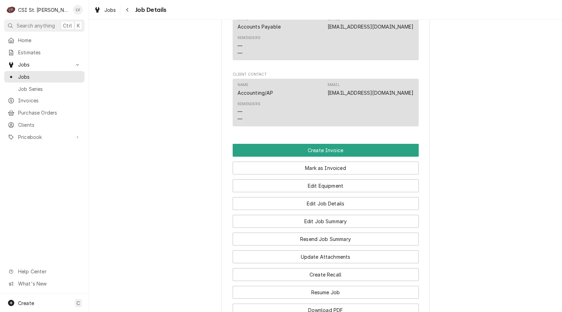
scroll to position [522, 0]
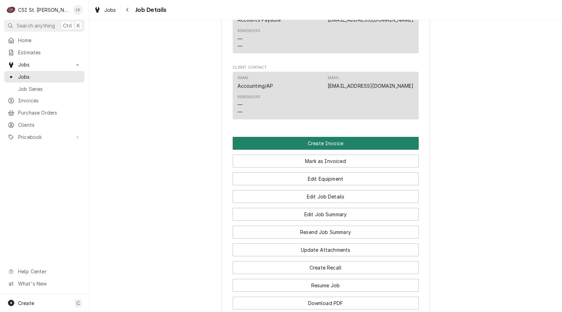
click at [267, 150] on button "Create Invoice" at bounding box center [326, 143] width 186 height 13
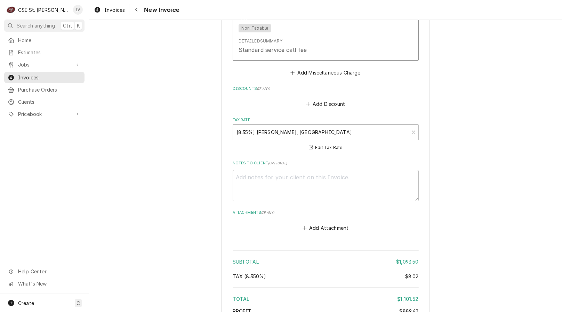
scroll to position [1836, 0]
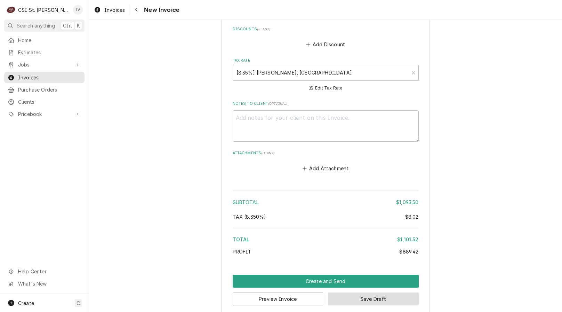
click at [371, 292] on button "Save Draft" at bounding box center [373, 298] width 91 height 13
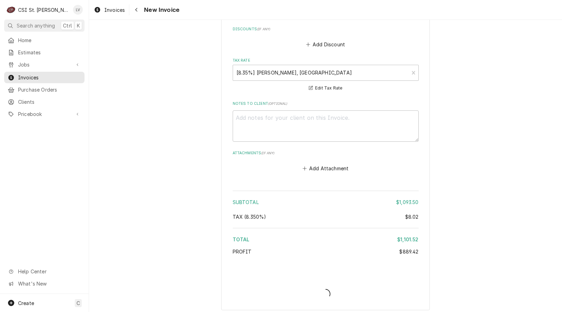
scroll to position [1833, 0]
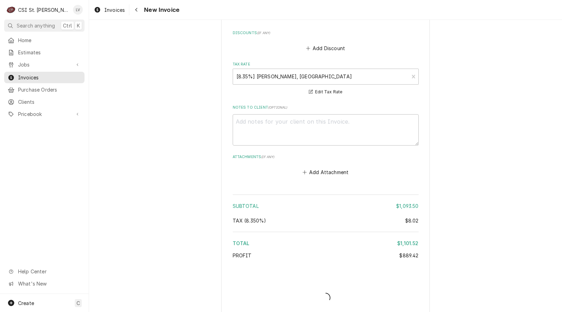
type textarea "x"
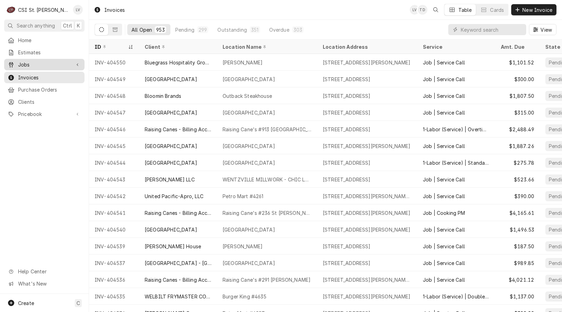
click at [24, 63] on span "Jobs" at bounding box center [44, 64] width 52 height 7
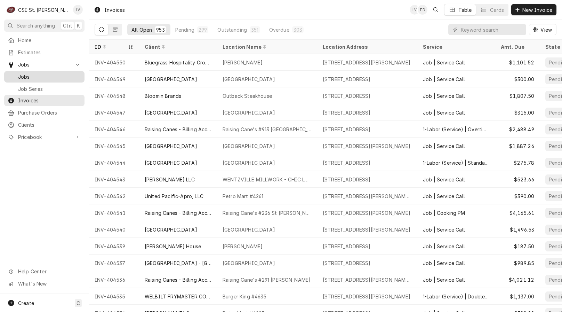
click at [25, 73] on span "Jobs" at bounding box center [49, 76] width 63 height 7
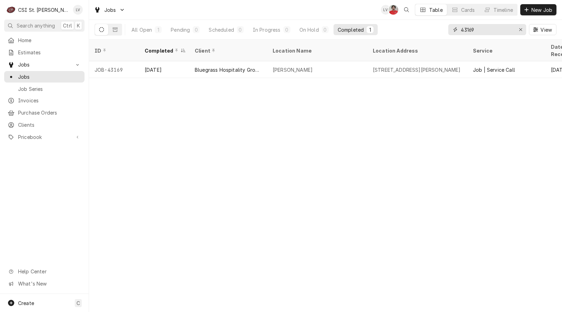
drag, startPoint x: 486, startPoint y: 27, endPoint x: 452, endPoint y: 26, distance: 34.8
click at [452, 26] on div "43169" at bounding box center [487, 29] width 78 height 11
type input "43173"
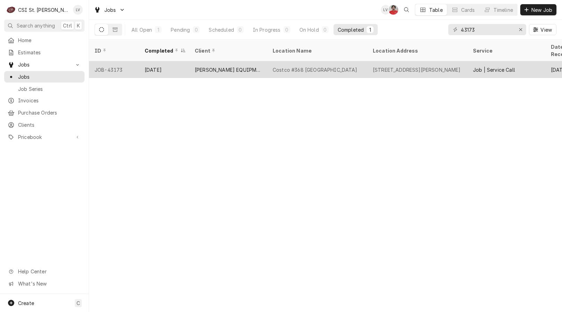
click at [134, 61] on div "JOB-43173" at bounding box center [114, 69] width 50 height 17
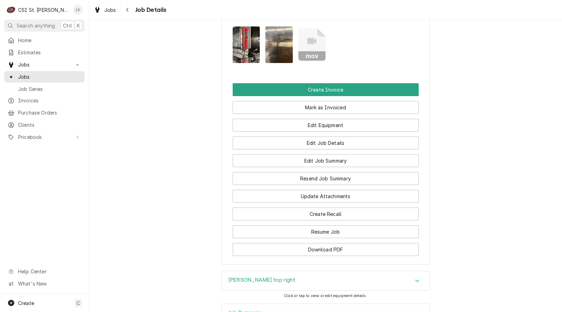
scroll to position [918, 0]
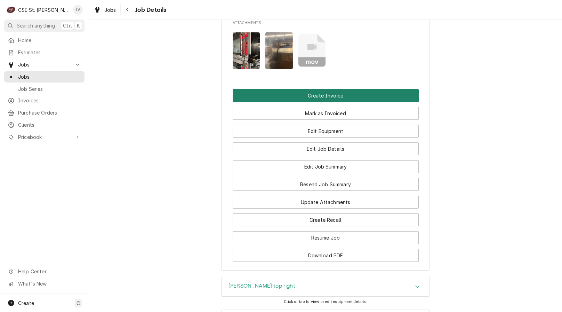
click at [339, 102] on button "Create Invoice" at bounding box center [326, 95] width 186 height 13
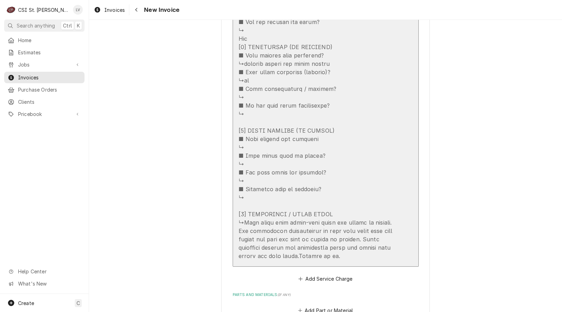
scroll to position [1425, 0]
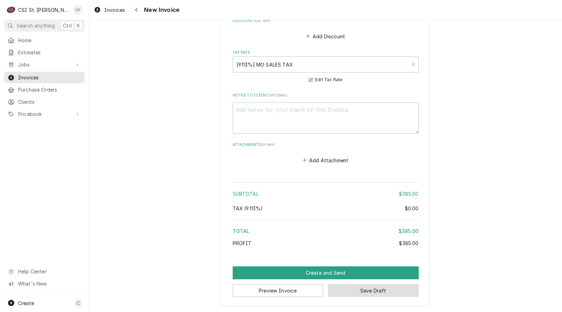
click at [375, 293] on button "Save Draft" at bounding box center [373, 290] width 91 height 13
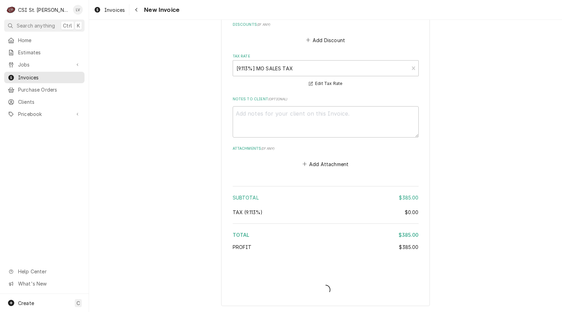
scroll to position [1870, 0]
type textarea "x"
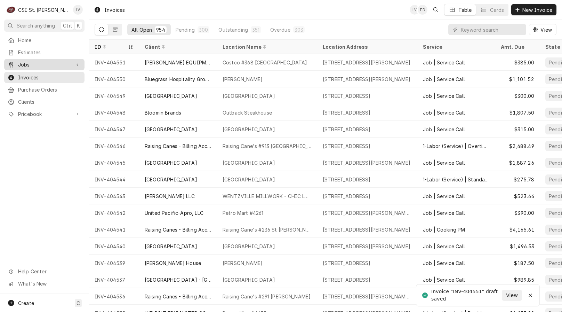
click at [14, 61] on div "Dynamic Content Wrapper" at bounding box center [11, 64] width 7 height 7
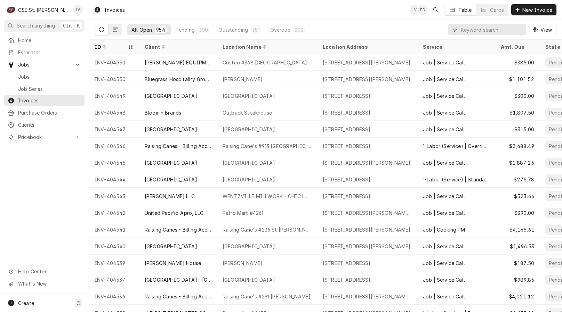
click at [20, 68] on div "Jobs Jobs Job Series" at bounding box center [44, 76] width 80 height 35
click at [21, 73] on span "Jobs" at bounding box center [49, 76] width 63 height 7
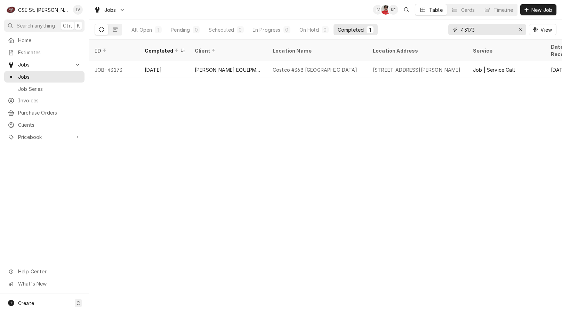
drag, startPoint x: 490, startPoint y: 28, endPoint x: 443, endPoint y: 24, distance: 47.1
click at [443, 24] on div "All Open 1 Pending 0 Scheduled 0 In Progress 0 On Hold 0 Completed 1 43173 View" at bounding box center [326, 29] width 462 height 19
type input "43177"
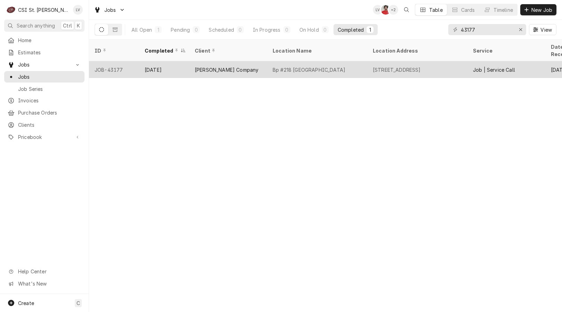
click at [122, 61] on div "JOB-43177" at bounding box center [114, 69] width 50 height 17
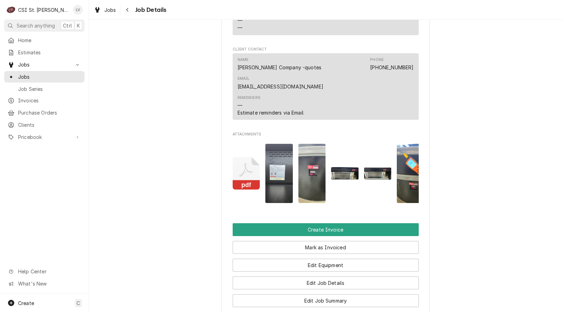
scroll to position [626, 0]
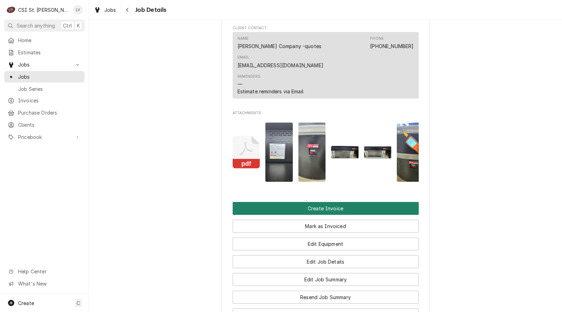
click at [277, 205] on button "Create Invoice" at bounding box center [326, 208] width 186 height 13
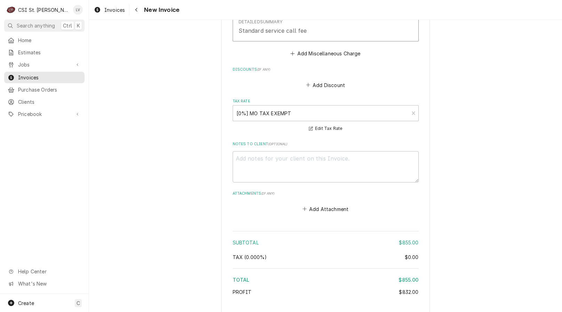
scroll to position [1962, 0]
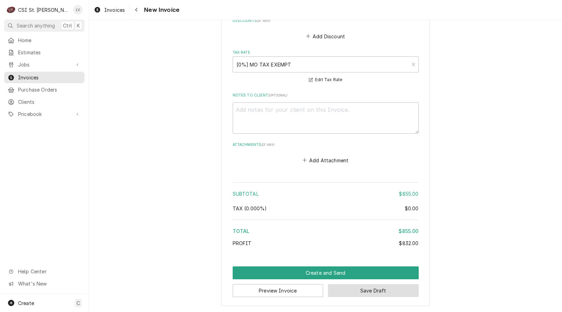
click at [379, 293] on button "Save Draft" at bounding box center [373, 290] width 91 height 13
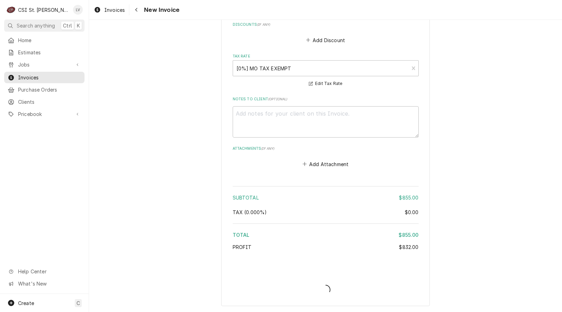
scroll to position [1958, 0]
type textarea "x"
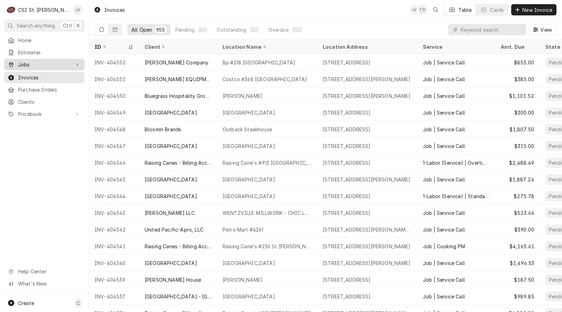
click at [21, 61] on span "Jobs" at bounding box center [44, 64] width 52 height 7
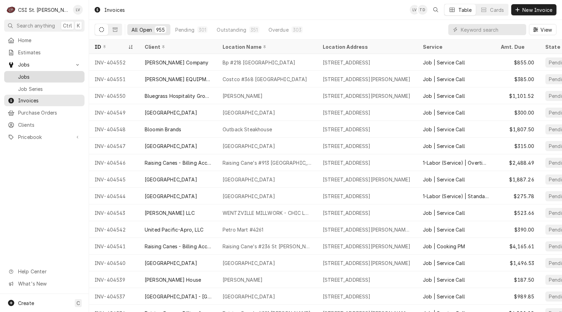
click at [24, 73] on span "Jobs" at bounding box center [49, 76] width 63 height 7
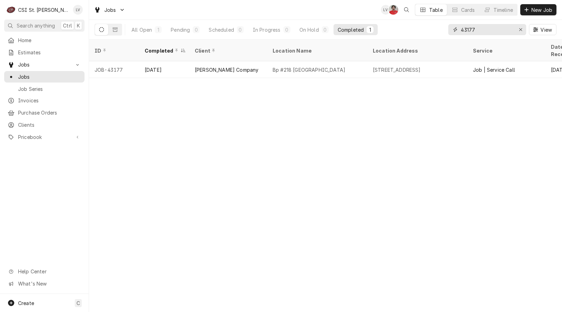
click at [485, 34] on input "43177" at bounding box center [487, 29] width 52 height 11
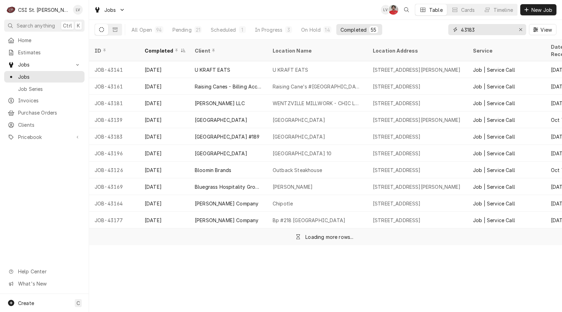
type input "43183"
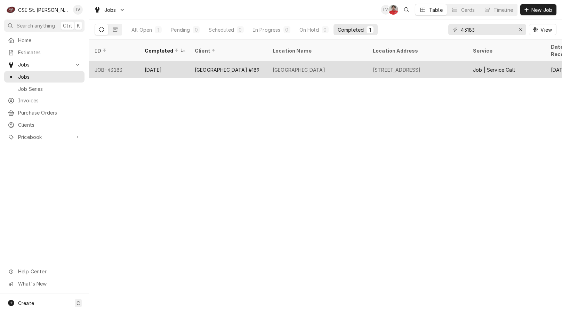
click at [159, 61] on div "Oct 13" at bounding box center [164, 69] width 50 height 17
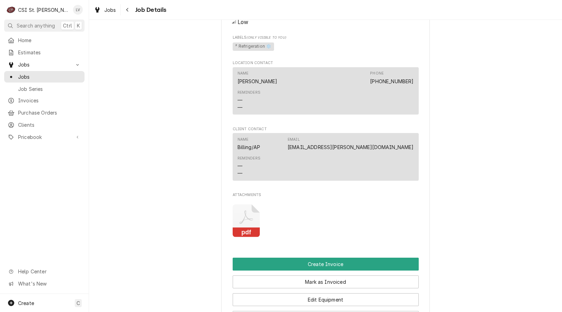
scroll to position [626, 0]
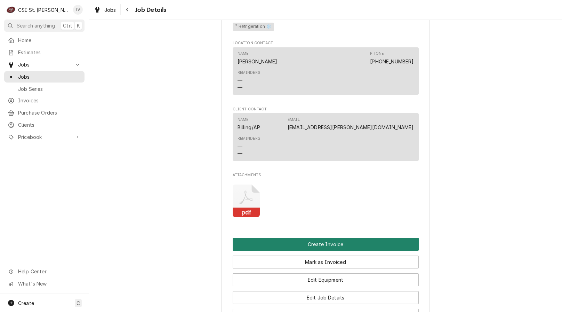
click at [314, 237] on button "Create Invoice" at bounding box center [326, 243] width 186 height 13
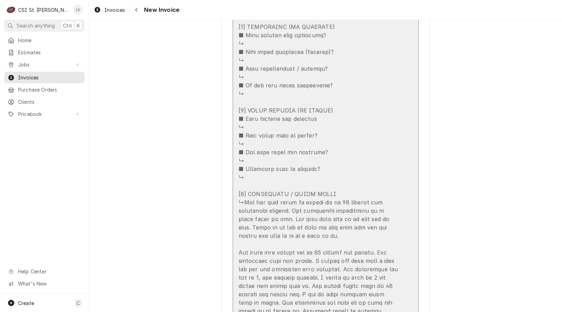
scroll to position [1147, 0]
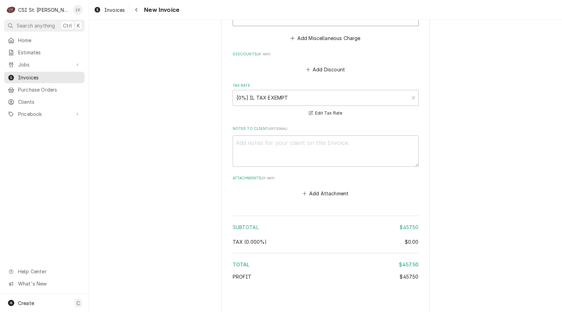
scroll to position [1618, 0]
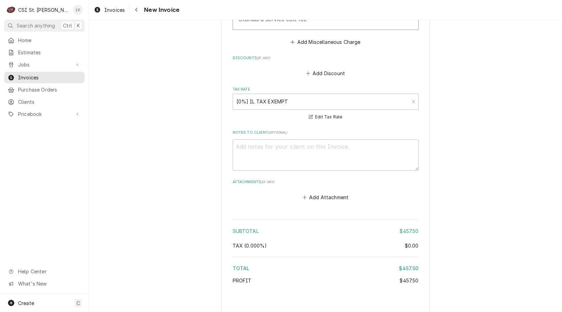
type textarea "x"
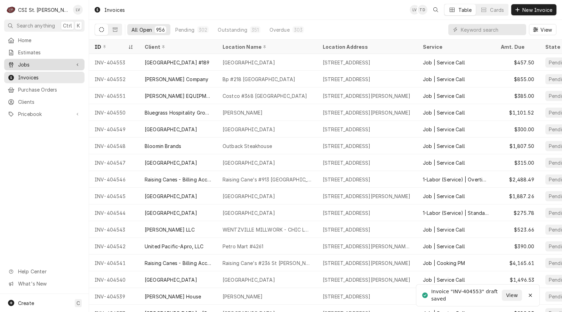
click at [50, 61] on span "Jobs" at bounding box center [44, 64] width 52 height 7
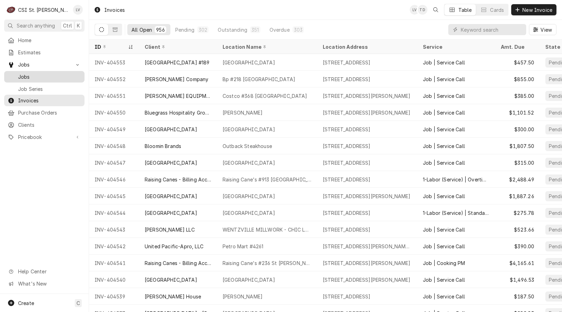
click at [45, 73] on span "Jobs" at bounding box center [49, 76] width 63 height 7
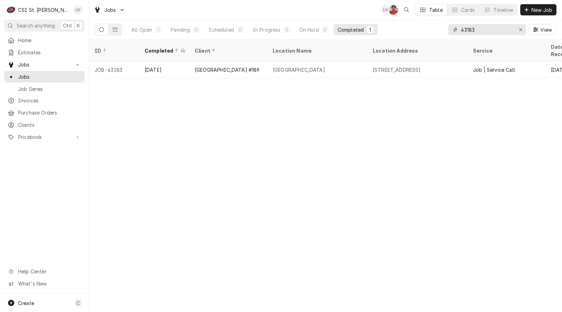
drag, startPoint x: 484, startPoint y: 29, endPoint x: 443, endPoint y: 28, distance: 40.4
click at [443, 27] on div "All Open 1 Pending 0 Scheduled 0 In Progress 0 On Hold 0 Completed 1 43183 View" at bounding box center [326, 29] width 462 height 19
type input "43196"
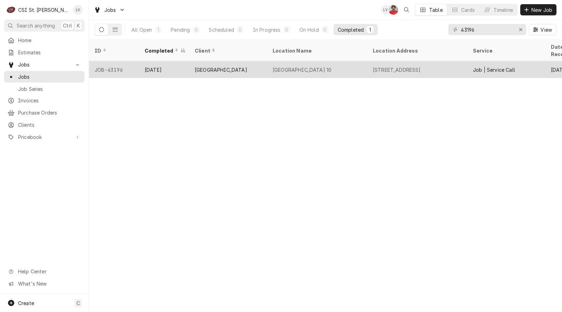
click at [118, 67] on div "JOB-43196" at bounding box center [114, 69] width 50 height 17
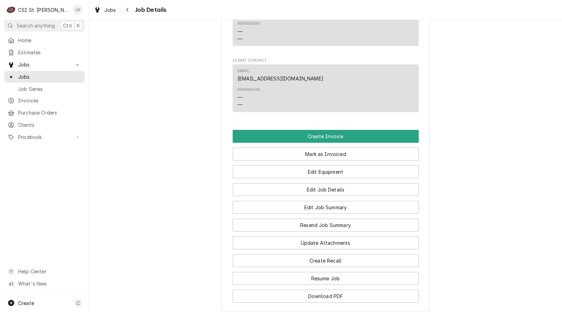
scroll to position [922, 0]
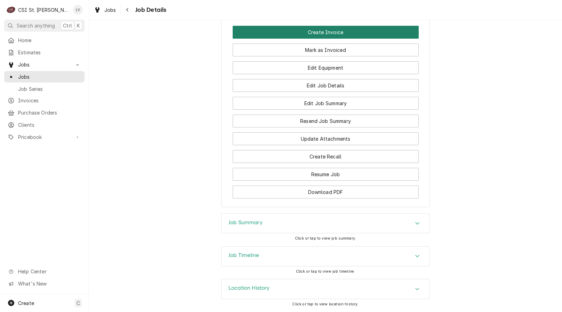
click at [313, 33] on button "Create Invoice" at bounding box center [326, 32] width 186 height 13
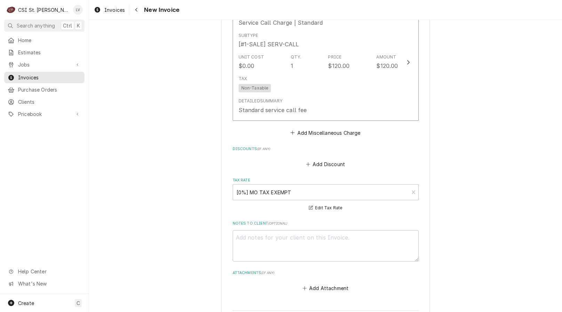
scroll to position [1909, 0]
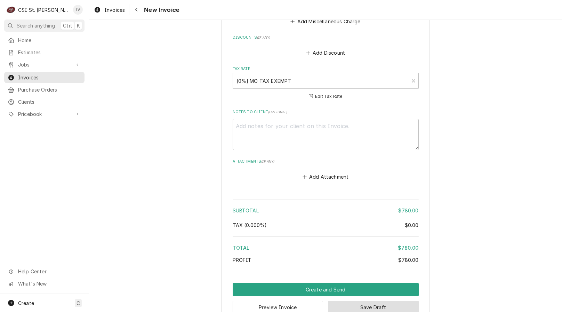
click at [378, 300] on button "Save Draft" at bounding box center [373, 306] width 91 height 13
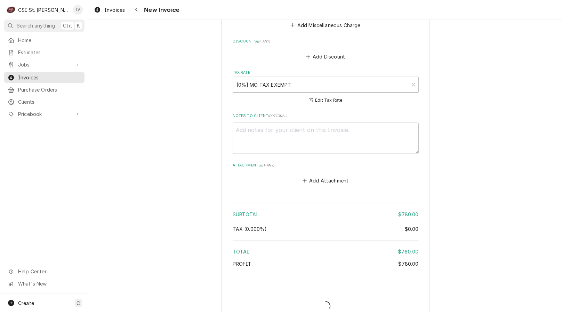
type textarea "x"
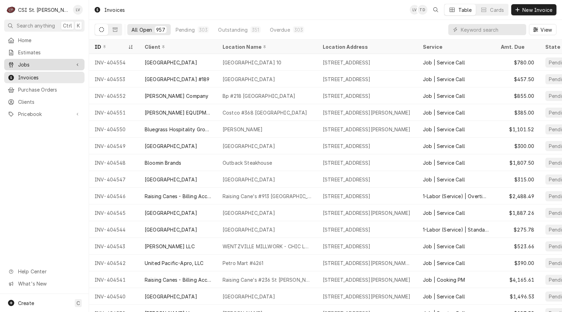
click at [62, 64] on span "Jobs" at bounding box center [44, 64] width 52 height 7
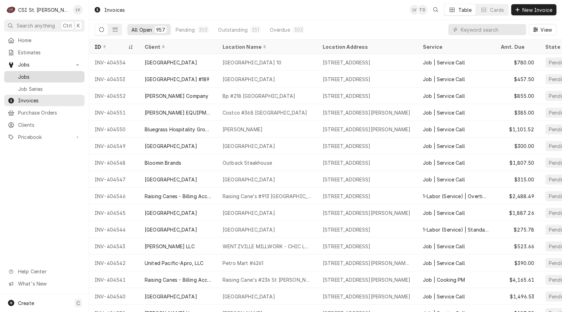
click at [65, 73] on span "Jobs" at bounding box center [49, 76] width 63 height 7
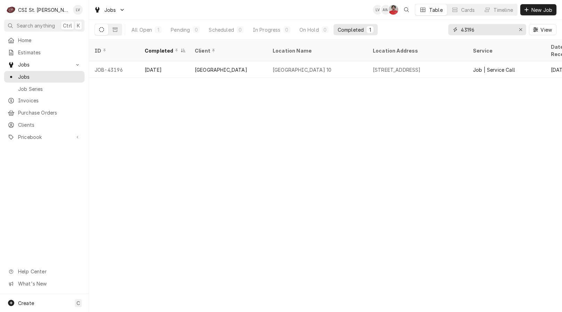
drag, startPoint x: 481, startPoint y: 26, endPoint x: 454, endPoint y: 25, distance: 27.5
click at [454, 23] on div "43196 View" at bounding box center [502, 29] width 108 height 19
type input "43200"
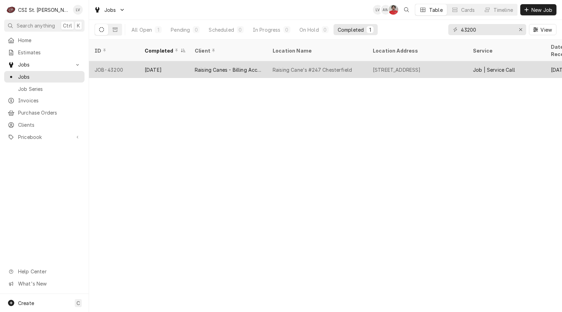
click at [246, 66] on div "Raising Canes - Billing Account" at bounding box center [228, 69] width 67 height 7
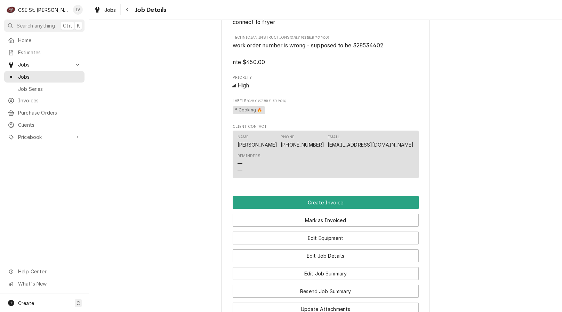
scroll to position [556, 0]
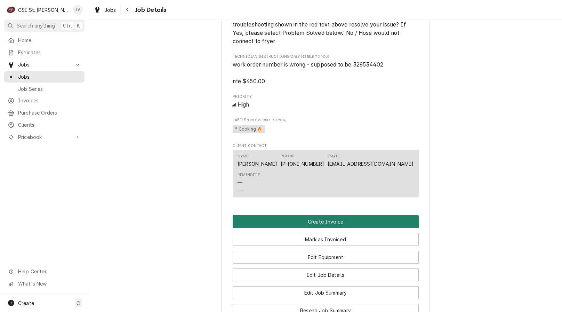
click at [304, 228] on button "Create Invoice" at bounding box center [326, 221] width 186 height 13
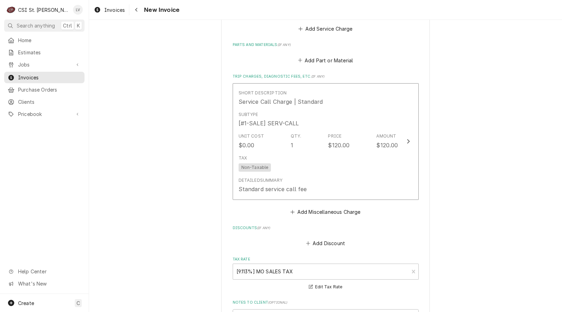
scroll to position [1597, 0]
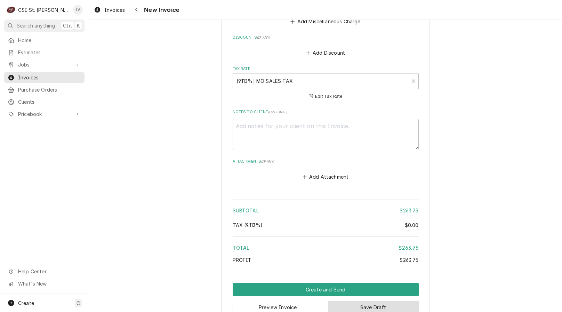
click at [365, 300] on button "Save Draft" at bounding box center [373, 306] width 91 height 13
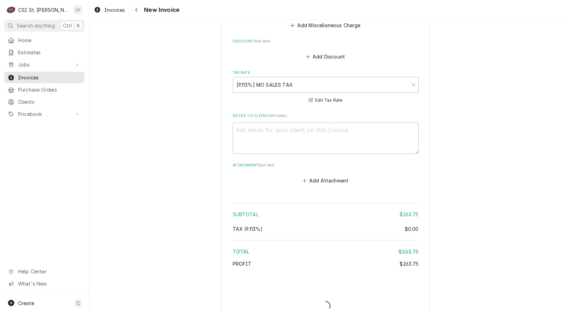
type textarea "x"
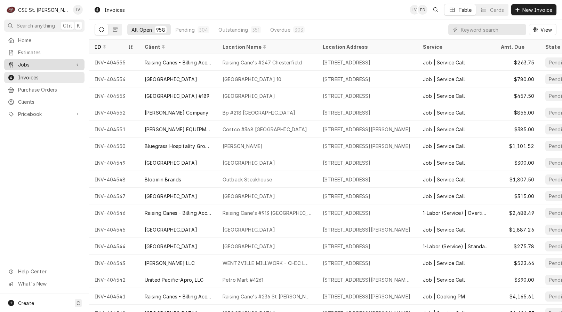
click at [39, 61] on span "Jobs" at bounding box center [44, 64] width 52 height 7
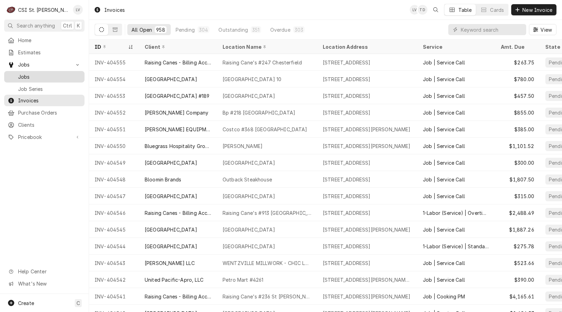
click at [32, 73] on span "Jobs" at bounding box center [49, 76] width 63 height 7
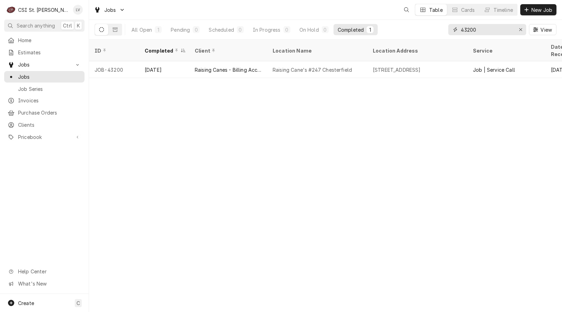
drag, startPoint x: 464, startPoint y: 25, endPoint x: 435, endPoint y: 24, distance: 29.6
click at [435, 24] on div "All Open 1 Pending 0 Scheduled 0 In Progress 0 On Hold 0 Completed 1 43200 View" at bounding box center [326, 29] width 462 height 19
type input "43203"
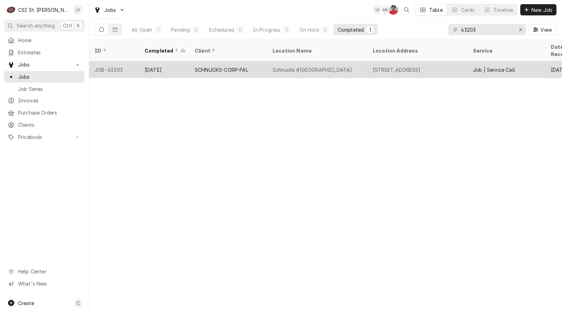
click at [129, 61] on div "JOB-43203" at bounding box center [114, 69] width 50 height 17
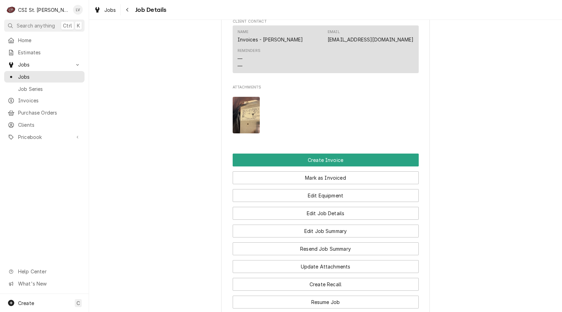
scroll to position [695, 0]
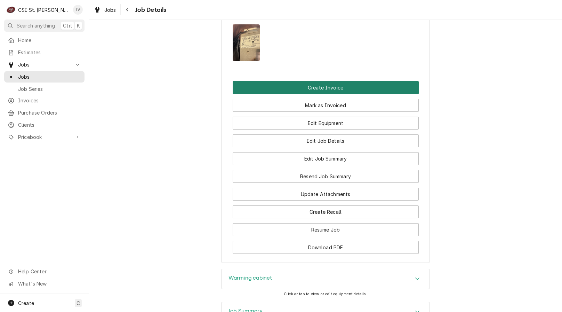
click at [328, 94] on button "Create Invoice" at bounding box center [326, 87] width 186 height 13
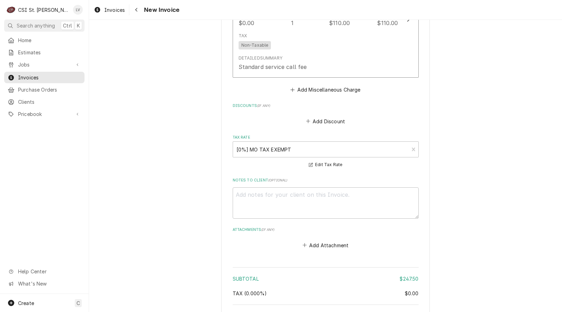
scroll to position [1657, 0]
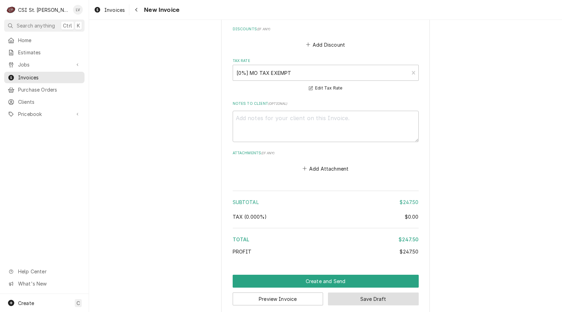
click at [383, 292] on button "Save Draft" at bounding box center [373, 298] width 91 height 13
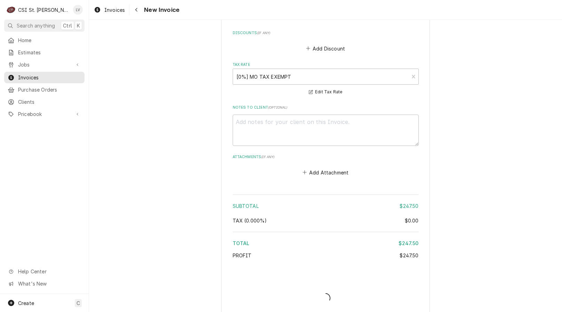
type textarea "x"
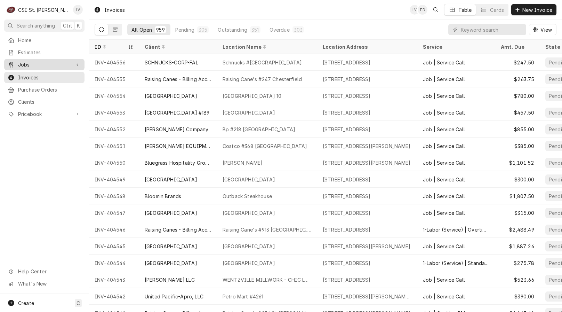
click at [14, 61] on div "Dynamic Content Wrapper" at bounding box center [11, 64] width 7 height 7
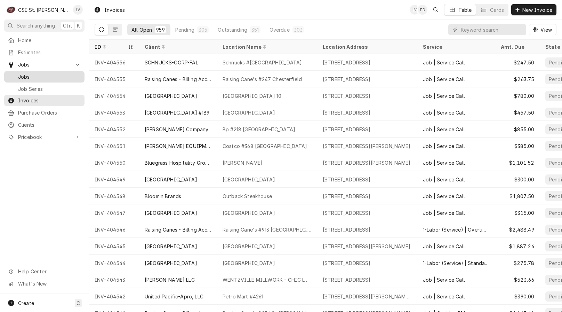
click at [25, 73] on span "Jobs" at bounding box center [49, 76] width 63 height 7
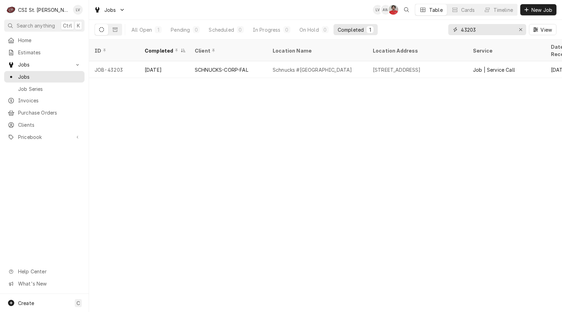
drag, startPoint x: 480, startPoint y: 31, endPoint x: 455, endPoint y: 29, distance: 25.4
click at [454, 29] on div "43203" at bounding box center [487, 29] width 78 height 11
type input "43204"
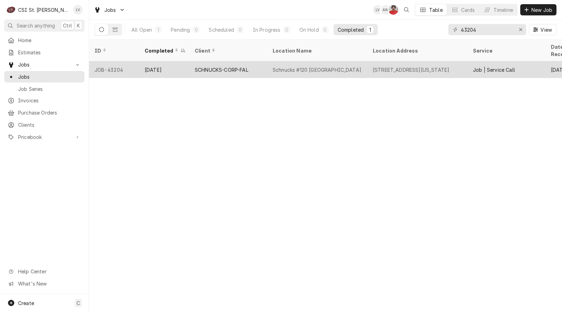
click at [199, 66] on div "SCHNUCKS-CORP-FAL" at bounding box center [222, 69] width 54 height 7
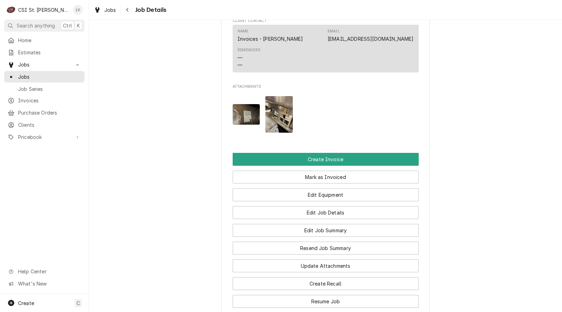
scroll to position [661, 0]
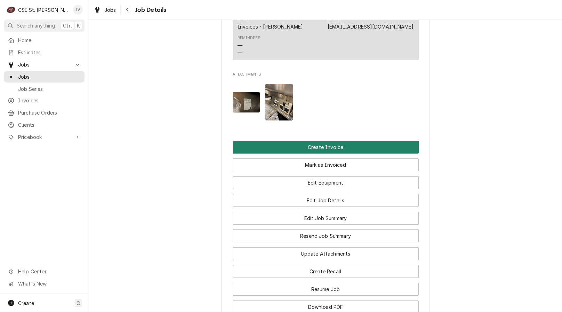
click at [275, 153] on button "Create Invoice" at bounding box center [326, 146] width 186 height 13
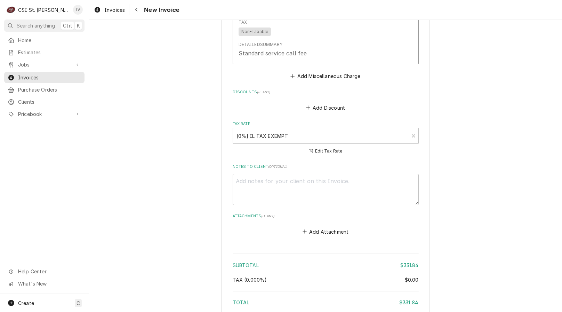
scroll to position [1815, 0]
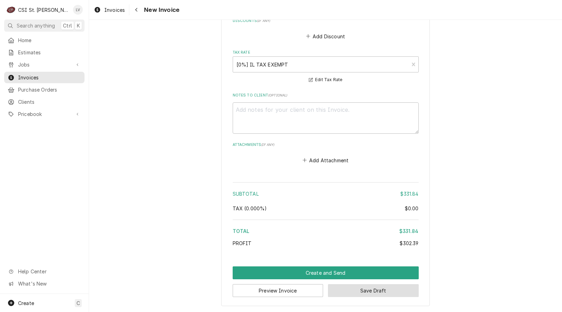
click at [369, 293] on button "Save Draft" at bounding box center [373, 290] width 91 height 13
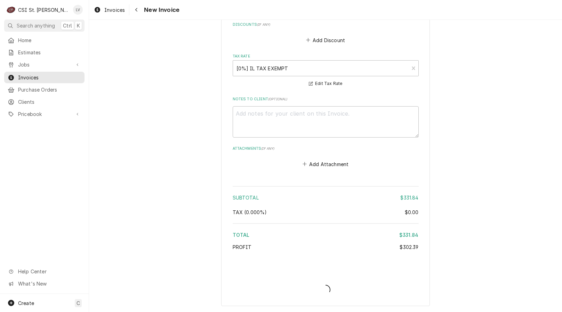
scroll to position [1811, 0]
type textarea "x"
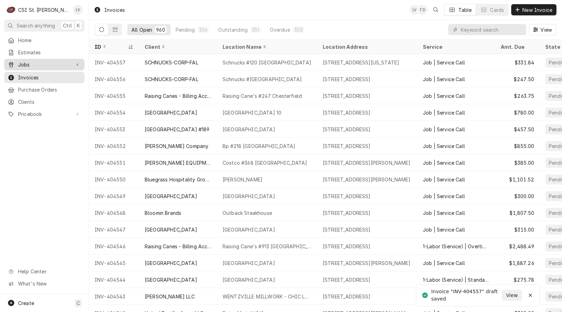
click at [17, 63] on div "Jobs" at bounding box center [39, 64] width 63 height 7
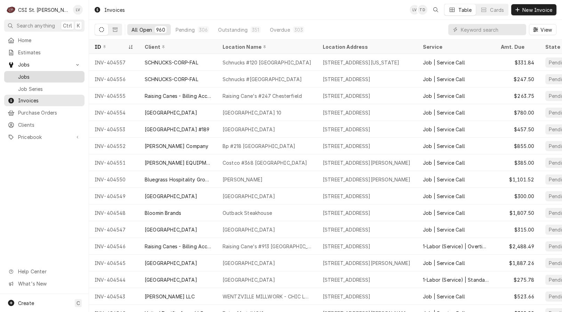
click at [27, 73] on span "Jobs" at bounding box center [49, 76] width 63 height 7
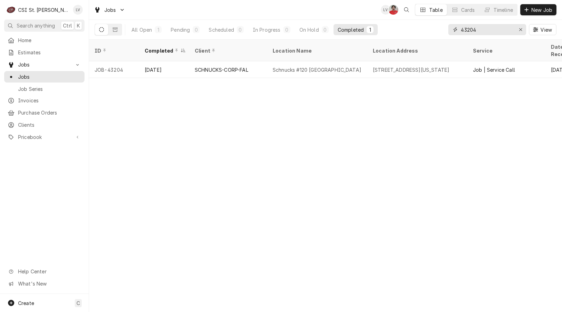
drag, startPoint x: 484, startPoint y: 30, endPoint x: 451, endPoint y: 30, distance: 33.4
click at [451, 30] on div "43204" at bounding box center [487, 29] width 78 height 11
type input "43206"
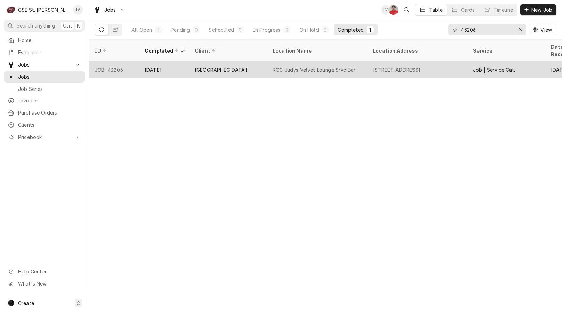
click at [133, 62] on div "JOB-43206" at bounding box center [114, 69] width 50 height 17
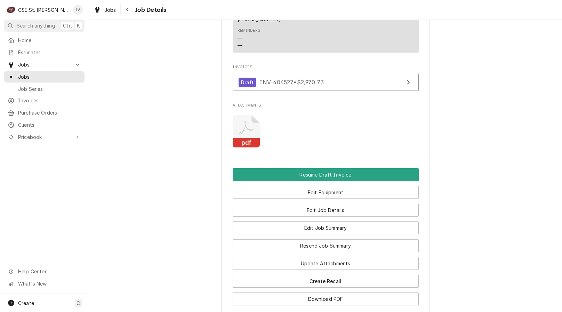
scroll to position [730, 0]
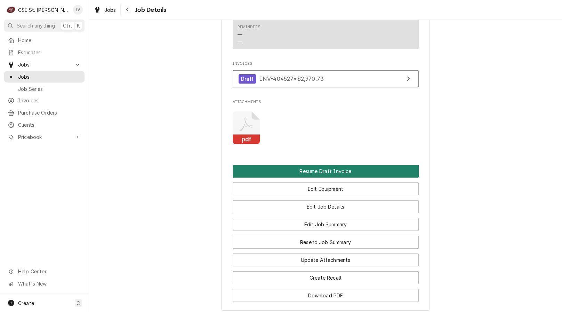
click at [323, 167] on button "Resume Draft Invoice" at bounding box center [326, 170] width 186 height 13
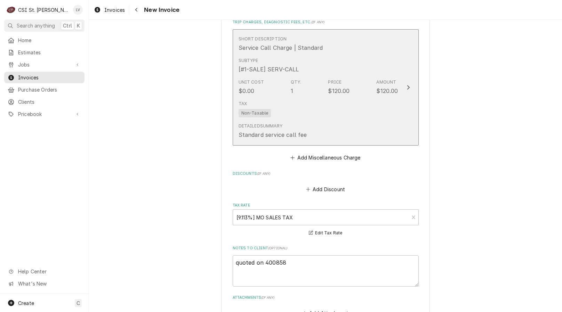
scroll to position [2051, 0]
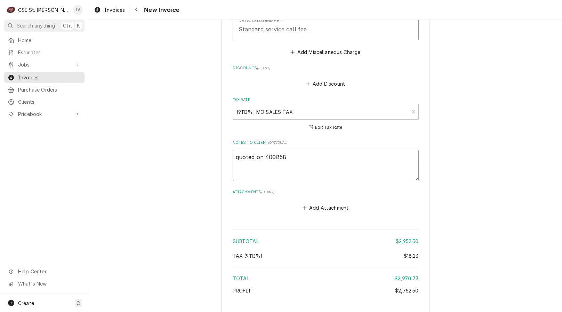
click at [236, 159] on textarea "quoted on 400858" at bounding box center [326, 165] width 186 height 31
type textarea "x"
type textarea "uoted on 400858"
type textarea "x"
type textarea "Quoted on 400858"
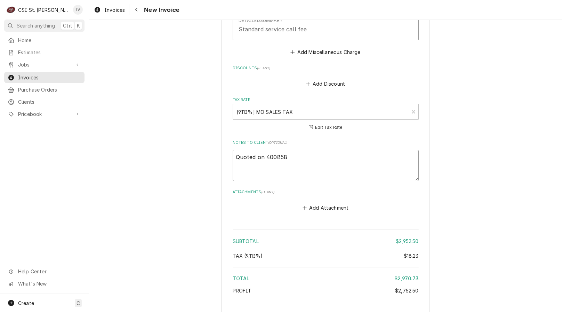
click at [264, 157] on textarea "Quoted on 400858" at bounding box center [326, 165] width 186 height 31
type textarea "x"
type textarea "Quoted on E400858"
type textarea "x"
type textarea "Quoted on ES400858"
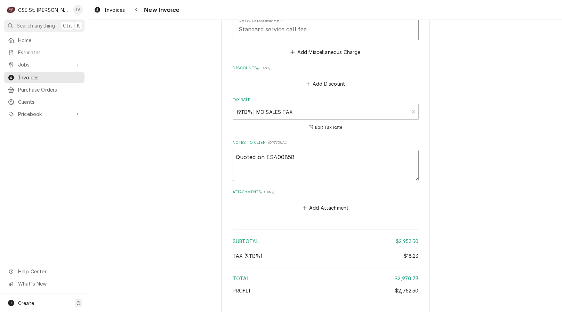
type textarea "x"
type textarea "Quoted on EST400858"
type textarea "x"
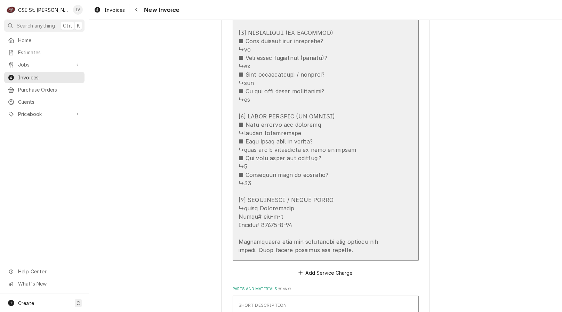
scroll to position [1530, 0]
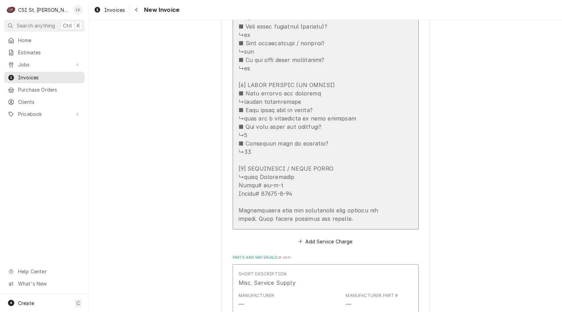
type textarea "Quoted on EST-400858"
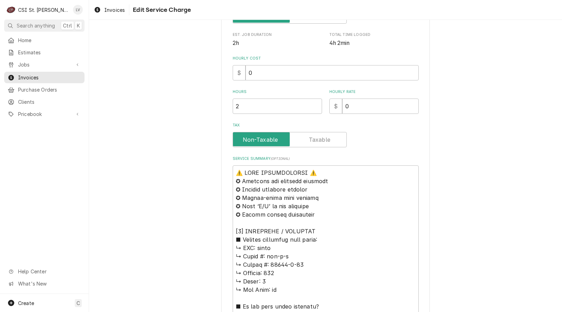
scroll to position [278, 0]
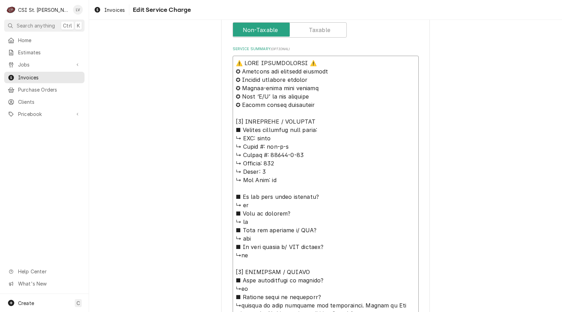
drag, startPoint x: 274, startPoint y: 139, endPoint x: 208, endPoint y: 48, distance: 113.1
click at [208, 48] on div "Use the fields below to edit this service charge Short Description Job | Servic…" at bounding box center [325, 219] width 473 height 940
type textarea "x"
type textarea "S ↳ 𝗠𝗼𝗱𝗲𝗹 #: sgw-h-m ↳ 𝗦𝗲𝗿𝗶𝗮𝗹 #: 76397-6-09 ↳ 𝗩𝗼𝗹𝘁𝗮𝗴𝗲: 115 ↳ 𝗣𝗵𝗮𝘀𝗲: 1 ↳ 𝗚𝗮𝘀 𝗧𝘆𝗽…"
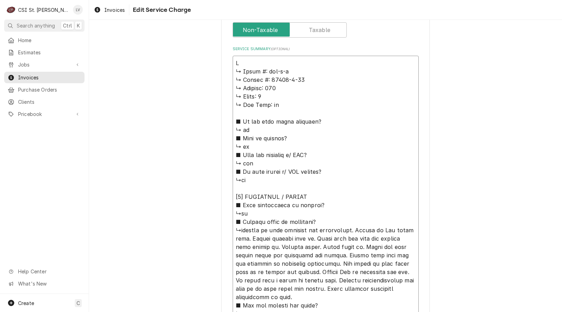
type textarea "x"
type textarea "St ↳ 𝗠𝗼𝗱𝗲𝗹 #: sgw-h-m ↳ 𝗦𝗲𝗿𝗶𝗮𝗹 #: 76397-6-09 ↳ 𝗩𝗼𝗹𝘁𝗮𝗴𝗲: 115 ↳ 𝗣𝗵𝗮𝘀𝗲: 1 ↳ 𝗚𝗮𝘀 𝗧𝘆…"
type textarea "x"
type textarea "Ste ↳ 𝗠𝗼𝗱𝗲𝗹 #: sgw-h-m ↳ 𝗦𝗲𝗿𝗶𝗮𝗹 #: 76397-6-09 ↳ 𝗩𝗼𝗹𝘁𝗮𝗴𝗲: 115 ↳ 𝗣𝗵𝗮𝘀𝗲: 1 ↳ 𝗚𝗮𝘀 𝗧…"
type textarea "x"
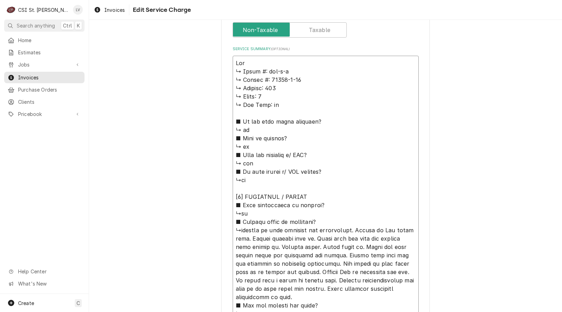
type textarea "Ster ↳ 𝗠𝗼𝗱𝗲𝗹 #: sgw-h-m ↳ 𝗦𝗲𝗿𝗶𝗮𝗹 #: 76397-6-09 ↳ 𝗩𝗼𝗹𝘁𝗮𝗴𝗲: 115 ↳ 𝗣𝗵𝗮𝘀𝗲: 1 ↳ 𝗚𝗮𝘀 …"
type textarea "x"
type textarea "Stero ↳ 𝗠𝗼𝗱𝗲𝗹 #: sgw-h-m ↳ 𝗦𝗲𝗿𝗶𝗮𝗹 #: 76397-6-09 ↳ 𝗩𝗼𝗹𝘁𝗮𝗴𝗲: 115 ↳ 𝗣𝗵𝗮𝘀𝗲: 1 ↳ 𝗚𝗮𝘀…"
type textarea "x"
type textarea "Stero ↳ 𝗠𝗼𝗱𝗲𝗹 #: sgw-h-m ↳ 𝗦𝗲𝗿𝗶𝗮𝗹 #: 76397-6-09 ↳ 𝗩𝗼𝗹𝘁𝗮𝗴𝗲: 115 ↳ 𝗣𝗵𝗮𝘀𝗲: 1 ↳ 𝗚𝗮𝘀…"
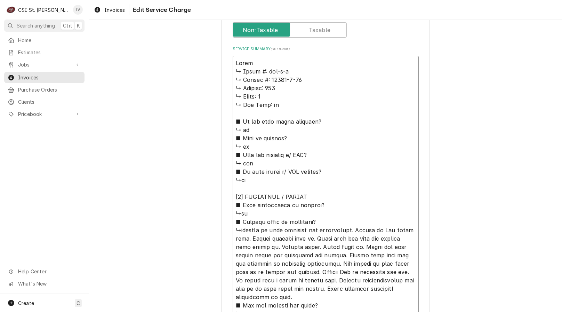
type textarea "x"
type textarea "Stero / ↳ 𝗠𝗼𝗱𝗲𝗹 #: sgw-h-m ↳ 𝗦𝗲𝗿𝗶𝗮𝗹 #: 76397-6-09 ↳ 𝗩𝗼𝗹𝘁𝗮𝗴𝗲: 115 ↳ 𝗣𝗵𝗮𝘀𝗲: 1 ↳ 𝗚…"
type textarea "x"
type textarea "Stero / ↳ 𝗠𝗼𝗱𝗲𝗹 #: sgw-h-m ↳ 𝗦𝗲𝗿𝗶𝗮𝗹 #: 76397-6-09 ↳ 𝗩𝗼𝗹𝘁𝗮𝗴𝗲: 115 ↳ 𝗣𝗵𝗮𝘀𝗲: 1 ↳ 𝗚…"
type textarea "x"
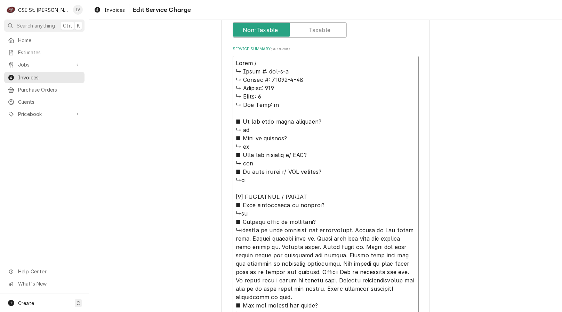
type textarea "Stero / M ↳ 𝗠𝗼𝗱𝗲𝗹 #: sgw-h-m ↳ 𝗦𝗲𝗿𝗶𝗮𝗹 #: 76397-6-09 ↳ 𝗩𝗼𝗹𝘁𝗮𝗴𝗲: 115 ↳ 𝗣𝗵𝗮𝘀𝗲: 1 ↳…"
type textarea "x"
type textarea "Stero / Mo ↳ 𝗠𝗼𝗱𝗲𝗹 #: sgw-h-m ↳ 𝗦𝗲𝗿𝗶𝗮𝗹 #: 76397-6-09 ↳ 𝗩𝗼𝗹𝘁𝗮𝗴𝗲: 115 ↳ 𝗣𝗵𝗮𝘀𝗲: 1 …"
type textarea "x"
type textarea "Stero / Mod ↳ 𝗠𝗼𝗱𝗲𝗹 #: sgw-h-m ↳ 𝗦𝗲𝗿𝗶𝗮𝗹 #: 76397-6-09 ↳ 𝗩𝗼𝗹𝘁𝗮𝗴𝗲: 115 ↳ 𝗣𝗵𝗮𝘀𝗲: 1…"
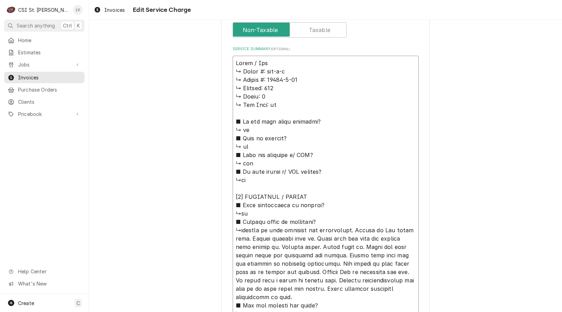
type textarea "x"
type textarea "Stero / Mode ↳ 𝗠𝗼𝗱𝗲𝗹 #: sgw-h-m ↳ 𝗦𝗲𝗿𝗶𝗮𝗹 #: 76397-6-09 ↳ 𝗩𝗼𝗹𝘁𝗮𝗴𝗲: 115 ↳ 𝗣𝗵𝗮𝘀𝗲: …"
type textarea "x"
type textarea "Stero / Model ↳ 𝗠𝗼𝗱𝗲𝗹 #: sgw-h-m ↳ 𝗦𝗲𝗿𝗶𝗮𝗹 #: 76397-6-09 ↳ 𝗩𝗼𝗹𝘁𝗮𝗴𝗲: 115 ↳ 𝗣𝗵𝗮𝘀𝗲:…"
type textarea "x"
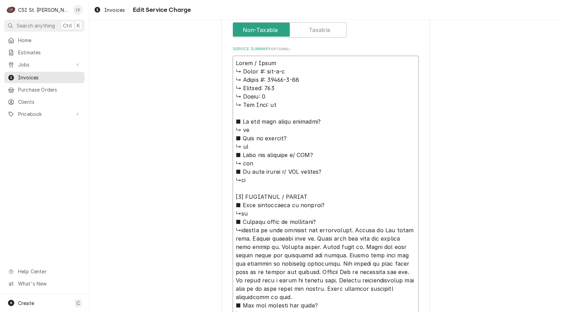
type textarea "Stero / Model: ↳ 𝗠𝗼𝗱𝗲𝗹 #: sgw-h-m ↳ 𝗦𝗲𝗿𝗶𝗮𝗹 #: 76397-6-09 ↳ 𝗩𝗼𝗹𝘁𝗮𝗴𝗲: 115 ↳ 𝗣𝗵𝗮𝘀𝗲…"
type textarea "x"
type textarea "Stero / Model: ↳ 𝗠𝗼𝗱𝗲𝗹 #: sgw-h-m ↳ 𝗦𝗲𝗿𝗶𝗮𝗹 #: 76397-6-09 ↳ 𝗩𝗼𝗹𝘁𝗮𝗴𝗲: 115 ↳ 𝗣𝗵𝗮𝘀𝗲…"
type textarea "x"
type textarea "Stero / Model: S ↳ 𝗠𝗼𝗱𝗲𝗹 #: sgw-h-m ↳ 𝗦𝗲𝗿𝗶𝗮𝗹 #: 76397-6-09 ↳ 𝗩𝗼𝗹𝘁𝗮𝗴𝗲: 115 ↳ 𝗣𝗵𝗮…"
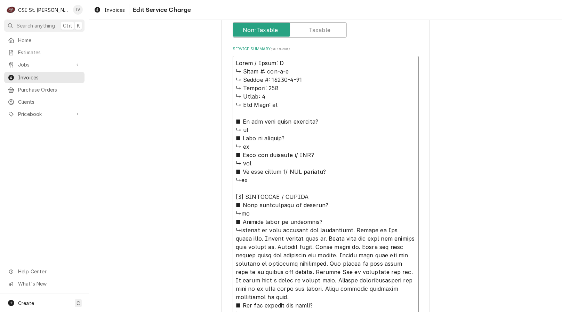
type textarea "x"
type textarea "Stero / Model: SG ↳ 𝗠𝗼𝗱𝗲𝗹 #: sgw-h-m ↳ 𝗦𝗲𝗿𝗶𝗮𝗹 #: 76397-6-09 ↳ 𝗩𝗼𝗹𝘁𝗮𝗴𝗲: 115 ↳ 𝗣𝗵…"
type textarea "x"
type textarea "Stero / Model: SGW ↳ 𝗠𝗼𝗱𝗲𝗹 #: sgw-h-m ↳ 𝗦𝗲𝗿𝗶𝗮𝗹 #: 76397-6-09 ↳ 𝗩𝗼𝗹𝘁𝗮𝗴𝗲: 115 ↳ 𝗣…"
type textarea "x"
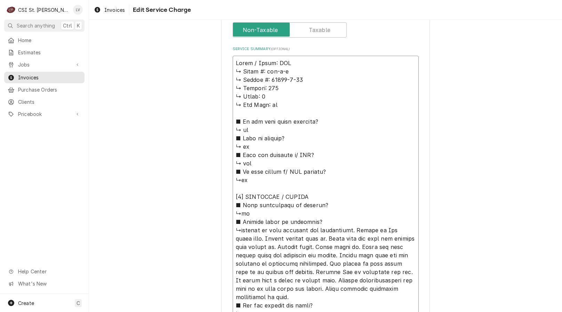
type textarea "Stero / Model: SGW- ↳ 𝗠𝗼𝗱𝗲𝗹 #: sgw-h-m ↳ 𝗦𝗲𝗿𝗶𝗮𝗹 #: 76397-6-09 ↳ 𝗩𝗼𝗹𝘁𝗮𝗴𝗲: 115 ↳ …"
type textarea "x"
type textarea "Stero / Model: SGW-H ↳ 𝗠𝗼𝗱𝗲𝗹 #: sgw-h-m ↳ 𝗦𝗲𝗿𝗶𝗮𝗹 #: 76397-6-09 ↳ 𝗩𝗼𝗹𝘁𝗮𝗴𝗲: 115 ↳…"
type textarea "x"
type textarea "Stero / Model: SGW-H- ↳ 𝗠𝗼𝗱𝗲𝗹 #: sgw-h-m ↳ 𝗦𝗲𝗿𝗶𝗮𝗹 #: 76397-6-09 ↳ 𝗩𝗼𝗹𝘁𝗮𝗴𝗲: 115 …"
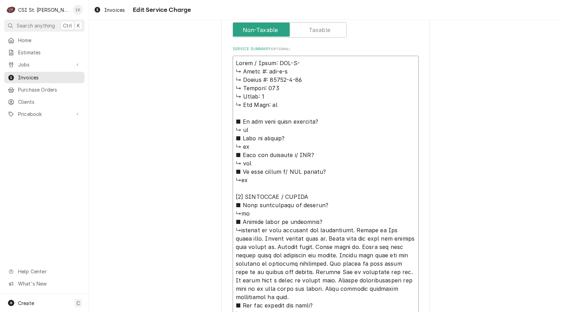
type textarea "x"
type textarea "Stero / Model: SGW-H-M ↳ 𝗠𝗼𝗱𝗲𝗹 #: sgw-h-m ↳ 𝗦𝗲𝗿𝗶𝗮𝗹 #: 76397-6-09 ↳ 𝗩𝗼𝗹𝘁𝗮𝗴𝗲: 115…"
type textarea "x"
type textarea "Stero / Model: SGW-H-M ↳ 𝗠𝗼𝗱𝗲𝗹 #: sgw-h-m ↳ 𝗦𝗲𝗿𝗶𝗮𝗹 #: 76397-6-09 ↳ 𝗩𝗼𝗹𝘁𝗮𝗴𝗲: 115…"
type textarea "x"
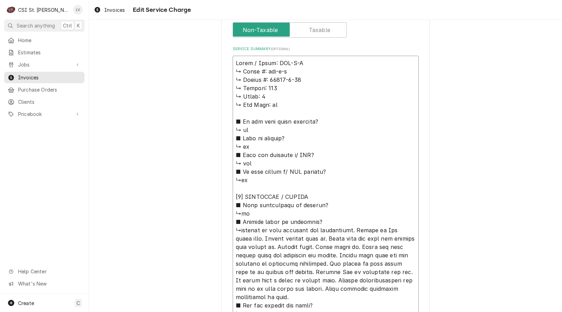
type textarea "Stero / Model: SGW-H-M / ↳ 𝗠𝗼𝗱𝗲𝗹 #: sgw-h-m ↳ 𝗦𝗲𝗿𝗶𝗮𝗹 #: 76397-6-09 ↳ 𝗩𝗼𝗹𝘁𝗮𝗴𝗲: 1…"
type textarea "x"
type textarea "Stero / Model: SGW-H-M / ↳ 𝗠𝗼𝗱𝗲𝗹 #: sgw-h-m ↳ 𝗦𝗲𝗿𝗶𝗮𝗹 #: 76397-6-09 ↳ 𝗩𝗼𝗹𝘁𝗮𝗴𝗲: 1…"
type textarea "x"
type textarea "Stero / Model: SGW-H-M / S ↳ 𝗠𝗼𝗱𝗲𝗹 #: sgw-h-m ↳ 𝗦𝗲𝗿𝗶𝗮𝗹 #: 76397-6-09 ↳ 𝗩𝗼𝗹𝘁𝗮𝗴𝗲:…"
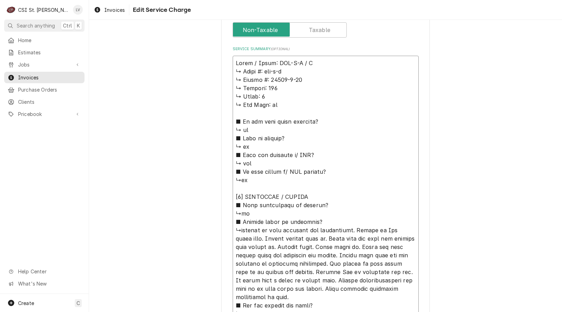
type textarea "x"
type textarea "Stero / Model: SGW-H-M / Se ↳ 𝗠𝗼𝗱𝗲𝗹 #: sgw-h-m ↳ 𝗦𝗲𝗿𝗶𝗮𝗹 #: 76397-6-09 ↳ 𝗩𝗼𝗹𝘁𝗮𝗴𝗲…"
type textarea "x"
type textarea "Stero / Model: SGW-H-M / Ser ↳ 𝗠𝗼𝗱𝗲𝗹 #: sgw-h-m ↳ 𝗦𝗲𝗿𝗶𝗮𝗹 #: 76397-6-09 ↳ 𝗩𝗼𝗹𝘁𝗮𝗴…"
type textarea "x"
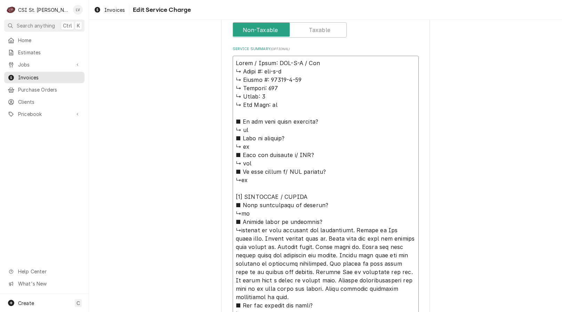
type textarea "Stero / Model: SGW-H-M / Seri ↳ 𝗠𝗼𝗱𝗲𝗹 #: sgw-h-m ↳ 𝗦𝗲𝗿𝗶𝗮𝗹 #: 76397-6-09 ↳ 𝗩𝗼𝗹𝘁𝗮…"
type textarea "x"
type textarea "Stero / Model: SGW-H-M / Seria ↳ 𝗠𝗼𝗱𝗲𝗹 #: sgw-h-m ↳ 𝗦𝗲𝗿𝗶𝗮𝗹 #: 76397-6-09 ↳ 𝗩𝗼𝗹𝘁…"
type textarea "x"
type textarea "Stero / Model: SGW-H-M / Serial ↳ 𝗠𝗼𝗱𝗲𝗹 #: sgw-h-m ↳ 𝗦𝗲𝗿𝗶𝗮𝗹 #: 76397-6-09 ↳ 𝗩𝗼𝗹…"
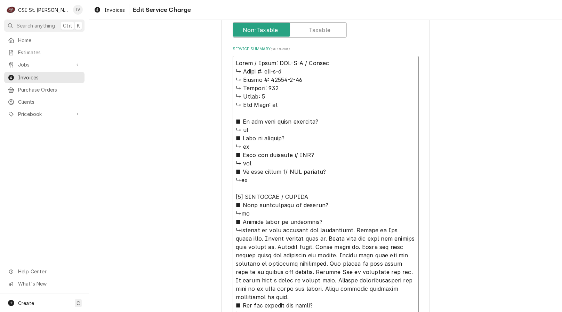
type textarea "x"
type textarea "Stero / Model: SGW-H-M / Serial: ↳ 𝗠𝗼𝗱𝗲𝗹 #: sgw-h-m ↳ 𝗦𝗲𝗿𝗶𝗮𝗹 #: 76397-6-09 ↳ 𝗩𝗼…"
type textarea "x"
type textarea "Stero / Model: SGW-H-M / Serial: ↳ 𝗠𝗼𝗱𝗲𝗹 #: sgw-h-m ↳ 𝗦𝗲𝗿𝗶𝗮𝗹 #: 76397-6-09 ↳ 𝗩𝗼…"
type textarea "x"
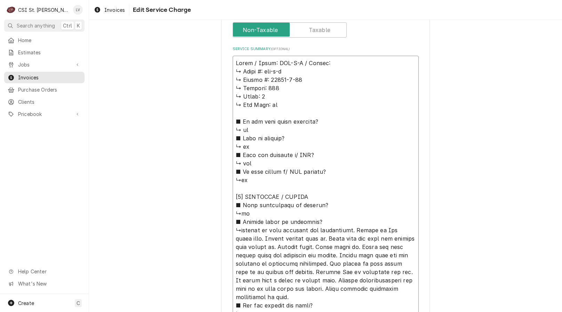
type textarea "Stero / Model: SGW-H-M / Serial: ↳ 𝗠𝗼𝗱𝗲𝗹 #: sgw-h-m ↳ 𝗦𝗲𝗿𝗶𝗮𝗹 #: 76397-6-09 ↳ 𝗩𝗼…"
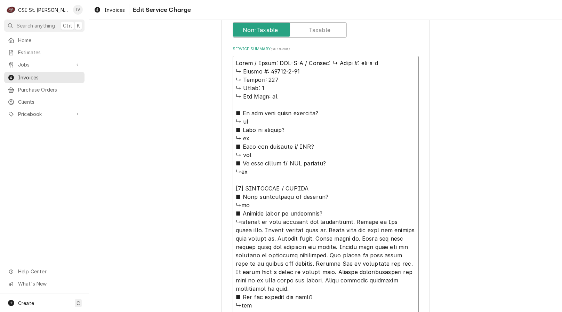
type textarea "x"
type textarea "Stero / Model: SGW-H-M / Serial: 𝗠𝗼𝗱𝗲𝗹 #: sgw-h-m ↳ 𝗦𝗲𝗿𝗶𝗮𝗹 #: 76397-6-09 ↳ 𝗩𝗼𝗹𝘁…"
type textarea "x"
type textarea "Stero / Model: SGW-H-M / Serial: 𝗠𝗼𝗱𝗲𝗹 #: sgw-h-m ↳ 𝗦𝗲𝗿𝗶𝗮𝗹 #: 76397-6-09 ↳ 𝗩𝗼𝗹𝘁…"
type textarea "x"
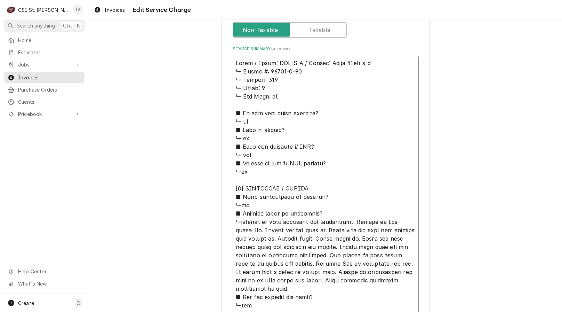
type textarea "Stero / Model: SGW-H-M / Serial: 𝗼𝗱𝗲𝗹 #: sgw-h-m ↳ 𝗦𝗲𝗿𝗶𝗮𝗹 #: 76397-6-09 ↳ 𝗩𝗼𝗹𝘁𝗮…"
type textarea "x"
type textarea "Stero / Model: SGW-H-M / Serial: 𝗱𝗲𝗹 #: sgw-h-m ↳ 𝗦𝗲𝗿𝗶𝗮𝗹 #: 76397-6-09 ↳ 𝗩𝗼𝗹𝘁𝗮𝗴…"
type textarea "x"
type textarea "Stero / Model: SGW-H-M / Serial: 𝗲𝗹 #: sgw-h-m ↳ 𝗦𝗲𝗿𝗶𝗮𝗹 #: 76397-6-09 ↳ 𝗩𝗼𝗹𝘁𝗮𝗴𝗲…"
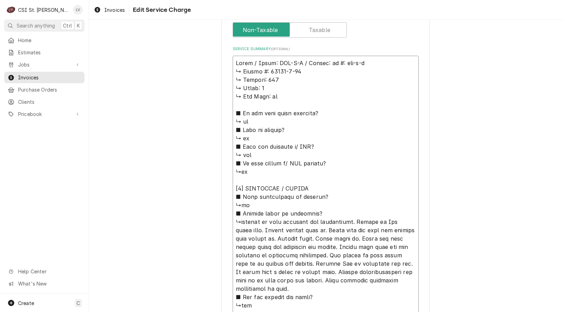
type textarea "x"
type textarea "Stero / Model: SGW-H-M / Serial: 𝗹 #: sgw-h-m ↳ 𝗦𝗲𝗿𝗶𝗮𝗹 #: 76397-6-09 ↳ 𝗩𝗼𝗹𝘁𝗮𝗴𝗲:…"
type textarea "x"
type textarea "Stero / Model: SGW-H-M / Serial: #: sgw-h-m ↳ 𝗦𝗲𝗿𝗶𝗮𝗹 #: 76397-6-09 ↳ 𝗩𝗼𝗹𝘁𝗮𝗴𝗲: 1…"
type textarea "x"
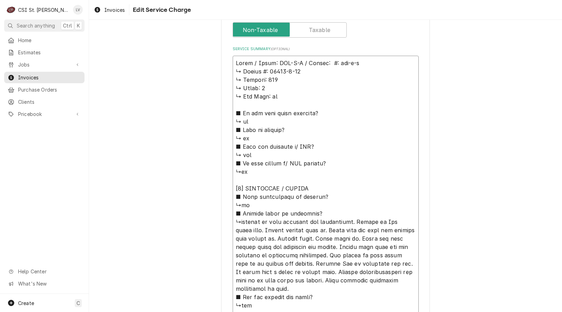
type textarea "Stero / Model: SGW-H-M / Serial: #: sgw-h-m ↳ 𝗦𝗲𝗿𝗶𝗮𝗹 #: 76397-6-09 ↳ 𝗩𝗼𝗹𝘁𝗮𝗴𝗲: 1…"
type textarea "x"
type textarea "Stero / Model: SGW-H-M / Serial: : sgw-h-m ↳ 𝗦𝗲𝗿𝗶𝗮𝗹 #: 76397-6-09 ↳ 𝗩𝗼𝗹𝘁𝗮𝗴𝗲: 11…"
type textarea "x"
type textarea "Stero / Model: SGW-H-M / Serial: sgw-h-m ↳ 𝗦𝗲𝗿𝗶𝗮𝗹 #: 76397-6-09 ↳ 𝗩𝗼𝗹𝘁𝗮𝗴𝗲: 115 …"
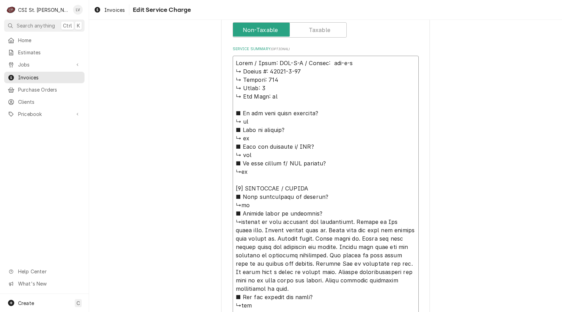
type textarea "x"
type textarea "Stero / Model: SGW-H-M / Serial: sgw-h-m ↳ 𝗦𝗲𝗿𝗶𝗮𝗹 #: 76397-6-09 ↳ 𝗩𝗼𝗹𝘁𝗮𝗴𝗲: 115 …"
type textarea "x"
type textarea "Stero / Model: SGW-H-M / Serial: gw-h-m ↳ 𝗦𝗲𝗿𝗶𝗮𝗹 #: 76397-6-09 ↳ 𝗩𝗼𝗹𝘁𝗮𝗴𝗲: 115 ↳…"
type textarea "x"
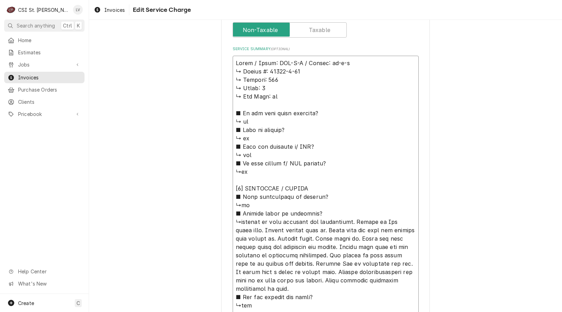
type textarea "Stero / Model: SGW-H-M / Serial: w-h-m ↳ 𝗦𝗲𝗿𝗶𝗮𝗹 #: 76397-6-09 ↳ 𝗩𝗼𝗹𝘁𝗮𝗴𝗲: 115 ↳ …"
type textarea "x"
type textarea "Stero / Model: SGW-H-M / Serial: -h-m ↳ 𝗦𝗲𝗿𝗶𝗮𝗹 #: 76397-6-09 ↳ 𝗩𝗼𝗹𝘁𝗮𝗴𝗲: 115 ↳ 𝗣…"
type textarea "x"
type textarea "Stero / Model: SGW-H-M / Serial: h-m ↳ 𝗦𝗲𝗿𝗶𝗮𝗹 #: 76397-6-09 ↳ 𝗩𝗼𝗹𝘁𝗮𝗴𝗲: 115 ↳ 𝗣𝗵…"
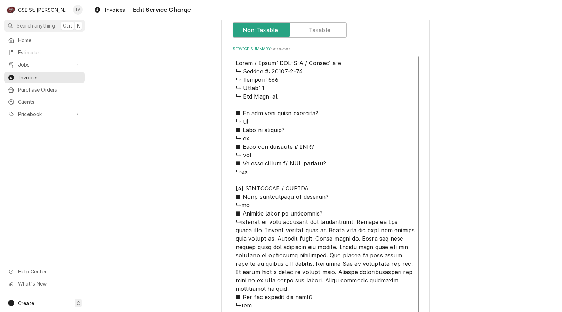
type textarea "x"
type textarea "Stero / Model: SGW-H-M / Serial: -m ↳ 𝗦𝗲𝗿𝗶𝗮𝗹 #: 76397-6-09 ↳ 𝗩𝗼𝗹𝘁𝗮𝗴𝗲: 115 ↳ 𝗣𝗵𝗮…"
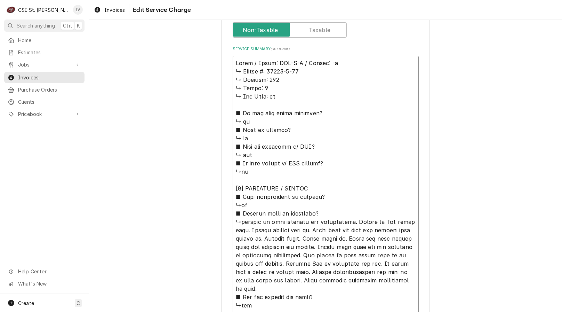
type textarea "x"
type textarea "Stero / Model: SGW-H-M / Serial: m ↳ 𝗦𝗲𝗿𝗶𝗮𝗹 #: 76397-6-09 ↳ 𝗩𝗼𝗹𝘁𝗮𝗴𝗲: 115 ↳ 𝗣𝗵𝗮𝘀…"
type textarea "x"
type textarea "Stero / Model: SGW-H-M / Serial: ↳ 𝗦𝗲𝗿𝗶𝗮𝗹 #: 76397-6-09 ↳ 𝗩𝗼𝗹𝘁𝗮𝗴𝗲: 115 ↳ 𝗣𝗵𝗮𝘀𝗲:…"
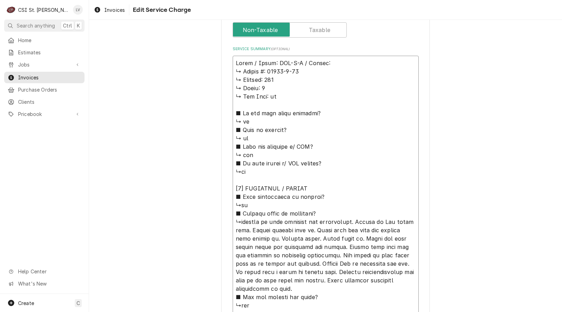
type textarea "x"
type textarea "Stero / Model: SGW-H-M / Serial: ↳ 𝗦𝗲𝗿𝗶𝗮𝗹 #: 76397-6-09 ↳ 𝗩𝗼𝗹𝘁𝗮𝗴𝗲: 115 ↳ 𝗣𝗵𝗮𝘀𝗲:…"
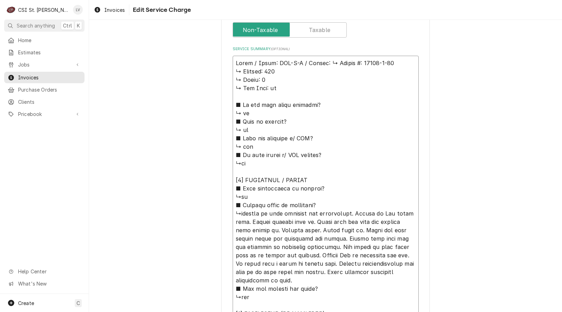
type textarea "x"
type textarea "Stero / Model: SGW-H-M / Serial: 𝗦𝗲𝗿𝗶𝗮𝗹 #: 76397-6-09 ↳ 𝗩𝗼𝗹𝘁𝗮𝗴𝗲: 115 ↳ 𝗣𝗵𝗮𝘀𝗲: 1…"
type textarea "x"
type textarea "Stero / Model: SGW-H-M / Serial: 𝗲𝗿𝗶𝗮𝗹 #: 76397-6-09 ↳ 𝗩𝗼𝗹𝘁𝗮𝗴𝗲: 115 ↳ 𝗣𝗵𝗮𝘀𝗲: 1 …"
type textarea "x"
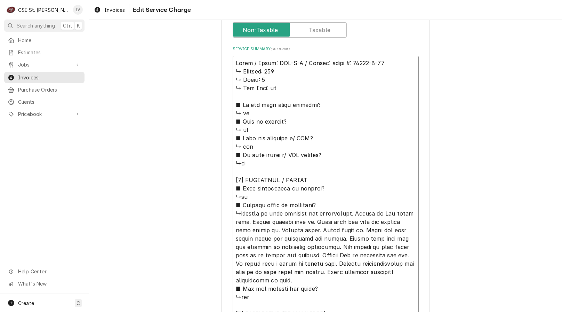
type textarea "Stero / Model: SGW-H-M / Serial: 𝗿𝗶𝗮𝗹 #: 76397-6-09 ↳ 𝗩𝗼𝗹𝘁𝗮𝗴𝗲: 115 ↳ 𝗣𝗵𝗮𝘀𝗲: 1 ↳…"
type textarea "x"
type textarea "Stero / Model: SGW-H-M / Serial: 𝗶𝗮𝗹 #: 76397-6-09 ↳ 𝗩𝗼𝗹𝘁𝗮𝗴𝗲: 115 ↳ 𝗣𝗵𝗮𝘀𝗲: 1 ↳ …"
type textarea "x"
type textarea "Stero / Model: SGW-H-M / Serial: 𝗮𝗹 #: 76397-6-09 ↳ 𝗩𝗼𝗹𝘁𝗮𝗴𝗲: 115 ↳ 𝗣𝗵𝗮𝘀𝗲: 1 ↳ 𝗚…"
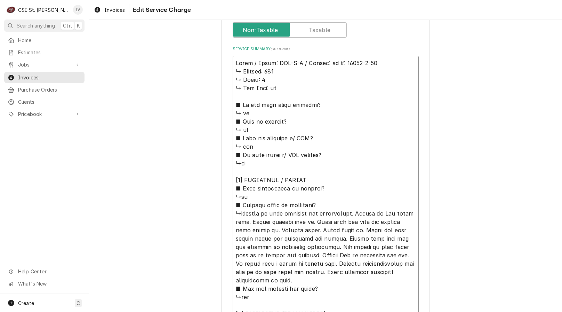
type textarea "x"
type textarea "Stero / Model: SGW-H-M / Serial: 𝗹 #: 76397-6-09 ↳ 𝗩𝗼𝗹𝘁𝗮𝗴𝗲: 115 ↳ 𝗣𝗵𝗮𝘀𝗲: 1 ↳ 𝗚𝗮…"
type textarea "x"
type textarea "Stero / Model: SGW-H-M / Serial: #: 76397-6-09 ↳ 𝗩𝗼𝗹𝘁𝗮𝗴𝗲: 115 ↳ 𝗣𝗵𝗮𝘀𝗲: 1 ↳ 𝗚𝗮𝘀 …"
type textarea "x"
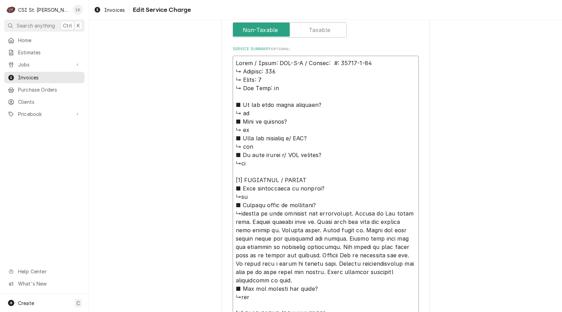
type textarea "Stero / Model: SGW-H-M / Serial: #: 76397-6-09 ↳ 𝗩𝗼𝗹𝘁𝗮𝗴𝗲: 115 ↳ 𝗣𝗵𝗮𝘀𝗲: 1 ↳ 𝗚𝗮𝘀 …"
type textarea "x"
type textarea "Stero / Model: SGW-H-M / Serial: : 76397-6-09 ↳ 𝗩𝗼𝗹𝘁𝗮𝗴𝗲: 115 ↳ 𝗣𝗵𝗮𝘀𝗲: 1 ↳ 𝗚𝗮𝘀 𝗧…"
type textarea "x"
type textarea "Stero / Model: SGW-H-M / Serial: 76397-6-09 ↳ 𝗩𝗼𝗹𝘁𝗮𝗴𝗲: 115 ↳ 𝗣𝗵𝗮𝘀𝗲: 1 ↳ 𝗚𝗮𝘀 𝗧𝘆𝗽…"
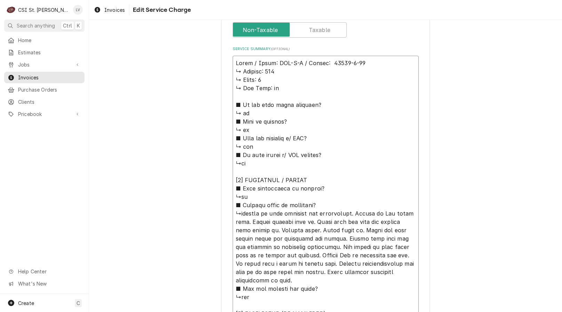
type textarea "x"
type textarea "Stero / Model: SGW-H-M / Serial: 76397-6-09 ↳ 𝗩𝗼𝗹𝘁𝗮𝗴𝗲: 115 ↳ 𝗣𝗵𝗮𝘀𝗲: 1 ↳ 𝗚𝗮𝘀 𝗧𝘆𝗽…"
drag, startPoint x: 233, startPoint y: 72, endPoint x: 326, endPoint y: 206, distance: 164.1
click at [326, 206] on textarea "Service Summary ( optional )" at bounding box center [326, 297] width 186 height 482
type textarea "x"
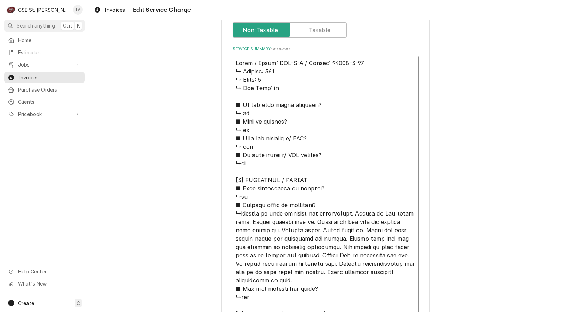
type textarea "Stero / Model: SGW-H-M / Serial: 76397-6-09 ↳checked in with security and maint…"
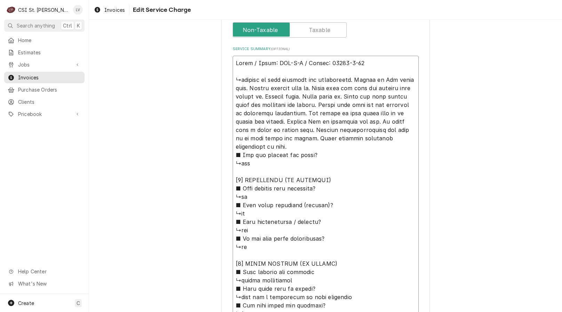
click at [365, 63] on textarea "Service Summary ( optional )" at bounding box center [326, 230] width 186 height 348
type textarea "x"
type textarea "Stero / Model: SGW-H-M / Serial: 76397-6-09 ↳checked in with security and maint…"
type textarea "x"
type textarea "Stero / Model: SGW-H-M / Serial: 76397-6-09 ( ↳checked in with security and mai…"
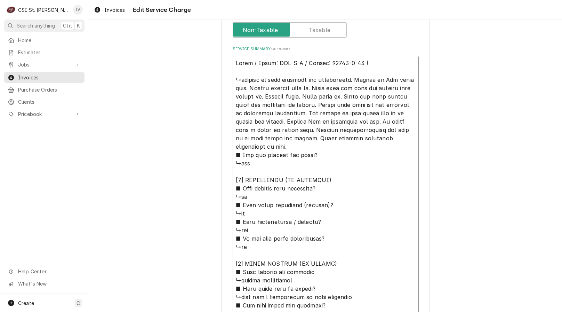
type textarea "x"
type textarea "Stero / Model: SGW-H-M / Serial: 76397-6-09 (d ↳checked in with security and ma…"
type textarea "x"
type textarea "Stero / Model: SGW-H-M / Serial: 76397-6-09 (di ↳checked in with security and m…"
type textarea "x"
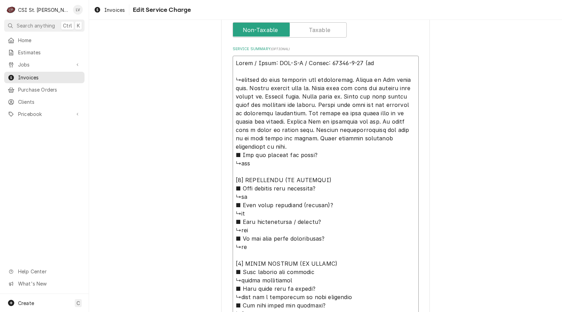
type textarea "Stero / Model: SGW-H-M / Serial: 76397-6-09 (dis ↳checked in with security and …"
type textarea "x"
type textarea "Stero / Model: SGW-H-M / Serial: 76397-6-09 (dish ↳checked in with security and…"
type textarea "x"
type textarea "Stero / Model: SGW-H-M / Serial: 76397-6-09 (dish ↳checked in with security and…"
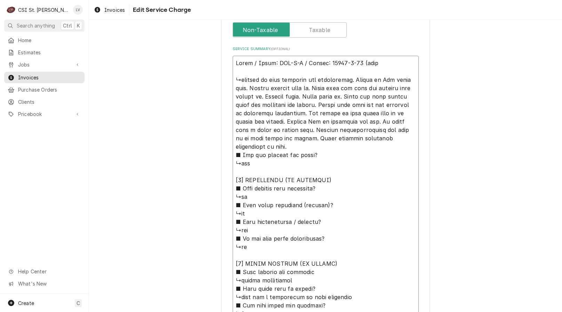
type textarea "x"
type textarea "Stero / Model: SGW-H-M / Serial: 76397-6-09 (dish m ↳checked in with security a…"
type textarea "x"
type textarea "Stero / Model: SGW-H-M / Serial: 76397-6-09 (dish ma ↳checked in with security …"
type textarea "x"
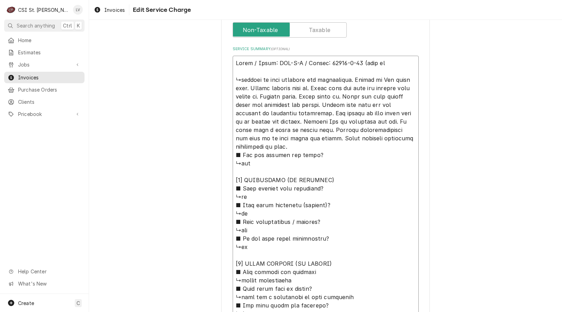
type textarea "Stero / Model: SGW-H-M / Serial: 76397-6-09 (dish mac ↳checked in with security…"
type textarea "x"
type textarea "Stero / Model: SGW-H-M / Serial: 76397-6-09 (dish mach ↳checked in with securit…"
type textarea "x"
type textarea "Stero / Model: SGW-H-M / Serial: 76397-6-09 (dish machi ↳checked in with securi…"
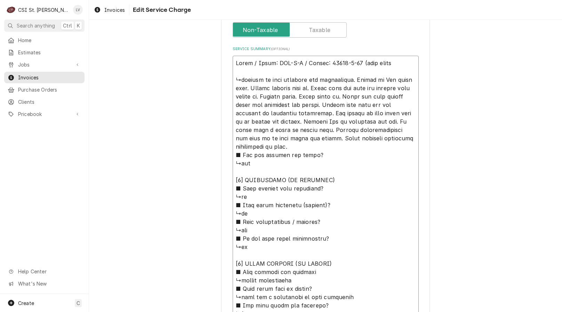
type textarea "x"
type textarea "Stero / Model: SGW-H-M / Serial: 76397-6-09 (dish machin ↳checked in with secur…"
type textarea "x"
type textarea "Stero / Model: SGW-H-M / Serial: 76397-6-09 (dish machine ↳checked in with secu…"
type textarea "x"
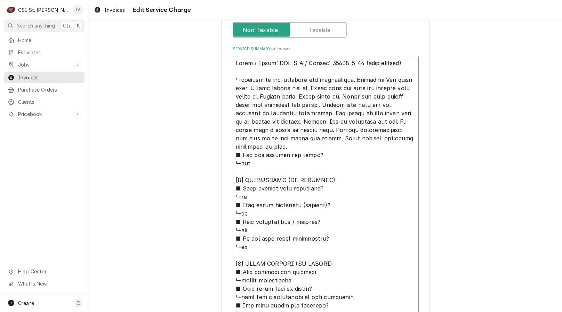
drag, startPoint x: 247, startPoint y: 87, endPoint x: 309, endPoint y: 143, distance: 83.0
click at [309, 143] on textarea "Service Summary ( optional )" at bounding box center [326, 230] width 186 height 348
type textarea "Stero / Model: SGW-H-M / Serial: 76397-6-09 (dish machine) ↳checked in with sec…"
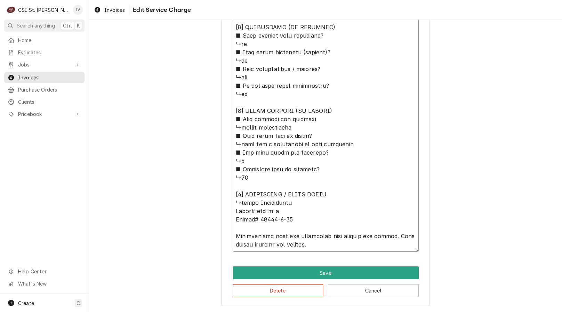
drag, startPoint x: 233, startPoint y: 80, endPoint x: 329, endPoint y: 327, distance: 265.5
click at [329, 311] on html "C CSI St. Louis LV Search anything Ctrl K Home Estimates Jobs Jobs Job Series I…" at bounding box center [281, 156] width 562 height 312
paste textarea "Turned breaker back on and observed smoke from the unit. Inspected components a…"
type textarea "x"
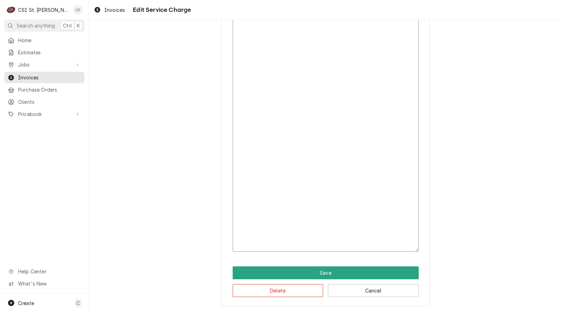
scroll to position [122, 0]
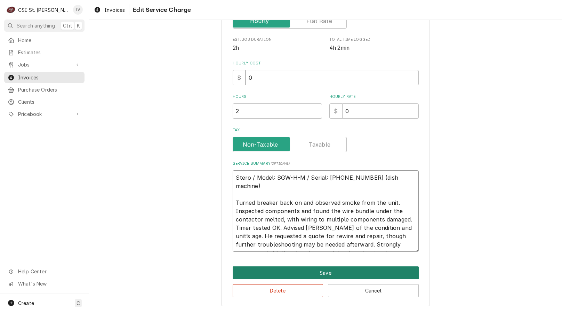
type textarea "Stero / Model: SGW-H-M / Serial: 76397-6-09 (dish machine) Turned breaker back …"
click at [320, 271] on button "Save" at bounding box center [326, 272] width 186 height 13
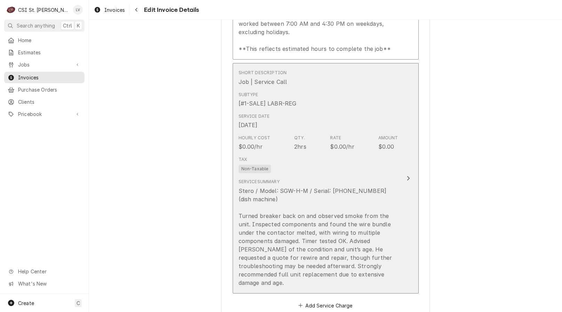
scroll to position [977, 0]
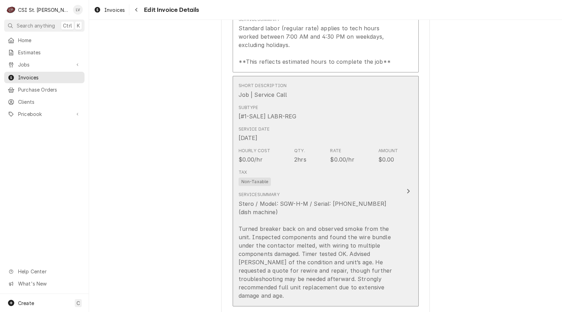
click at [341, 232] on div "Stero / Model: SGW-H-M / Serial: 76397-6-09 (dish machine) Turned breaker back …" at bounding box center [319, 249] width 160 height 100
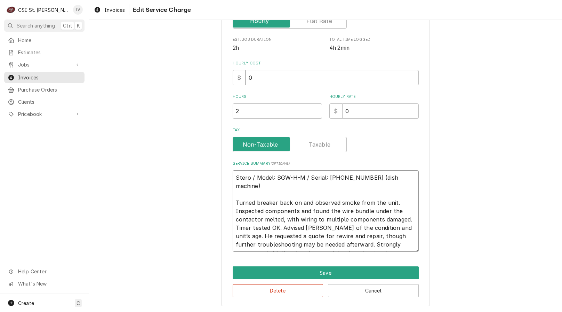
scroll to position [8, 0]
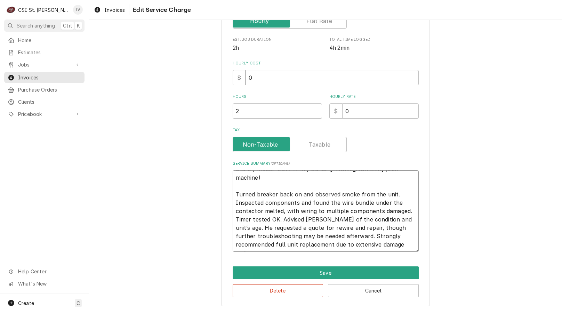
drag, startPoint x: 231, startPoint y: 175, endPoint x: 437, endPoint y: 279, distance: 231.4
click at [437, 279] on div "Use the fields below to edit this service charge Short Description Job | Servic…" at bounding box center [325, 87] width 473 height 448
type textarea "x"
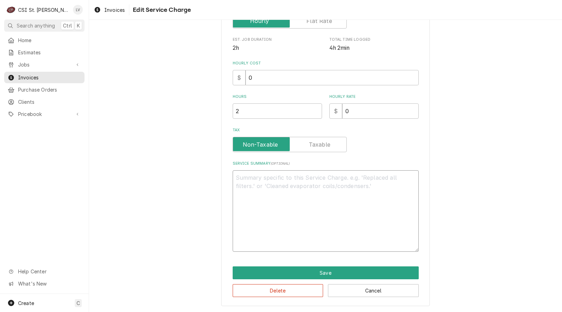
scroll to position [0, 0]
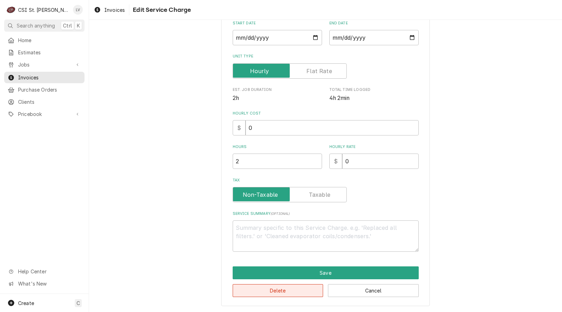
click at [274, 289] on button "Delete" at bounding box center [278, 290] width 91 height 13
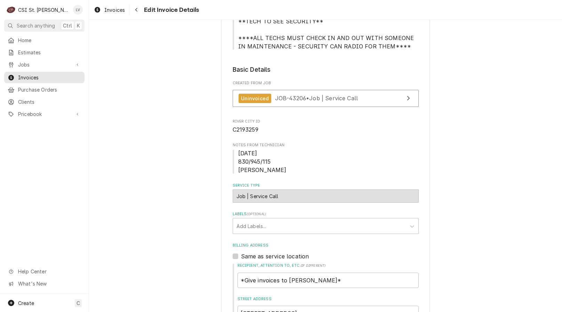
scroll to position [143, 0]
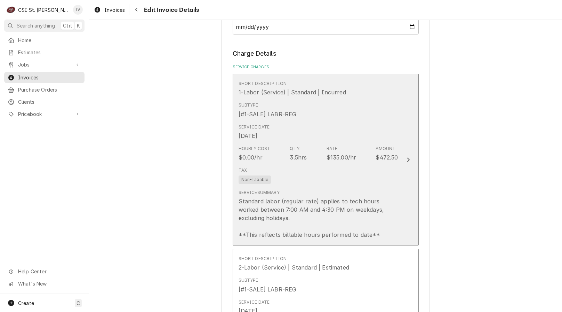
click at [378, 212] on div "Standard labor (regular rate) applies to tech hours worked between 7:00 AM and …" at bounding box center [319, 218] width 160 height 42
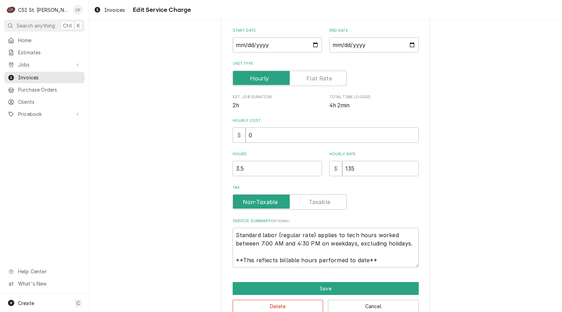
scroll to position [122, 0]
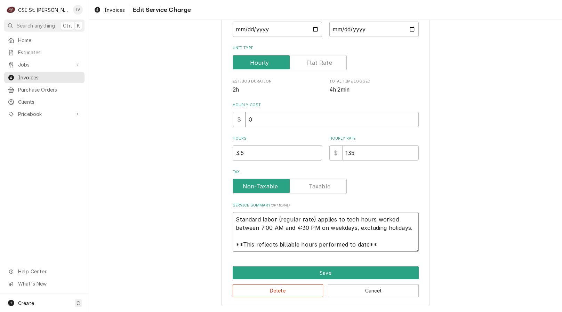
drag, startPoint x: 232, startPoint y: 219, endPoint x: 428, endPoint y: 259, distance: 200.1
click at [428, 259] on div "Use the fields below to edit this service charge Short Description 1-Labor (Ser…" at bounding box center [325, 108] width 473 height 406
paste textarea "ero / Model: SGW-H-M / Serial: 76397-6-09 (dish machine) Turned breaker back on…"
type textarea "x"
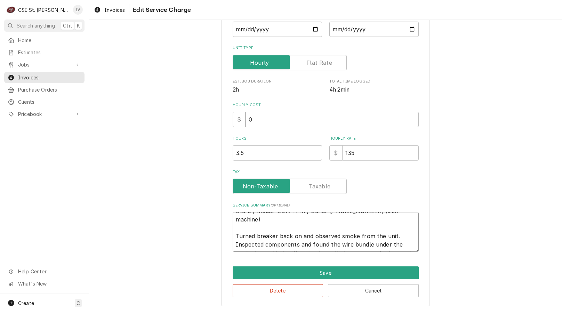
scroll to position [5, 0]
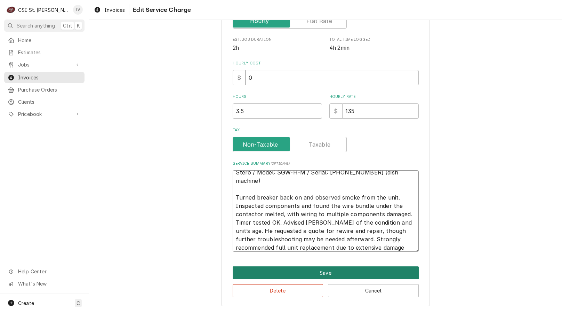
type textarea "Stero / Model: SGW-H-M / Serial: 76397-6-09 (dish machine) Turned breaker back …"
click at [352, 273] on button "Save" at bounding box center [326, 272] width 186 height 13
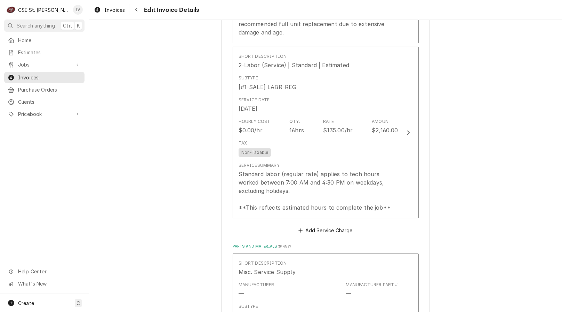
scroll to position [899, 0]
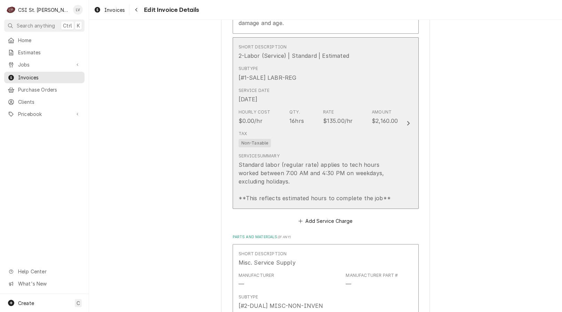
click at [330, 184] on div "Standard labor (regular rate) applies to tech hours worked between 7:00 AM and …" at bounding box center [319, 181] width 160 height 42
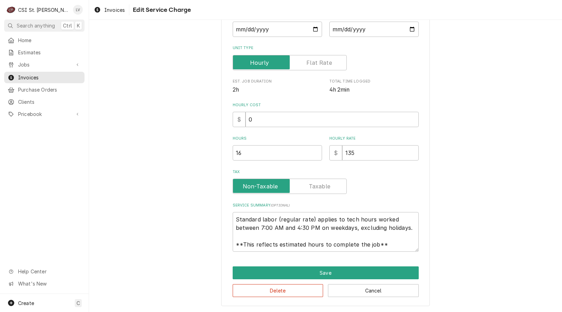
scroll to position [8, 0]
click at [290, 293] on button "Delete" at bounding box center [278, 290] width 91 height 13
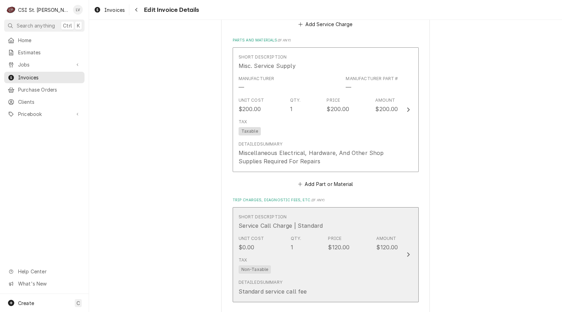
scroll to position [921, 0]
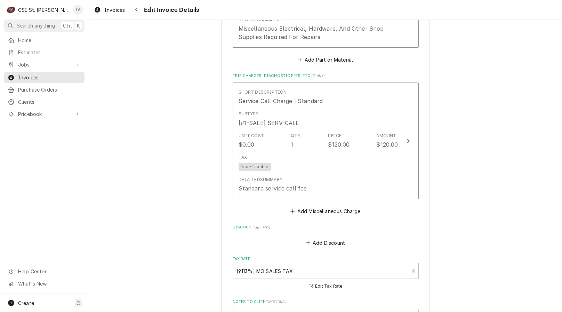
scroll to position [1060, 0]
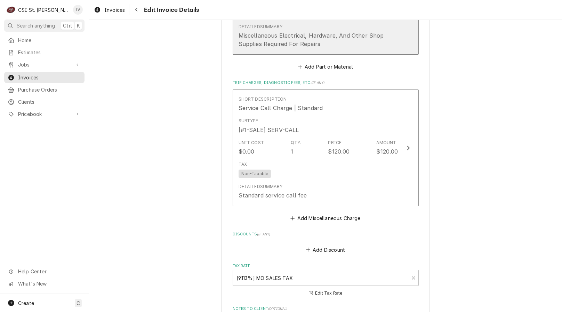
click at [315, 31] on div "Miscellaneous Electrical, Hardware, And Other Shop Supplies Required For Repairs" at bounding box center [319, 39] width 160 height 17
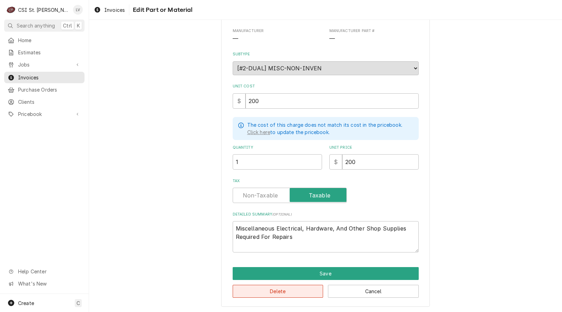
click at [277, 293] on button "Delete" at bounding box center [278, 290] width 91 height 13
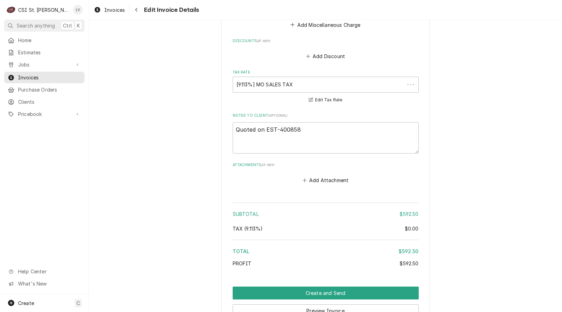
scroll to position [1104, 0]
click at [329, 304] on button "Preview Invoice" at bounding box center [326, 310] width 186 height 13
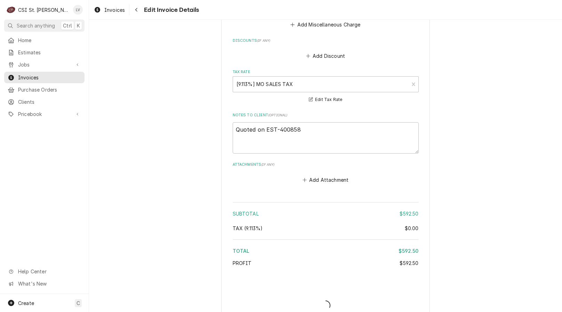
type textarea "x"
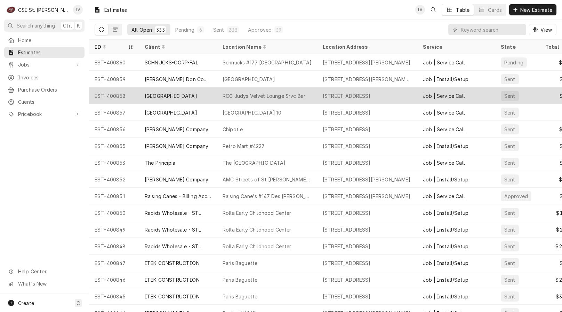
click at [150, 93] on div "[GEOGRAPHIC_DATA]" at bounding box center [171, 95] width 52 height 7
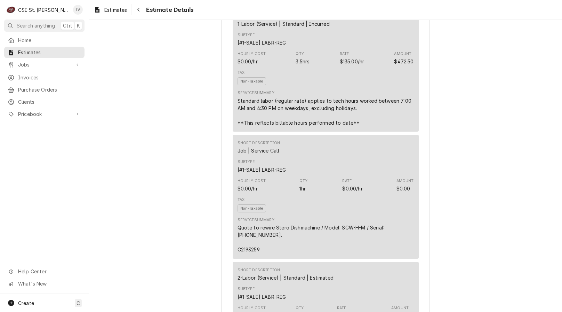
scroll to position [348, 0]
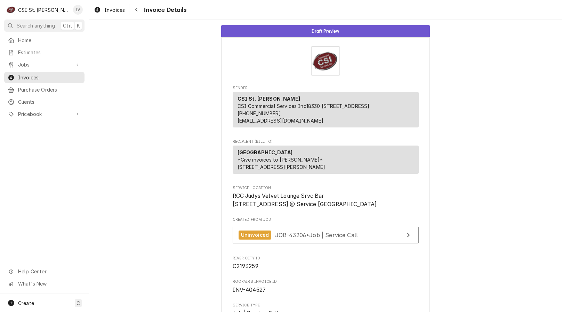
drag, startPoint x: 122, startPoint y: 81, endPoint x: 117, endPoint y: 60, distance: 21.5
click at [29, 7] on div "CSI St. [PERSON_NAME]" at bounding box center [43, 9] width 51 height 7
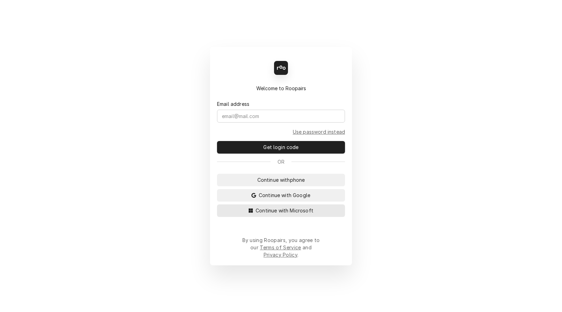
click at [261, 214] on span "Continue with Microsoft" at bounding box center [284, 210] width 60 height 7
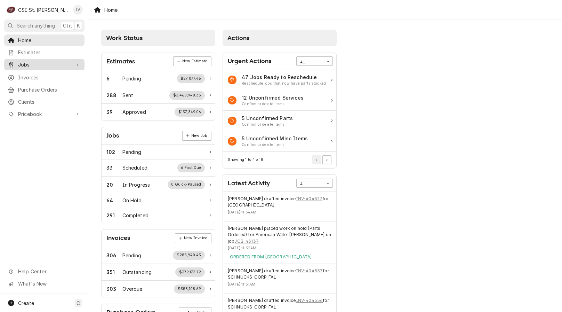
click at [23, 62] on span "Jobs" at bounding box center [44, 64] width 52 height 7
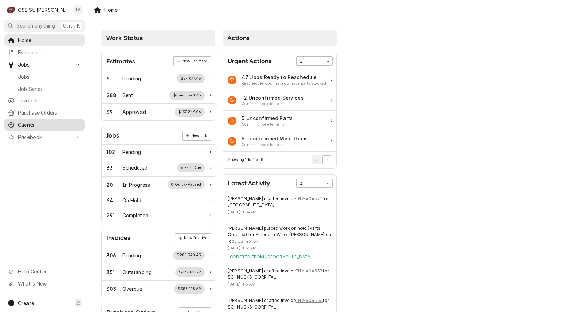
click at [27, 121] on span "Clients" at bounding box center [49, 124] width 63 height 7
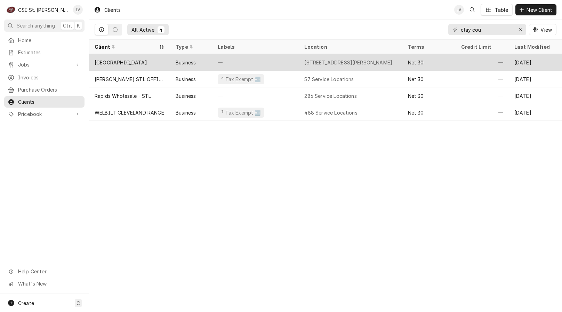
click at [124, 59] on div "[GEOGRAPHIC_DATA]" at bounding box center [121, 62] width 52 height 7
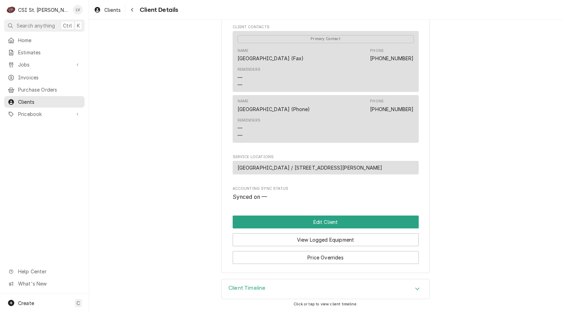
scroll to position [238, 0]
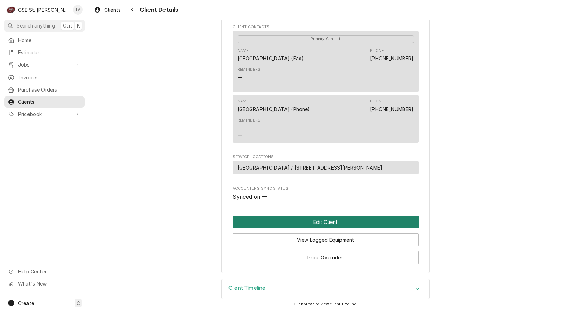
click at [308, 218] on button "Edit Client" at bounding box center [326, 221] width 186 height 13
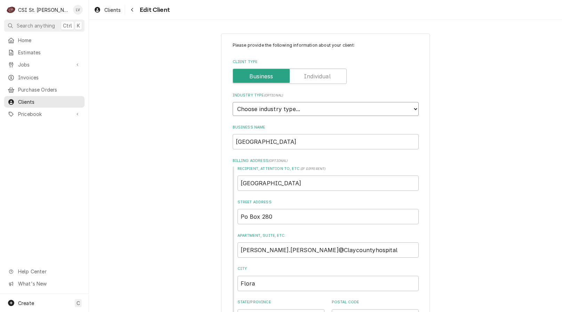
click at [288, 111] on select "Choose industry type... Residential Commercial Industrial Government" at bounding box center [326, 109] width 186 height 14
select select "2"
click at [233, 102] on select "Choose industry type... Residential Commercial Industrial Government" at bounding box center [326, 109] width 186 height 14
drag, startPoint x: 322, startPoint y: 142, endPoint x: 176, endPoint y: 164, distance: 147.0
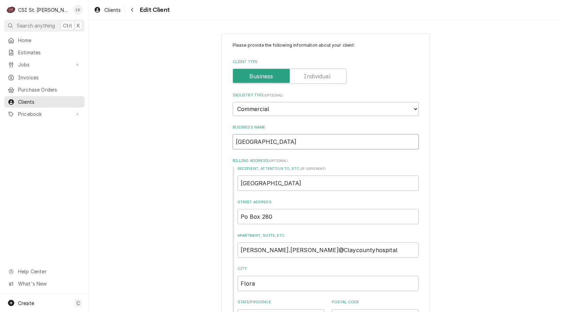
type textarea "x"
type input "c"
type textarea "x"
type input "cL"
type textarea "x"
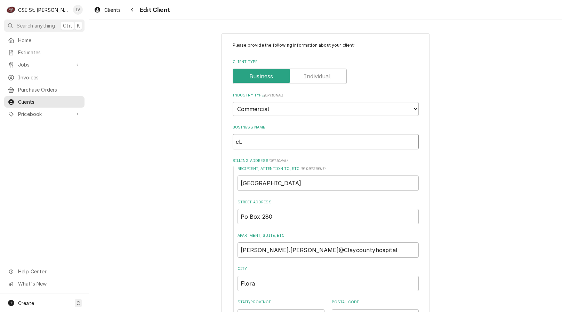
type input "cLA"
type textarea "x"
type input "cL"
type textarea "x"
type input "c"
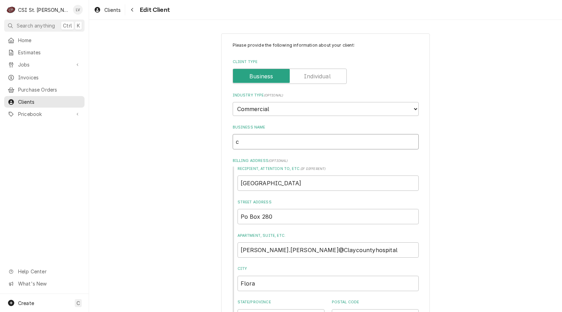
type textarea "x"
type input "C"
type textarea "x"
type input "Cl"
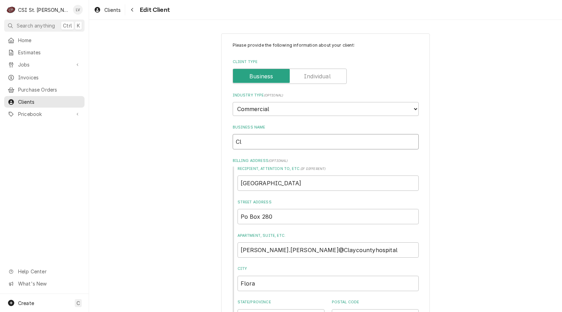
type textarea "x"
type input "Cla"
type textarea "x"
type input "Clay"
type textarea "x"
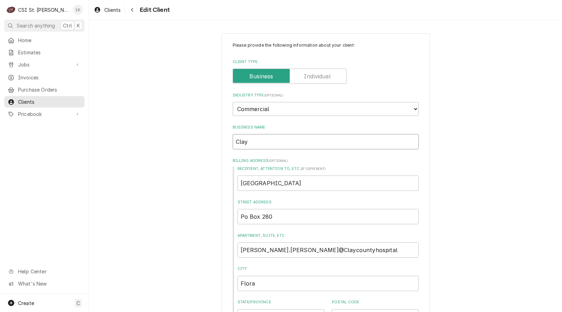
type input "Clay"
type textarea "x"
type input "Clay C"
type textarea "x"
type input "Clay Co"
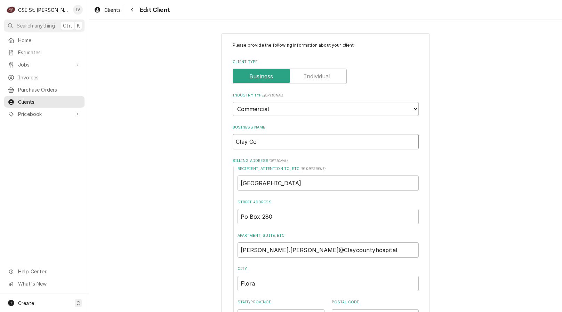
type textarea "x"
type input "Clay Cou"
type textarea "x"
type input "Clay Coun"
type textarea "x"
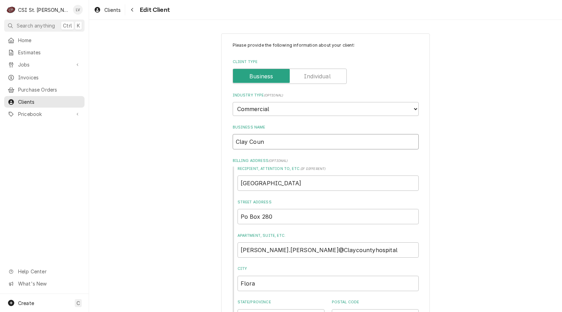
type input "Clay Count"
type textarea "x"
type input "Clay County"
type textarea "x"
type input "Clay County"
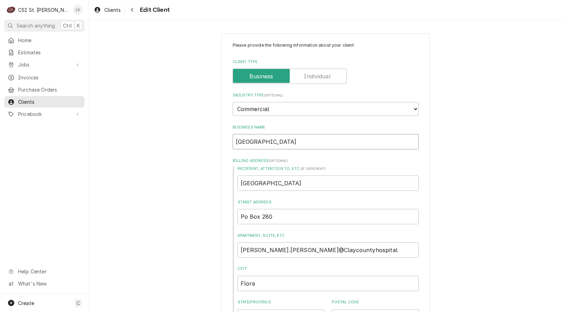
type textarea "x"
type input "Clay County H"
type textarea "x"
type input "Clay County Ho"
type textarea "x"
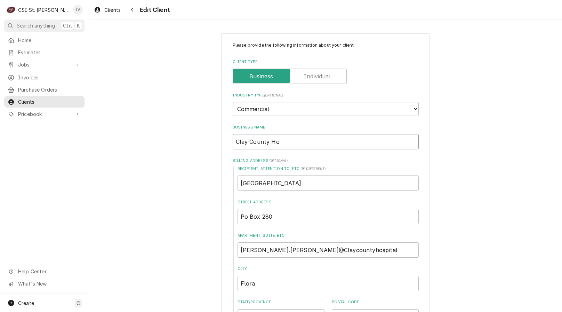
type input "Clay County Hos"
type textarea "x"
type input "Clay County Hosp"
type textarea "x"
type input "Clay County Hospi"
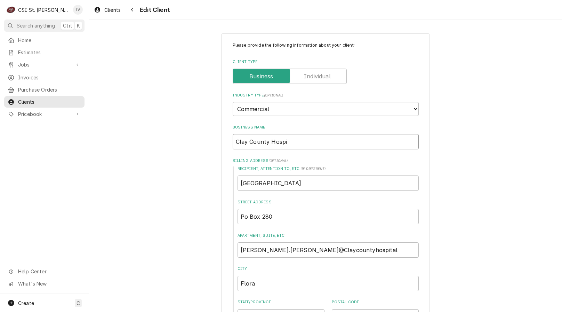
type textarea "x"
type input "Clay County Hospit"
type textarea "x"
type input "Clay County Hospita"
type textarea "x"
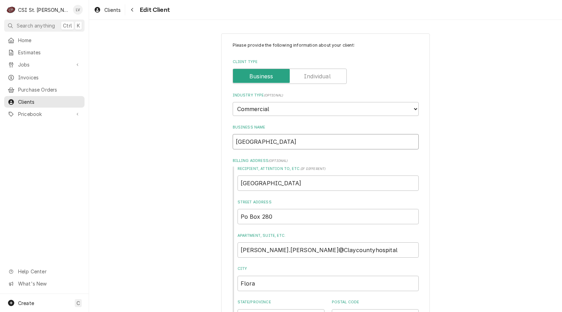
type input "[GEOGRAPHIC_DATA]"
type textarea "x"
drag, startPoint x: 338, startPoint y: 249, endPoint x: 229, endPoint y: 252, distance: 109.6
type textarea "x"
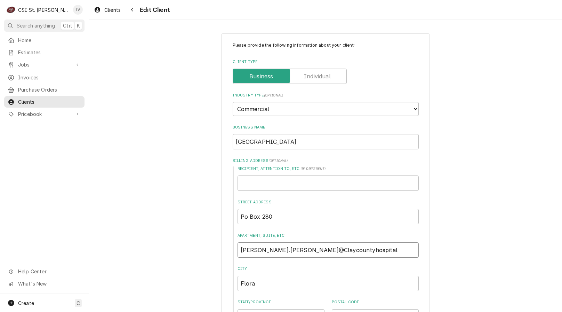
type input "P"
type textarea "x"
type input "PO"
type textarea "x"
type input "PO"
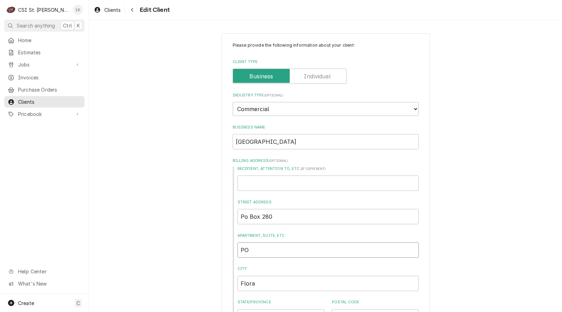
type textarea "x"
type input "PO B"
type textarea "x"
type input "PO Bo"
type textarea "x"
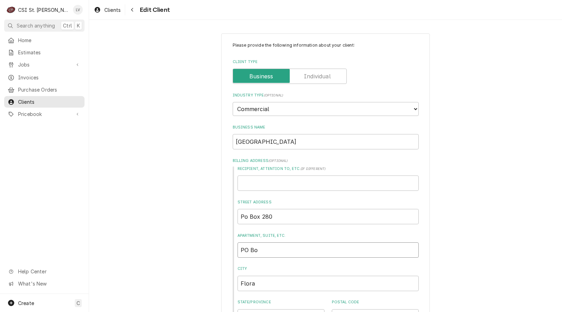
type input "PO Box"
type textarea "x"
type input "PO Box"
type textarea "x"
type input "PO Box 2"
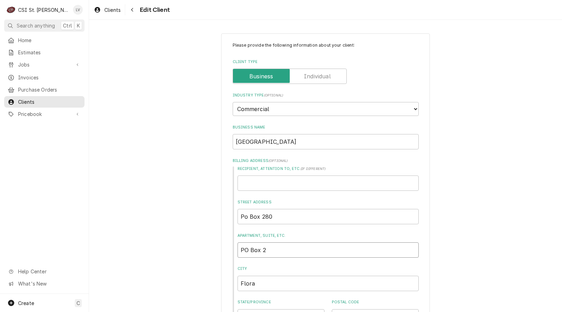
type textarea "x"
type input "PO Box 28"
type textarea "x"
type input "PO Box 280"
drag, startPoint x: 270, startPoint y: 216, endPoint x: 229, endPoint y: 218, distance: 40.7
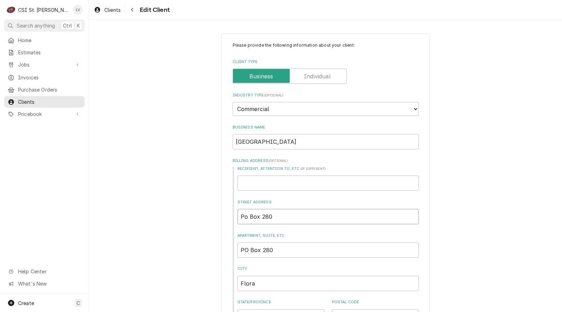
type textarea "x"
type input "9"
type textarea "x"
type input "91"
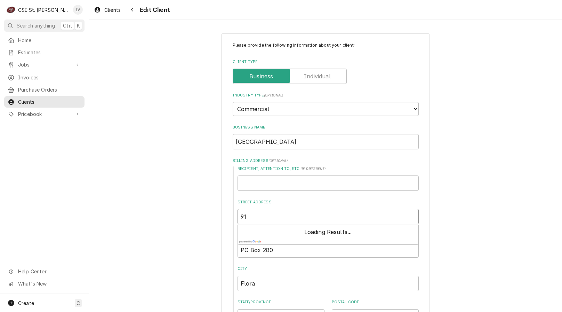
type textarea "x"
type input "911"
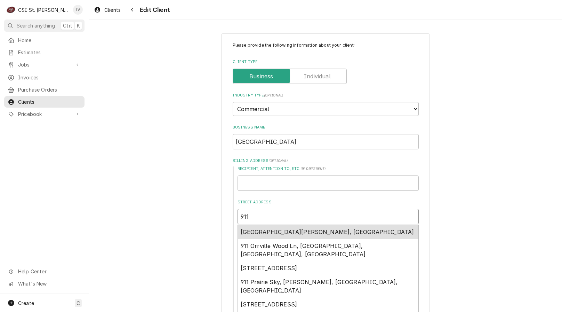
type textarea "x"
type input "911"
type textarea "x"
type input "911 S"
type textarea "x"
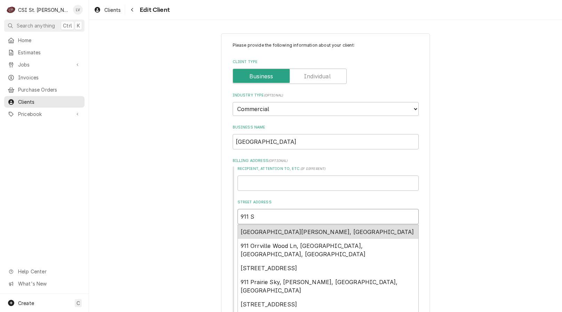
type input "911 St"
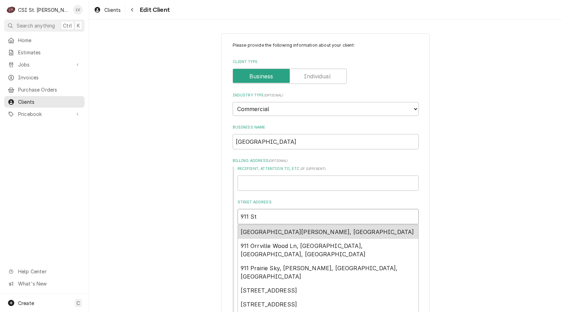
type textarea "x"
type input "911 Sta"
type textarea "x"
type input "911 Stac"
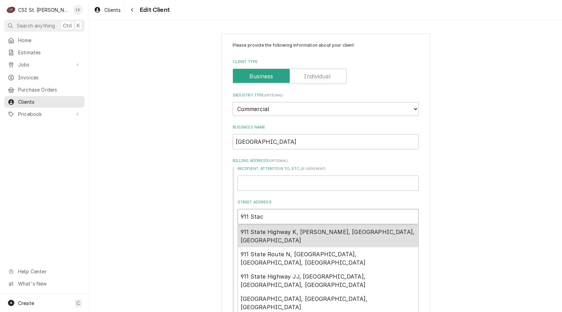
type textarea "x"
type input "911 Stace"
type textarea "x"
type input "911 Stacey"
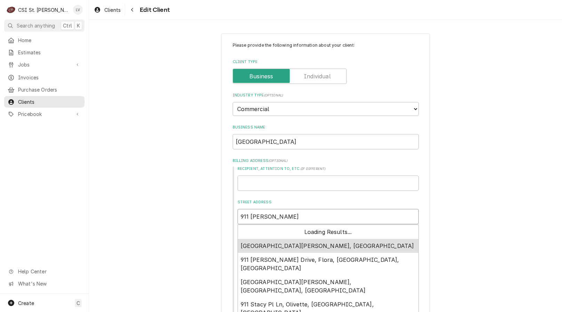
type textarea "x"
type input "911 Stacey"
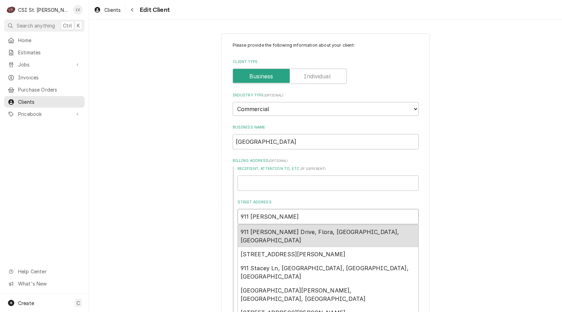
click at [263, 229] on span "911 Stacey Burk Drive, Flora, IL, USA" at bounding box center [320, 235] width 159 height 15
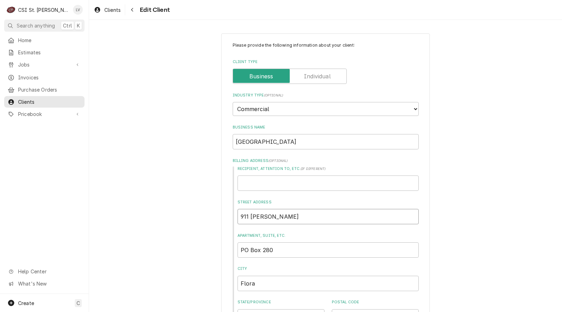
type textarea "x"
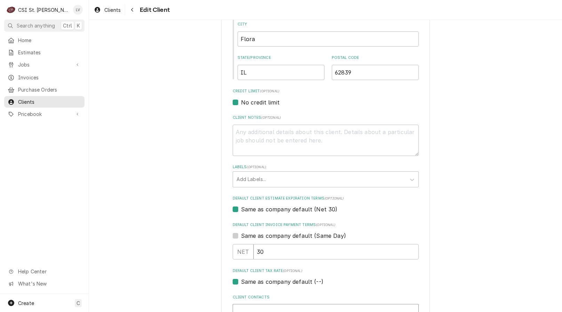
scroll to position [382, 0]
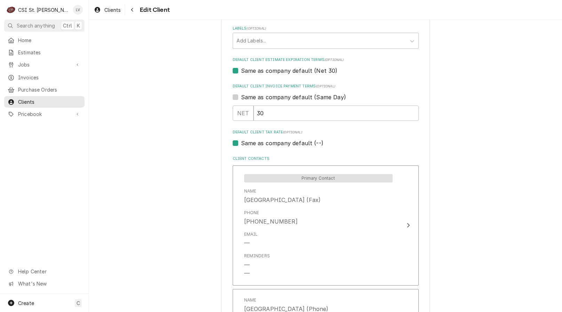
type input "911 Stacey Burk Dr"
click at [261, 142] on label "Same as company default (--)" at bounding box center [282, 143] width 82 height 8
click at [261, 142] on input "Same as company default (--)" at bounding box center [334, 146] width 186 height 15
checkbox input "false"
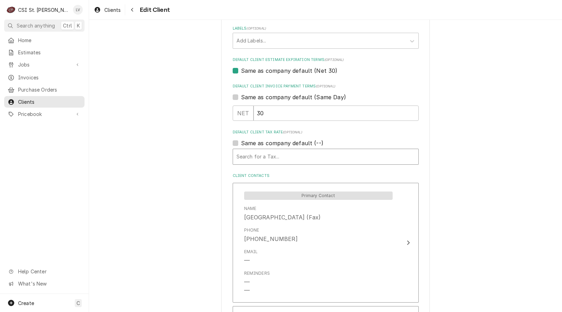
click at [253, 156] on div "Default Client Tax Rate" at bounding box center [325, 156] width 178 height 13
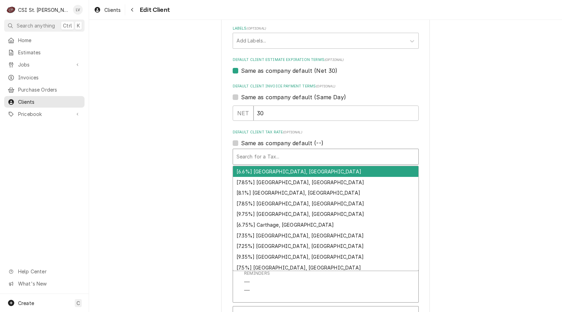
type textarea "x"
type input "f"
type textarea "x"
type input "fl"
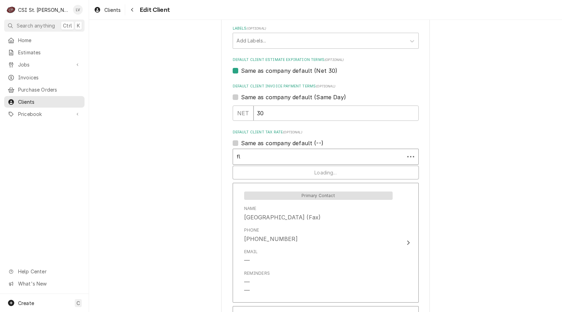
type textarea "x"
type input "flo"
click at [161, 167] on div "Please provide the following information about your client: Client Type Industr…" at bounding box center [325, 83] width 473 height 876
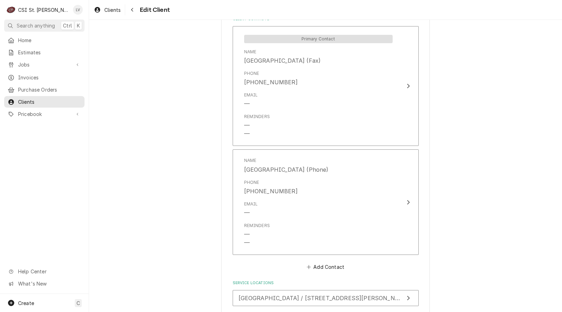
scroll to position [592, 0]
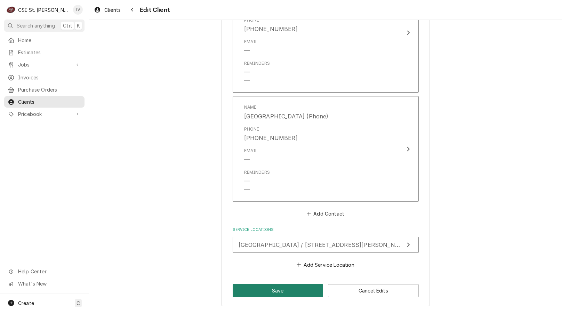
click at [264, 289] on button "Save" at bounding box center [278, 290] width 91 height 13
type textarea "x"
